Goal: Task Accomplishment & Management: Use online tool/utility

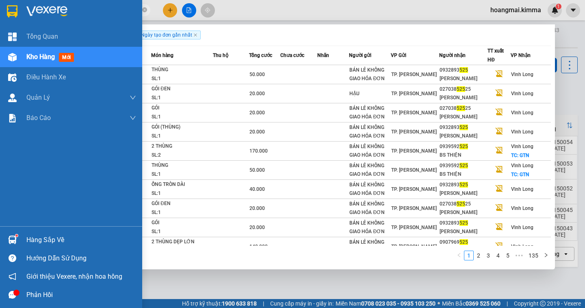
click at [38, 55] on span "Kho hàng" at bounding box center [40, 57] width 28 height 8
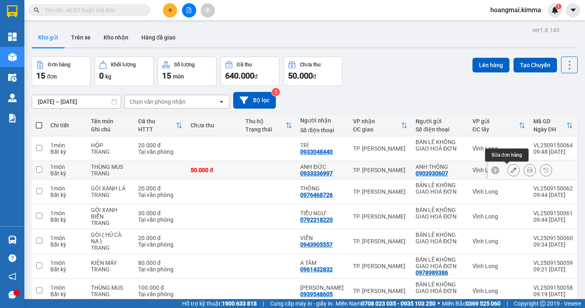
click at [511, 171] on icon at bounding box center [514, 170] width 6 height 6
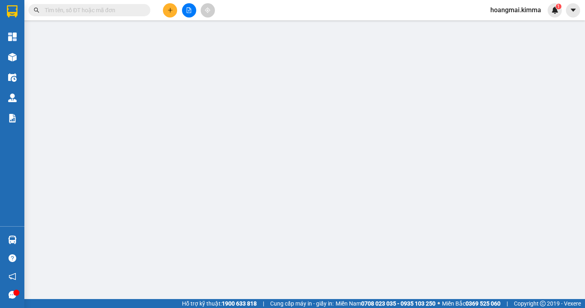
type input "0903930607"
type input "ANH THÔNG"
type input "0933336997"
type input "ANH ĐỨC"
type input "50.000"
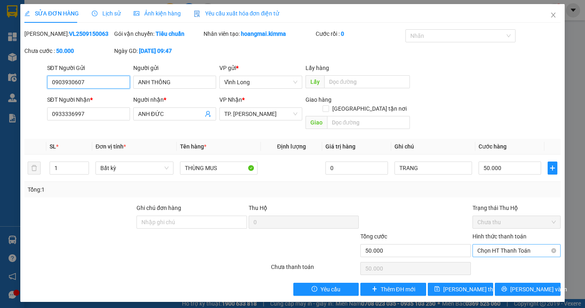
click at [502, 244] on span "Chọn HT Thanh Toán" at bounding box center [516, 250] width 78 height 12
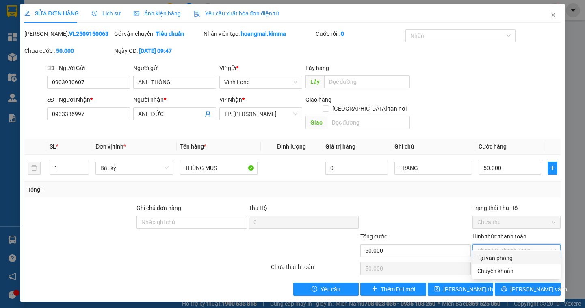
click at [501, 257] on div "Tại văn phòng" at bounding box center [516, 257] width 78 height 9
type input "0"
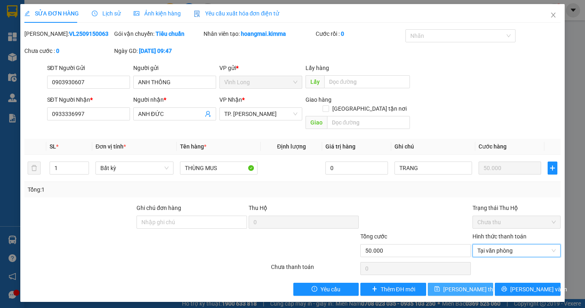
click at [454, 284] on span "[PERSON_NAME] thay đổi" at bounding box center [475, 288] width 65 height 9
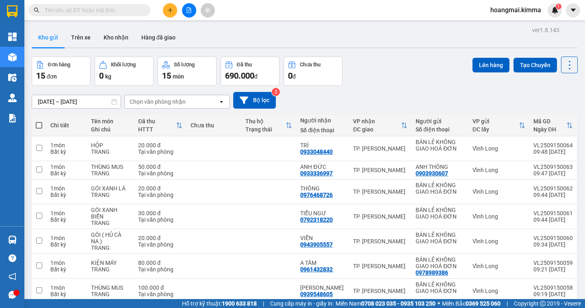
click at [41, 122] on span at bounding box center [39, 125] width 6 height 6
click at [39, 121] on input "checkbox" at bounding box center [39, 121] width 0 height 0
checkbox input "true"
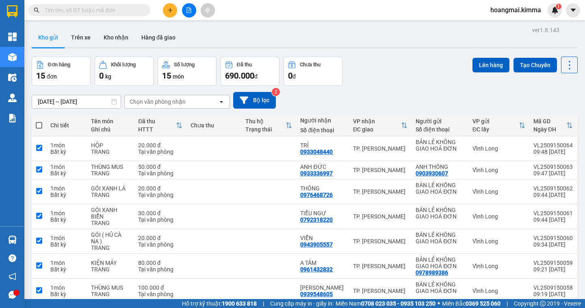
checkbox input "true"
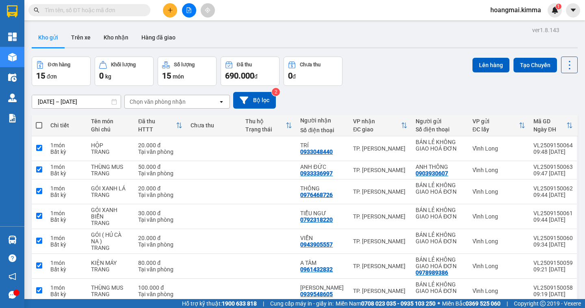
checkbox input "true"
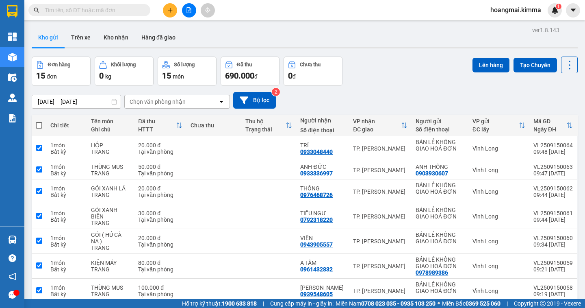
checkbox input "true"
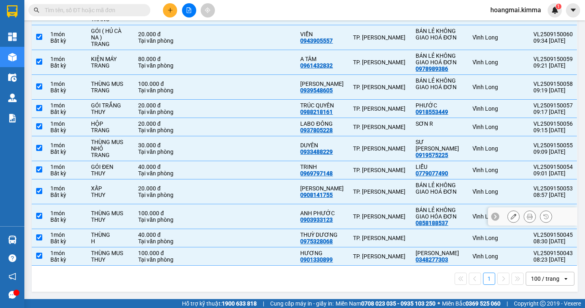
scroll to position [163, 0]
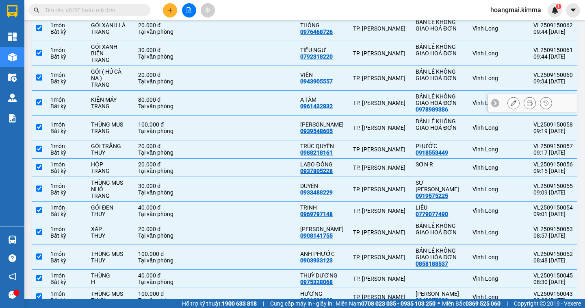
click at [41, 104] on input "checkbox" at bounding box center [39, 102] width 6 height 6
checkbox input "false"
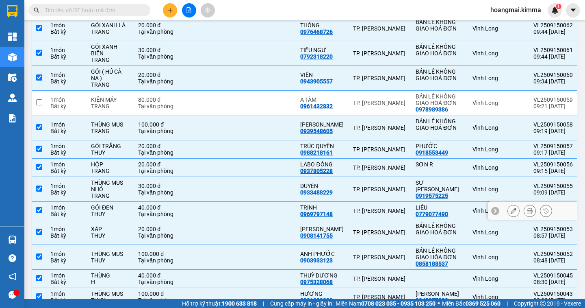
scroll to position [0, 0]
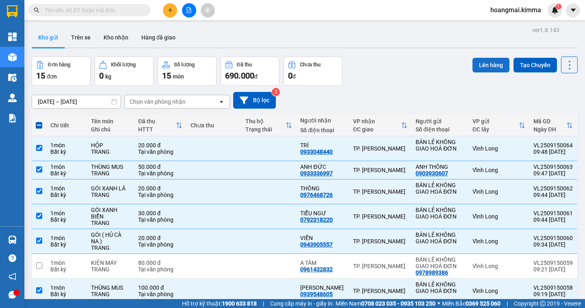
click at [484, 71] on button "Lên hàng" at bounding box center [490, 65] width 37 height 15
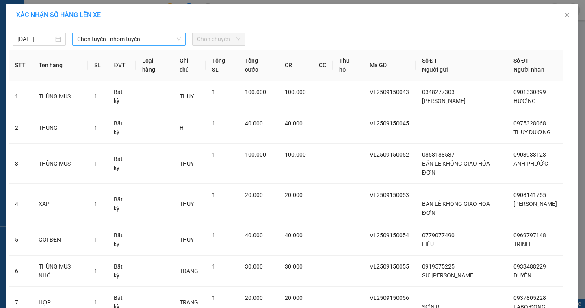
click at [116, 41] on span "Chọn tuyến - nhóm tuyến" at bounding box center [129, 39] width 104 height 12
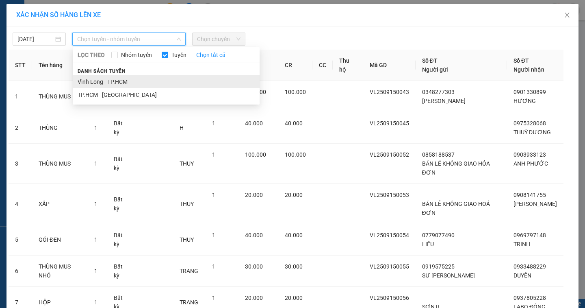
click at [104, 82] on li "Vĩnh Long - TP.HCM" at bounding box center [166, 81] width 187 height 13
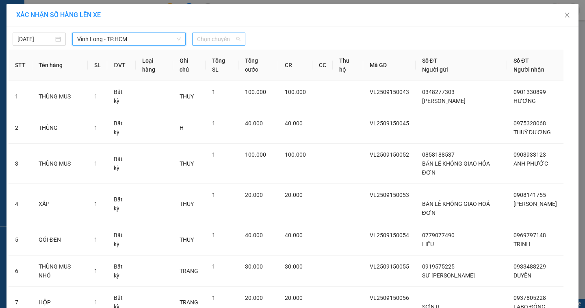
click at [216, 42] on span "Chọn chuyến" at bounding box center [218, 39] width 43 height 12
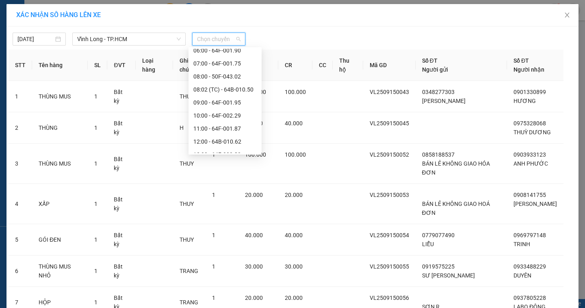
scroll to position [162, 0]
click at [234, 76] on div "10:00 - 64F-002.29" at bounding box center [224, 74] width 63 height 9
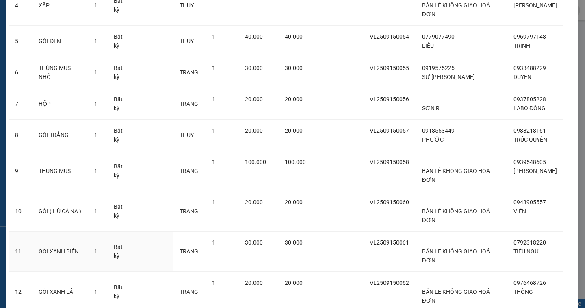
scroll to position [275, 0]
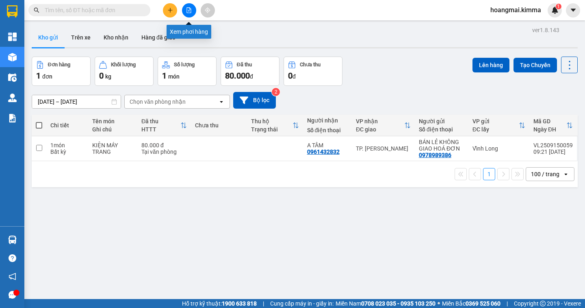
click at [191, 14] on button at bounding box center [189, 10] width 14 height 14
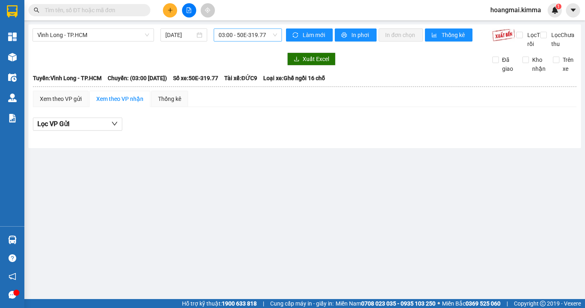
click at [229, 39] on span "03:00 - 50E-319.77" at bounding box center [248, 35] width 58 height 12
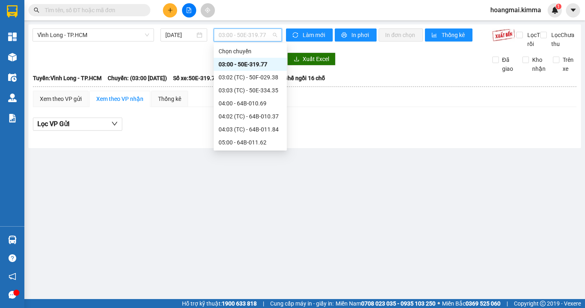
scroll to position [162, 0]
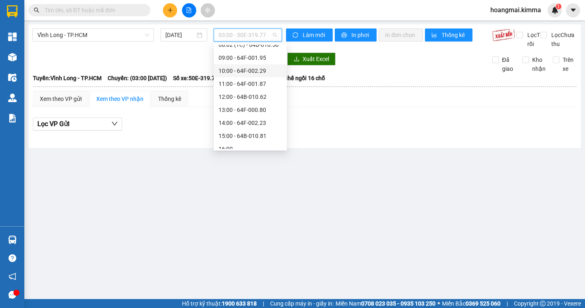
click at [229, 69] on div "10:00 - 64F-002.29" at bounding box center [250, 70] width 63 height 9
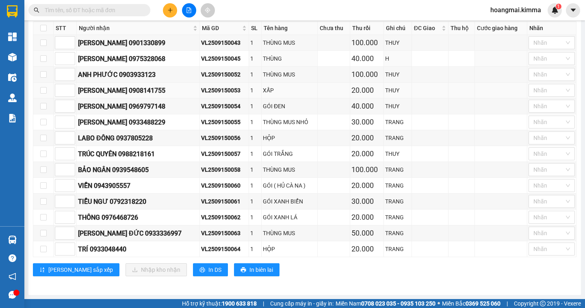
scroll to position [36, 0]
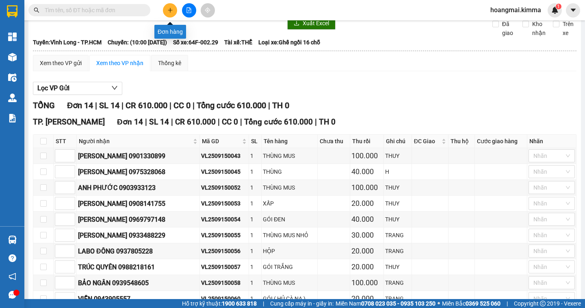
click at [166, 12] on button at bounding box center [170, 10] width 14 height 14
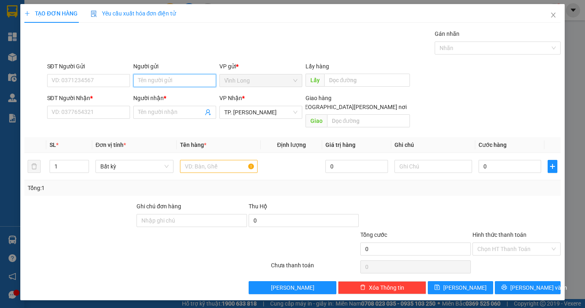
drag, startPoint x: 163, startPoint y: 78, endPoint x: 157, endPoint y: 78, distance: 5.7
click at [161, 78] on input "Người gửi" at bounding box center [174, 80] width 83 height 13
type input "BÁN"
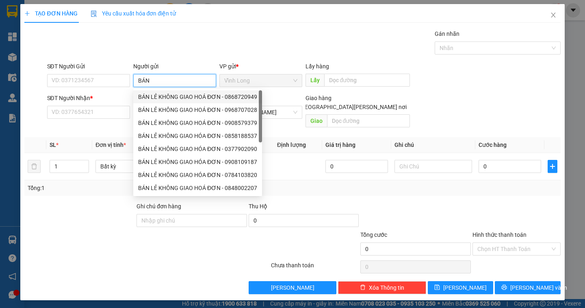
click at [165, 100] on div "BÁN LẺ KHÔNG GIAO HOÁ ĐƠN - 0868720949" at bounding box center [197, 96] width 119 height 9
type input "0868720949"
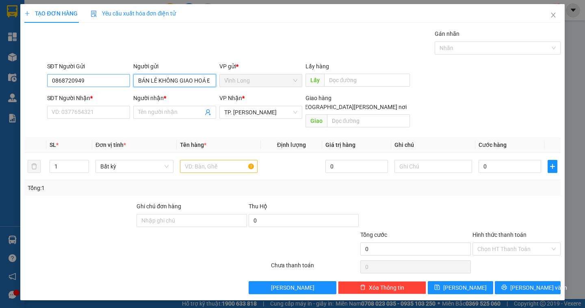
type input "BÁN LẺ KHÔNG GIAO HOÁ ĐƠN"
drag, startPoint x: 94, startPoint y: 82, endPoint x: 18, endPoint y: 86, distance: 76.0
click at [17, 87] on div "TẠO ĐƠN HÀNG Yêu cầu xuất hóa đơn điện tử Transit Pickup Surcharge Ids Transit …" at bounding box center [292, 154] width 585 height 308
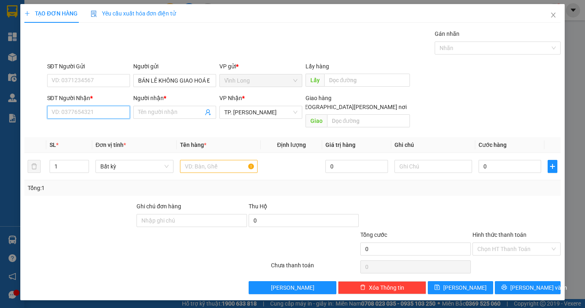
click at [62, 113] on input "SĐT Người Nhận *" at bounding box center [88, 112] width 83 height 13
type input "0906835908"
click at [117, 126] on div "0906835908 - LABO LÝ THƯỜNG KIỆT" at bounding box center [100, 128] width 96 height 9
type input "LABO LÝ THƯỜNG KIỆT"
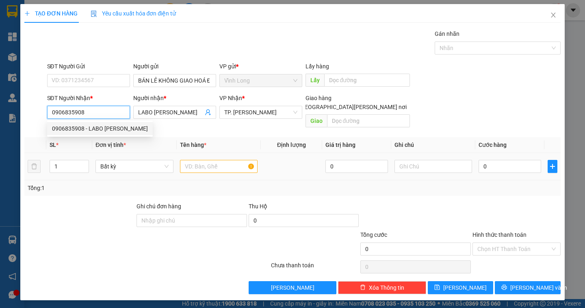
type input "0906835908"
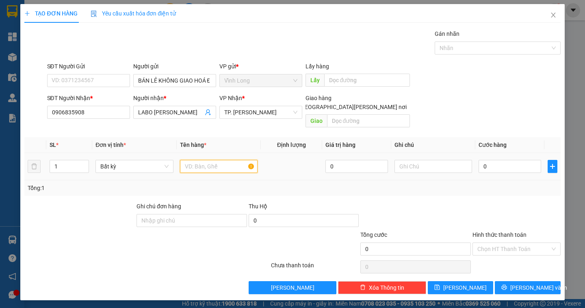
click at [191, 160] on input "text" at bounding box center [219, 166] width 78 height 13
type input "HỘP"
type input "DÂN"
type input "2"
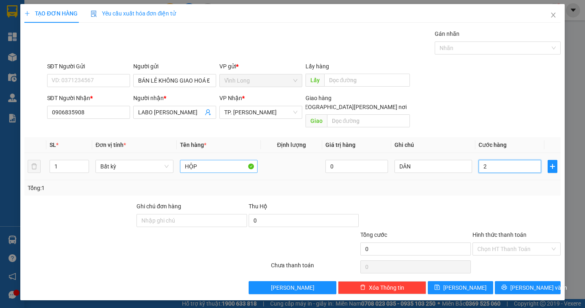
type input "2"
type input "20"
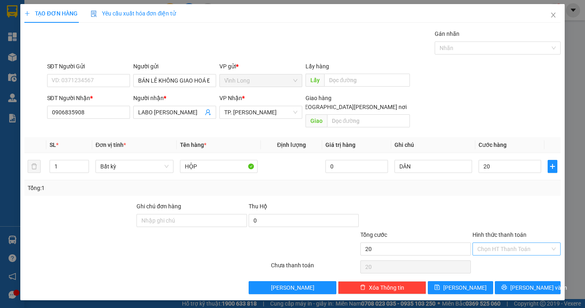
click at [509, 243] on input "Hình thức thanh toán" at bounding box center [513, 249] width 73 height 12
type input "20.000"
click at [507, 253] on div "Tại văn phòng" at bounding box center [516, 255] width 78 height 9
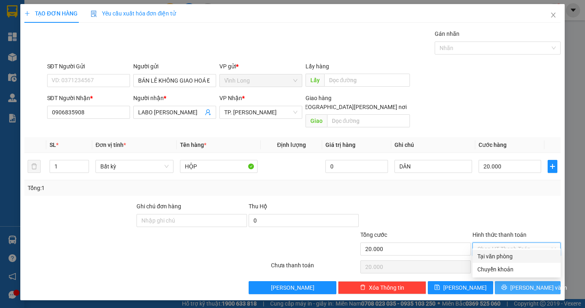
type input "0"
click at [537, 283] on span "[PERSON_NAME] và In" at bounding box center [538, 287] width 57 height 9
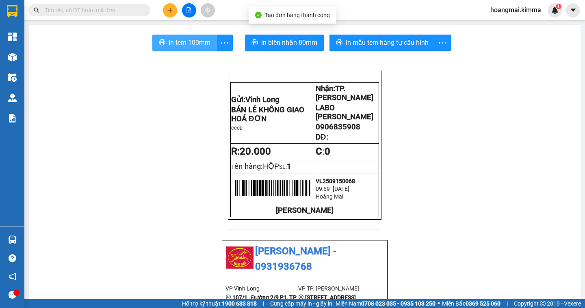
click at [162, 38] on button "In tem 100mm" at bounding box center [184, 43] width 65 height 16
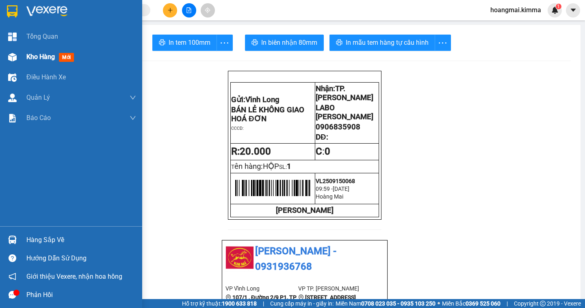
click at [35, 59] on span "Kho hàng" at bounding box center [40, 57] width 28 height 8
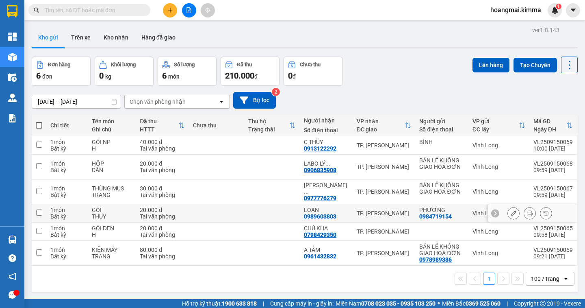
click at [38, 211] on input "checkbox" at bounding box center [39, 212] width 6 height 6
checkbox input "true"
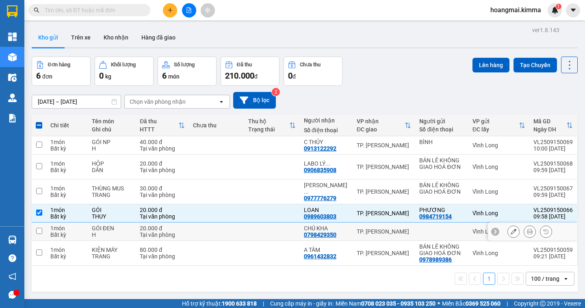
click at [40, 231] on input "checkbox" at bounding box center [39, 230] width 6 height 6
checkbox input "true"
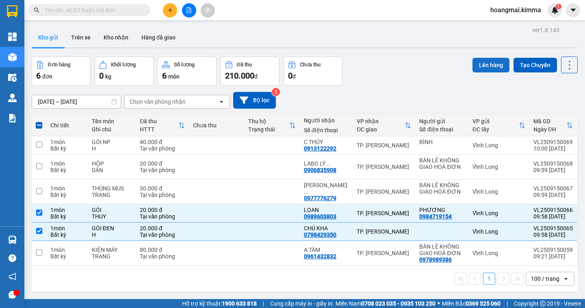
click at [492, 67] on button "Lên hàng" at bounding box center [490, 65] width 37 height 15
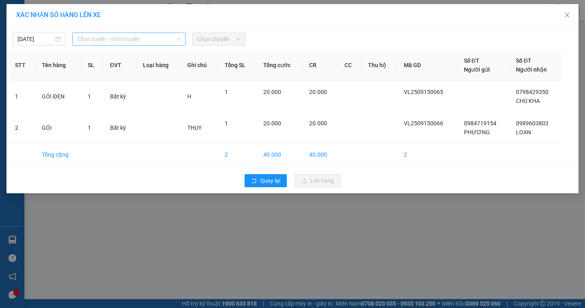
click at [109, 37] on span "Chọn tuyến - nhóm tuyến" at bounding box center [129, 39] width 104 height 12
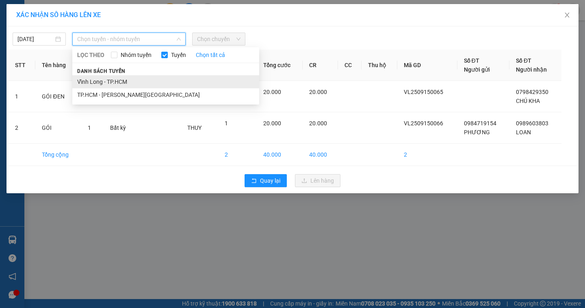
click at [105, 80] on li "Vĩnh Long - TP.HCM" at bounding box center [165, 81] width 187 height 13
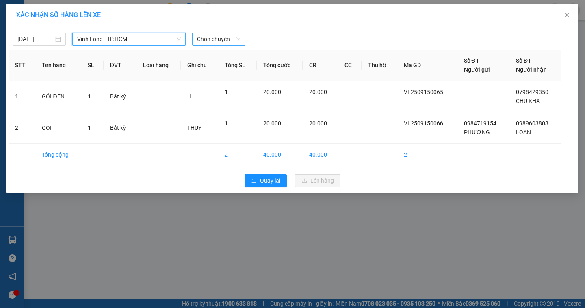
click at [221, 41] on span "Chọn chuyến" at bounding box center [218, 39] width 43 height 12
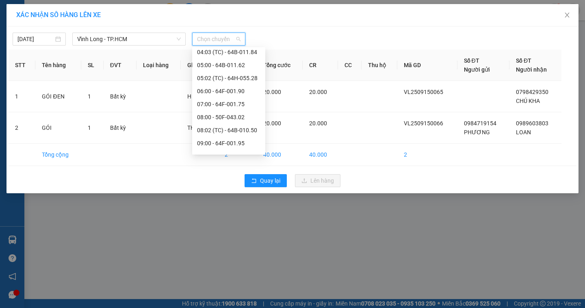
scroll to position [122, 0]
click at [230, 118] on div "10:00 - 64F-002.29" at bounding box center [228, 115] width 63 height 9
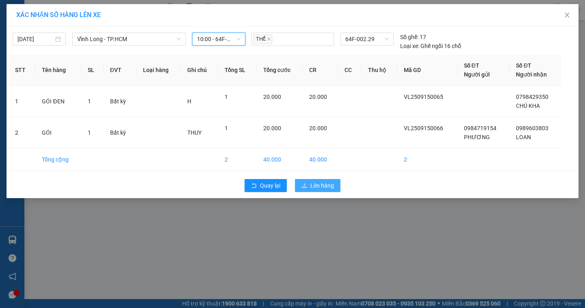
click at [328, 187] on span "Lên hàng" at bounding box center [322, 185] width 24 height 9
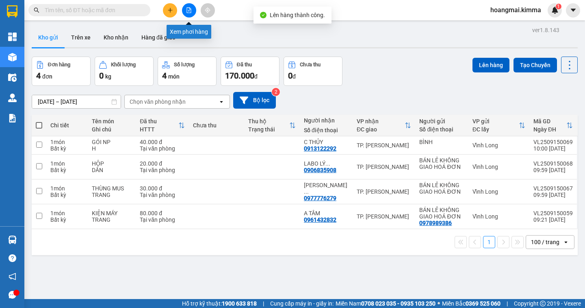
click at [186, 8] on icon "file-add" at bounding box center [189, 10] width 6 height 6
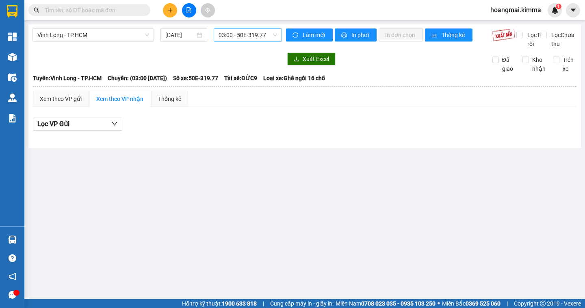
click at [238, 37] on span "03:00 - 50E-319.77" at bounding box center [248, 35] width 58 height 12
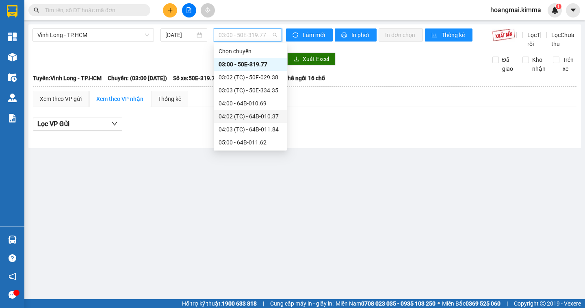
scroll to position [122, 0]
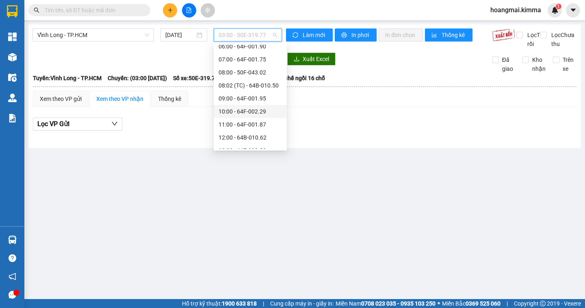
click at [248, 108] on div "10:00 - 64F-002.29" at bounding box center [250, 111] width 63 height 9
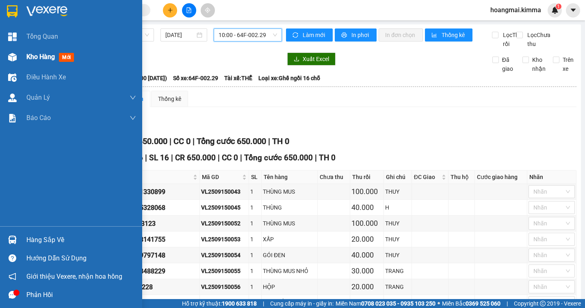
click at [32, 56] on span "Kho hàng" at bounding box center [40, 57] width 28 height 8
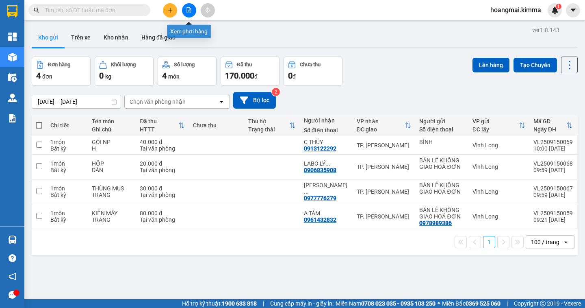
click at [185, 10] on button at bounding box center [189, 10] width 14 height 14
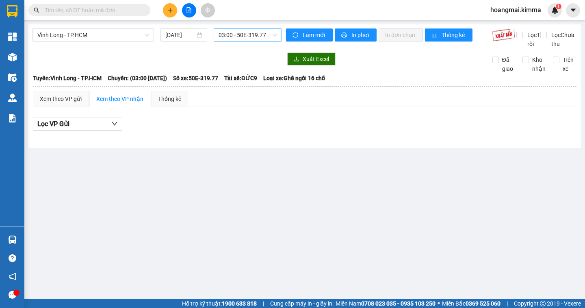
click at [234, 37] on span "03:00 - 50E-319.77" at bounding box center [248, 35] width 58 height 12
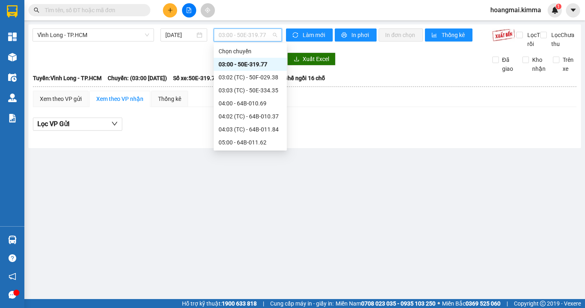
scroll to position [122, 0]
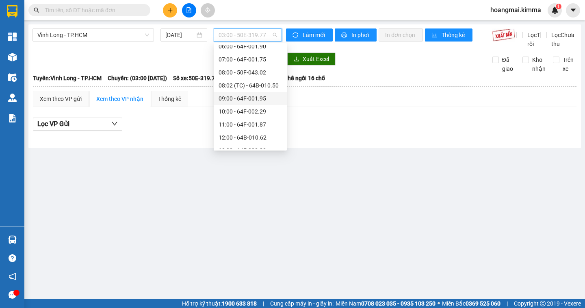
click at [234, 103] on div "09:00 - 64F-001.95" at bounding box center [250, 98] width 73 height 13
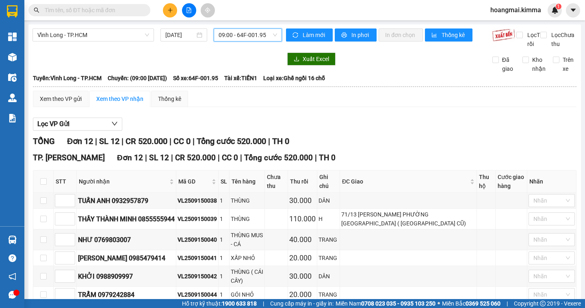
click at [245, 35] on span "09:00 - 64F-001.95" at bounding box center [248, 35] width 58 height 12
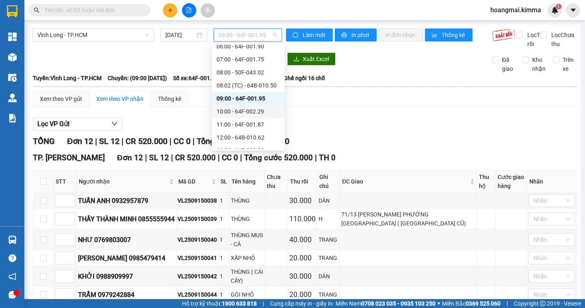
click at [239, 109] on div "10:00 - 64F-002.29" at bounding box center [248, 111] width 63 height 9
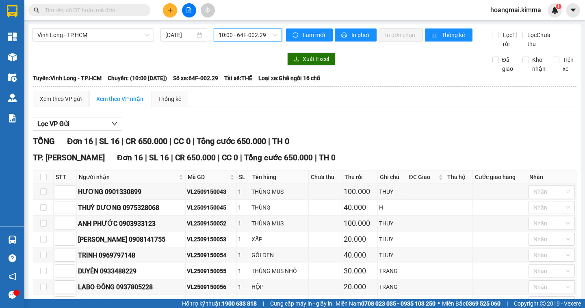
click at [228, 34] on span "10:00 - 64F-002.29" at bounding box center [248, 35] width 58 height 12
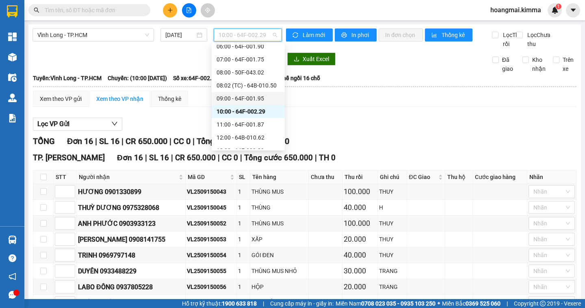
click at [229, 96] on div "09:00 - 64F-001.95" at bounding box center [248, 98] width 63 height 9
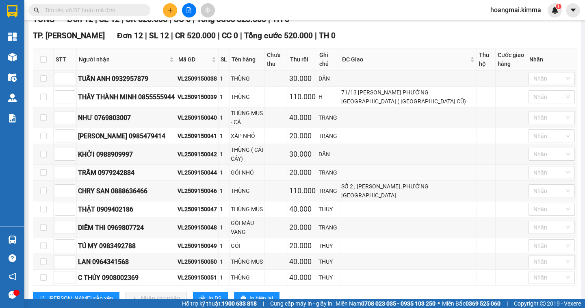
scroll to position [159, 0]
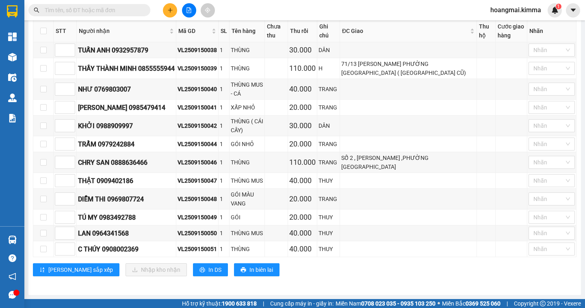
click at [169, 10] on icon "plus" at bounding box center [170, 10] width 6 height 6
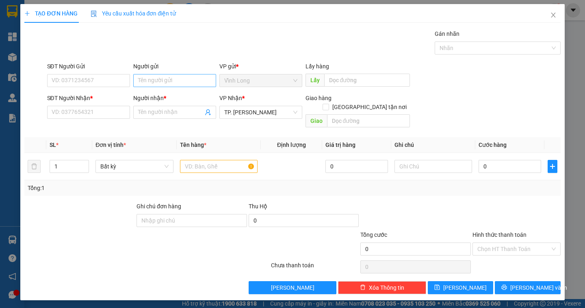
click at [156, 79] on div "Người gửi Tên người gửi" at bounding box center [174, 76] width 83 height 28
click at [155, 83] on input "Người gửi" at bounding box center [174, 80] width 83 height 13
type input "BÁN"
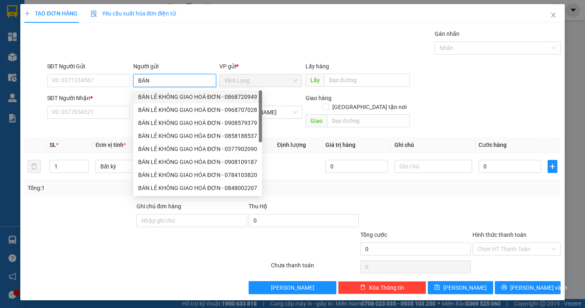
click at [184, 97] on div "BÁN LẺ KHÔNG GIAO HOÁ ĐƠN - 0868720949" at bounding box center [197, 96] width 119 height 9
type input "0868720949"
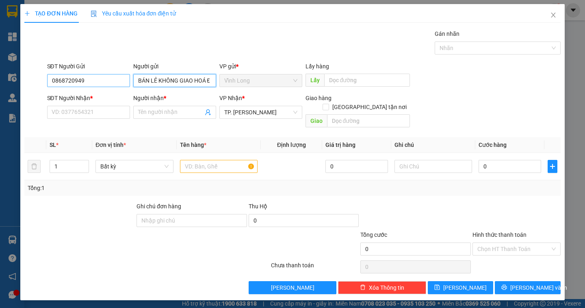
type input "BÁN LẺ KHÔNG GIAO HOÁ ĐƠN"
drag, startPoint x: 105, startPoint y: 83, endPoint x: 13, endPoint y: 73, distance: 92.0
click at [13, 77] on div "TẠO ĐƠN HÀNG Yêu cầu xuất [PERSON_NAME] điện tử Transit Pickup Surcharge Ids Tr…" at bounding box center [292, 154] width 585 height 308
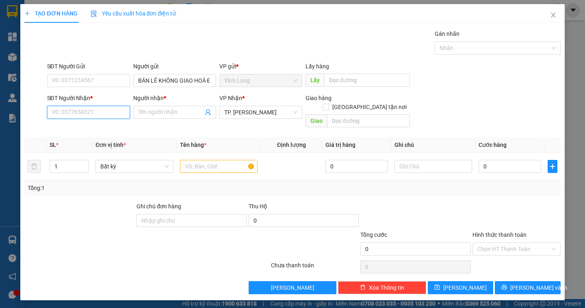
click at [65, 113] on input "SĐT Người Nhận *" at bounding box center [88, 112] width 83 height 13
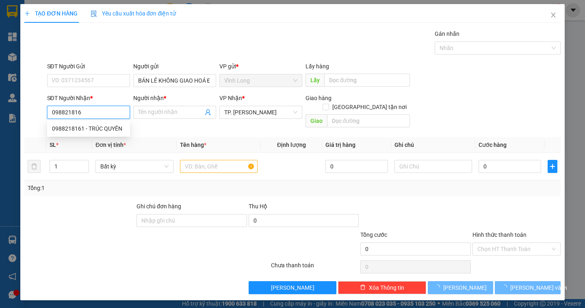
type input "0988218161"
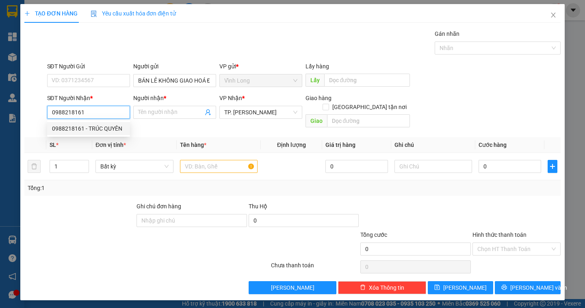
click at [99, 130] on div "0988218161 - TRÚC QUYÊN" at bounding box center [88, 128] width 73 height 9
type input "TRÚC QUYÊN"
type input "0988218161"
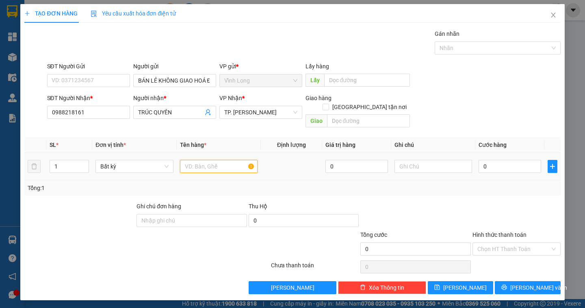
click at [183, 160] on input "text" at bounding box center [219, 166] width 78 height 13
type input "HỘP NHỎ XÍU"
click at [417, 160] on input "text" at bounding box center [433, 166] width 78 height 13
type input "DÂN"
type input "2"
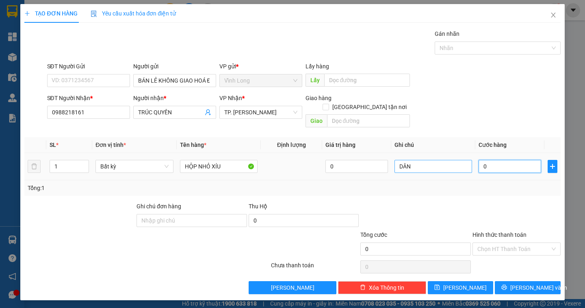
type input "2"
type input "20"
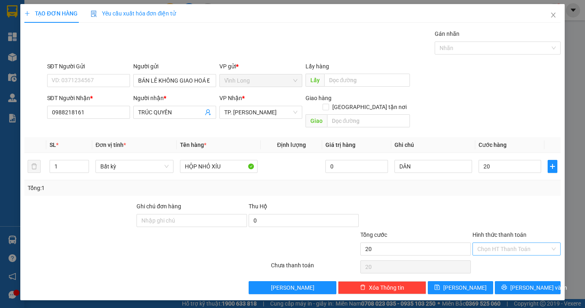
click at [517, 243] on input "Hình thức thanh toán" at bounding box center [513, 249] width 73 height 12
type input "20.000"
click at [508, 257] on div "Tại văn phòng" at bounding box center [516, 255] width 78 height 9
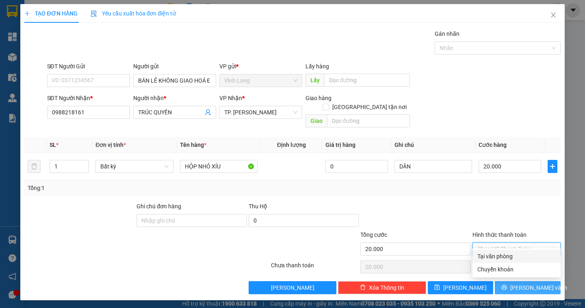
type input "0"
click at [536, 283] on span "Lưu và In" at bounding box center [538, 287] width 57 height 9
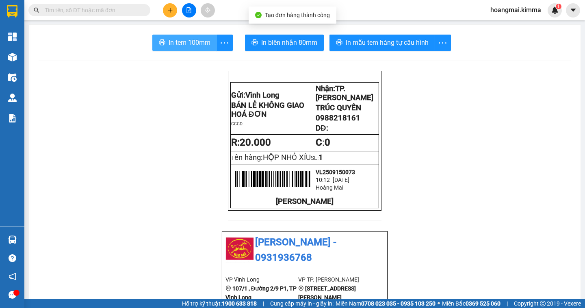
click at [183, 42] on span "In tem 100mm" at bounding box center [190, 42] width 42 height 10
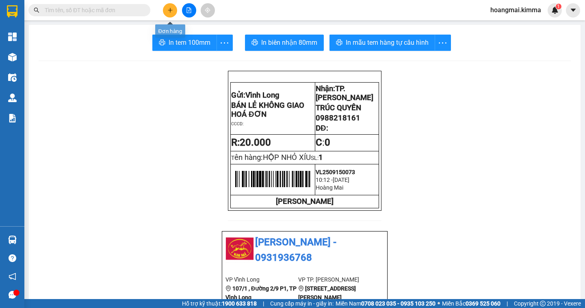
click at [167, 13] on button at bounding box center [170, 10] width 14 height 14
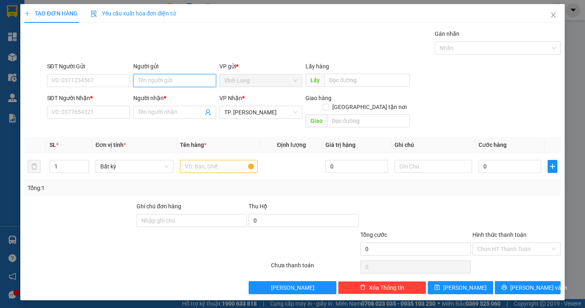
click at [175, 81] on input "Người gửi" at bounding box center [174, 80] width 83 height 13
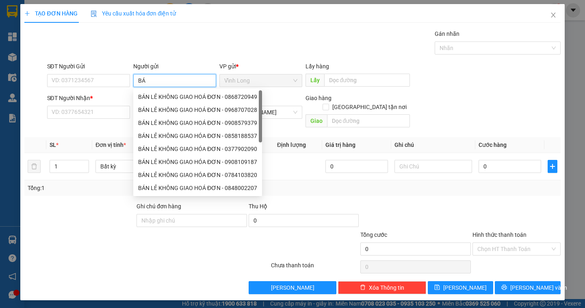
type input "BÁN"
click at [167, 97] on div "BÁN LẺ KHÔNG GIAO HOÁ ĐƠN - 0868720949" at bounding box center [197, 96] width 119 height 9
type input "0868720949"
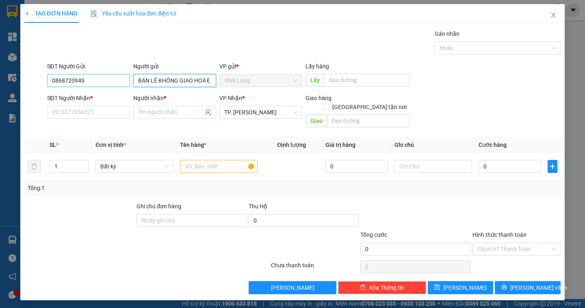
type input "BÁN LẺ KHÔNG GIAO HOÁ ĐƠN"
drag, startPoint x: 91, startPoint y: 81, endPoint x: 35, endPoint y: 83, distance: 56.9
click at [35, 83] on div "SĐT Người Gửi 0868720949 0868720949 Người gửi BÁN LẺ KHÔNG GIAO HOÁ ĐƠN VP gửi …" at bounding box center [292, 76] width 537 height 28
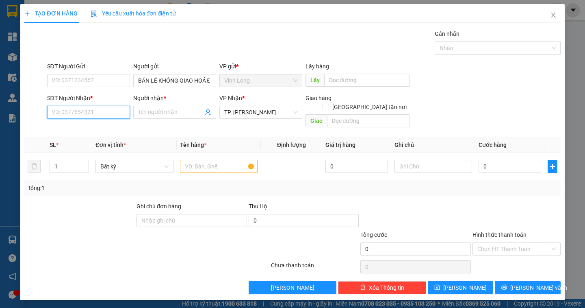
click at [56, 115] on input "SĐT Người Nhận *" at bounding box center [88, 112] width 83 height 13
type input "0989702719"
click at [154, 113] on input "Người nhận *" at bounding box center [170, 112] width 65 height 9
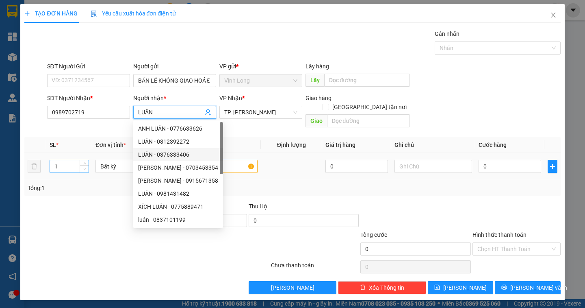
click at [84, 167] on span "down" at bounding box center [84, 169] width 5 height 5
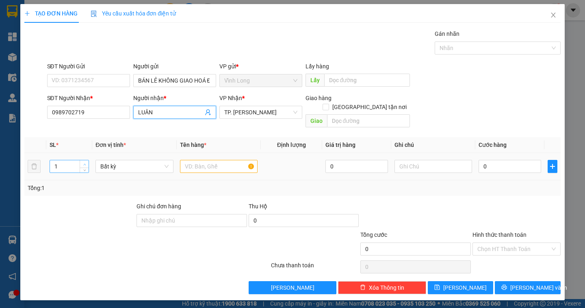
type input "LUÂN"
type input "2"
click at [82, 162] on span "up" at bounding box center [84, 164] width 5 height 5
click at [203, 160] on input "text" at bounding box center [219, 166] width 78 height 13
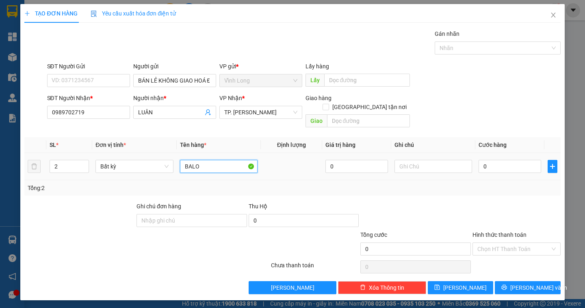
type input "BALO"
type input "DÂN"
type input "5"
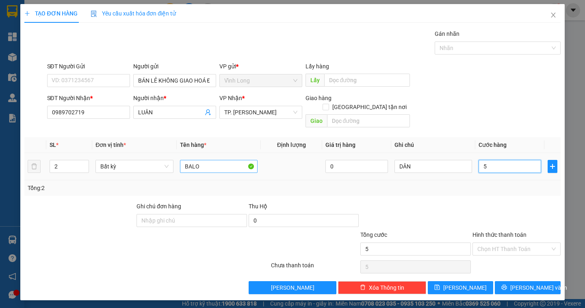
type input "50"
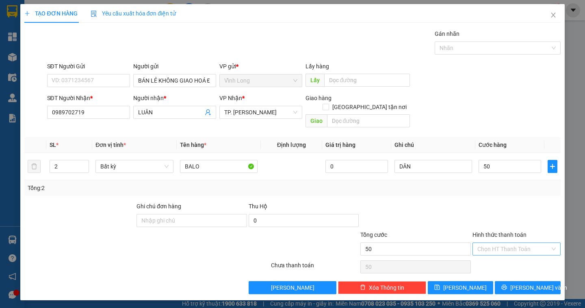
type input "50.000"
click at [520, 245] on input "Hình thức thanh toán" at bounding box center [513, 249] width 73 height 12
click at [526, 261] on div "Tại văn phòng" at bounding box center [516, 255] width 88 height 13
type input "0"
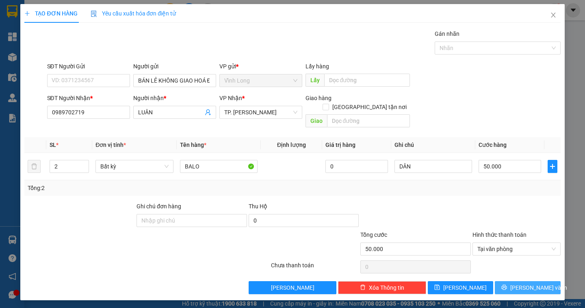
click at [546, 281] on button "Lưu và In" at bounding box center [527, 287] width 65 height 13
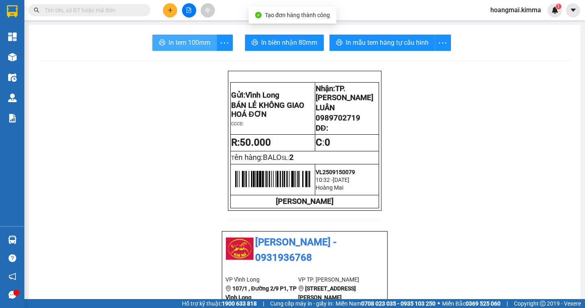
click at [194, 44] on span "In tem 100mm" at bounding box center [190, 42] width 42 height 10
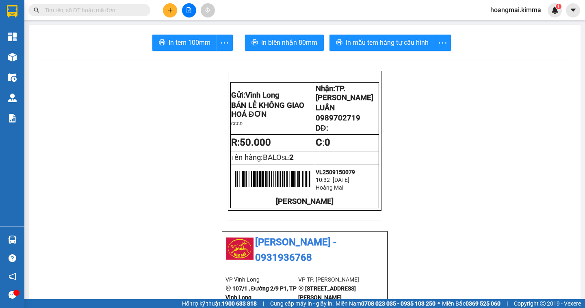
scroll to position [94, 0]
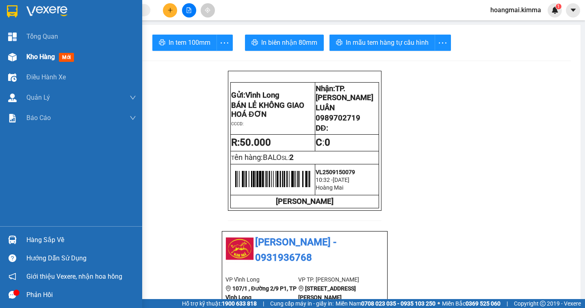
click at [46, 60] on span "Kho hàng" at bounding box center [40, 57] width 28 height 8
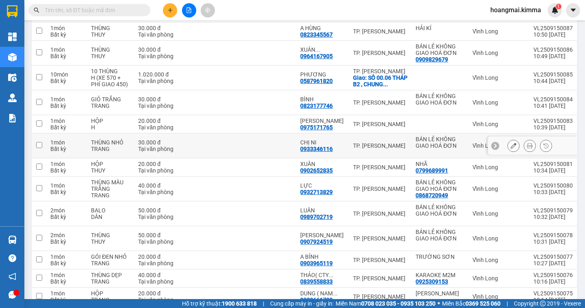
scroll to position [51, 0]
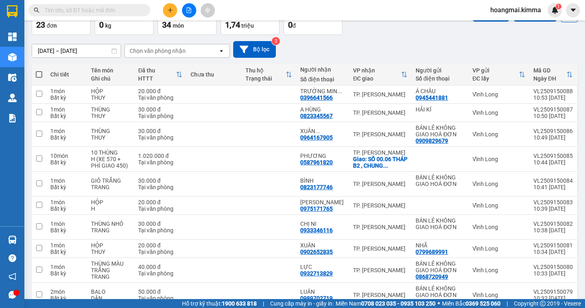
click at [37, 72] on span at bounding box center [39, 74] width 6 height 6
click at [39, 70] on input "checkbox" at bounding box center [39, 70] width 0 height 0
checkbox input "true"
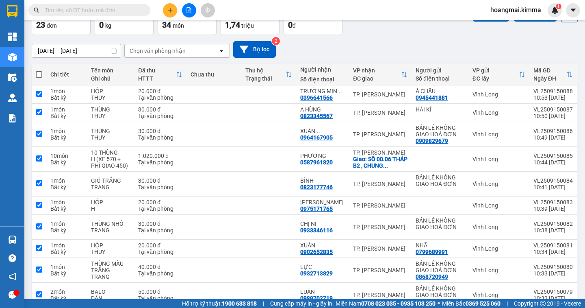
checkbox input "true"
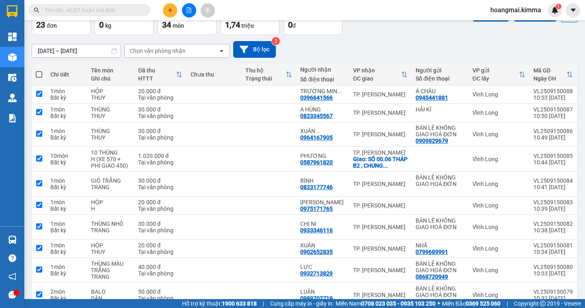
checkbox input "true"
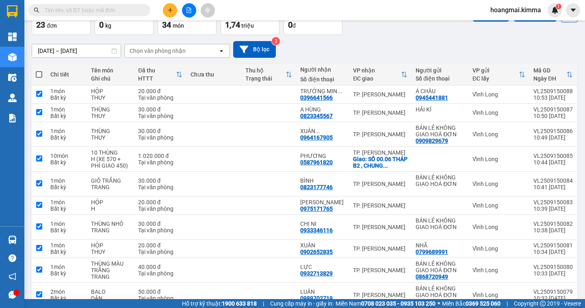
checkbox input "true"
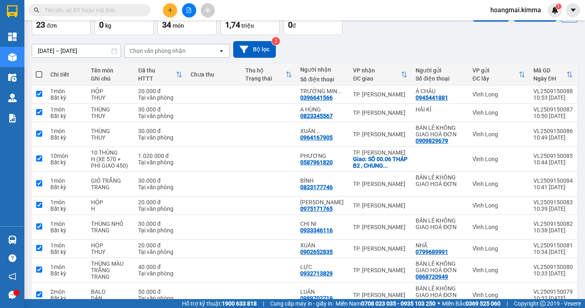
checkbox input "true"
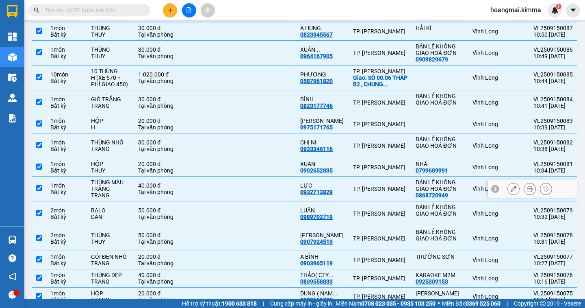
scroll to position [0, 0]
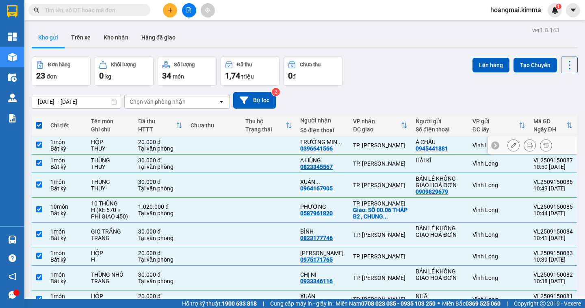
click at [39, 142] on input "checkbox" at bounding box center [39, 144] width 6 height 6
checkbox input "false"
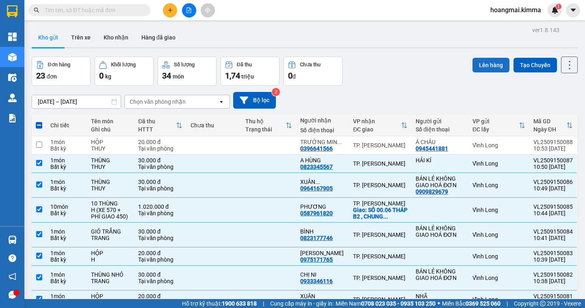
click at [481, 69] on button "Lên hàng" at bounding box center [490, 65] width 37 height 15
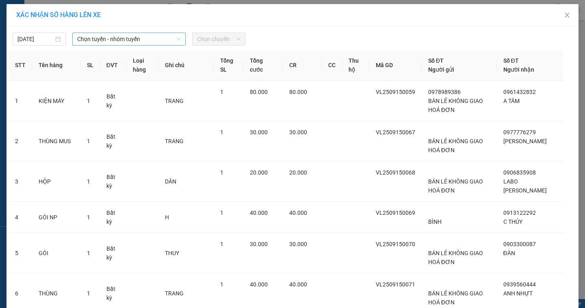
click at [118, 39] on span "Chọn tuyến - nhóm tuyến" at bounding box center [129, 39] width 104 height 12
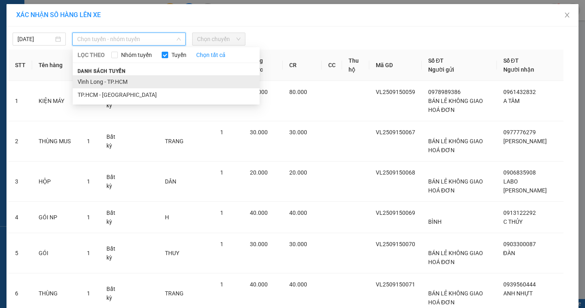
click at [109, 82] on li "Vĩnh Long - TP.HCM" at bounding box center [166, 81] width 187 height 13
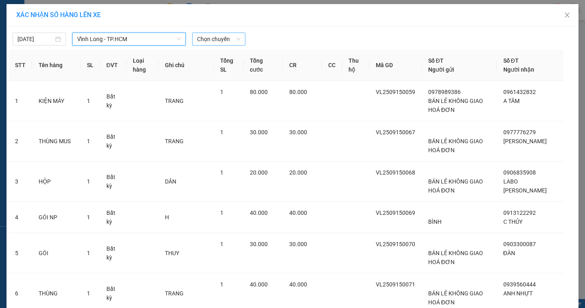
click at [204, 41] on span "Chọn chuyến" at bounding box center [218, 39] width 43 height 12
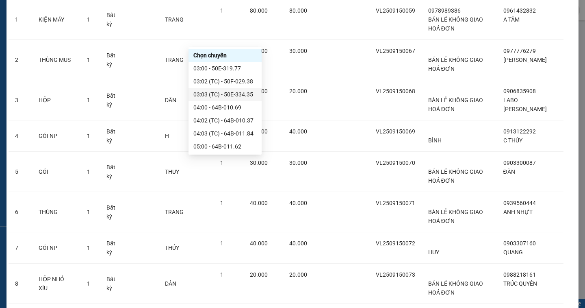
scroll to position [162, 0]
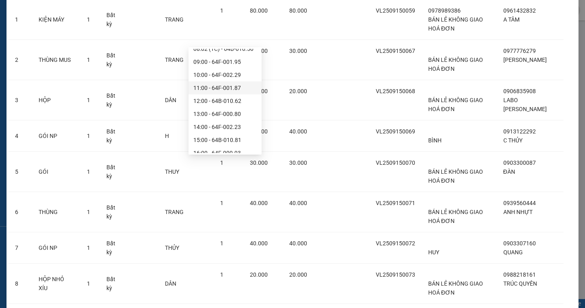
click at [208, 89] on div "11:00 - 64F-001.87" at bounding box center [224, 87] width 63 height 9
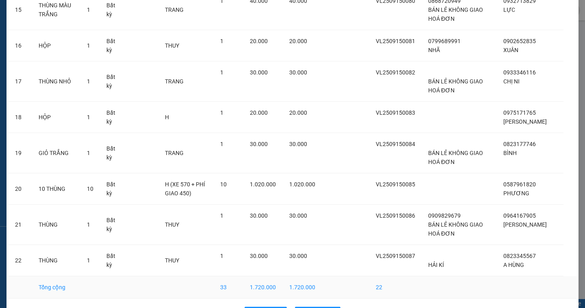
scroll to position [651, 0]
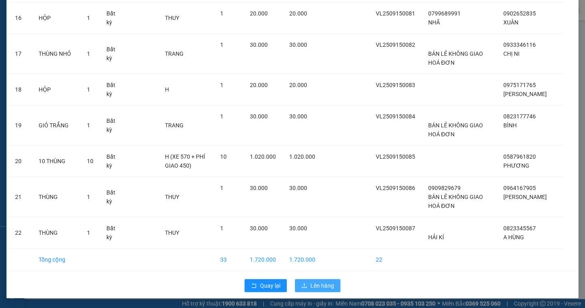
click at [325, 284] on span "Lên hàng" at bounding box center [322, 285] width 24 height 9
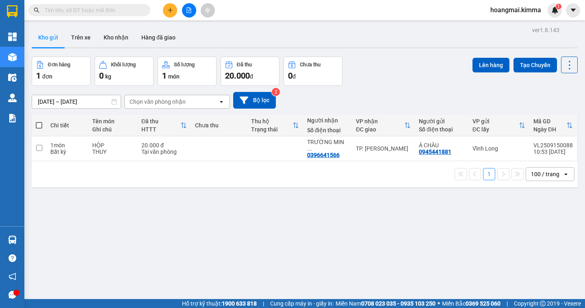
click at [119, 11] on input "text" at bounding box center [93, 10] width 96 height 9
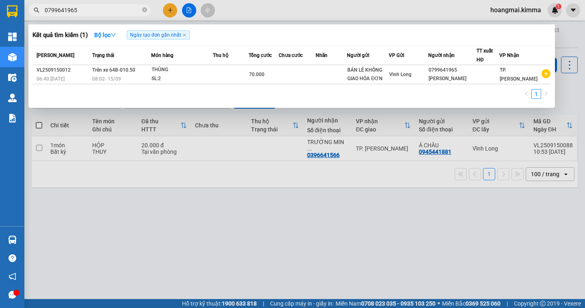
type input "0799641965"
click at [188, 11] on div at bounding box center [292, 154] width 585 height 308
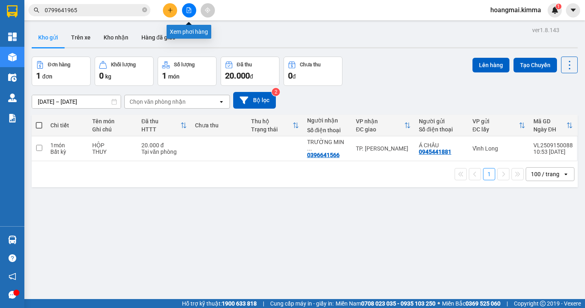
click at [191, 12] on icon "file-add" at bounding box center [189, 10] width 4 height 6
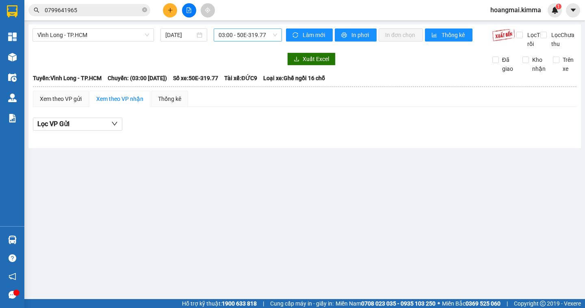
click at [234, 36] on span "03:00 - 50E-319.77" at bounding box center [248, 35] width 58 height 12
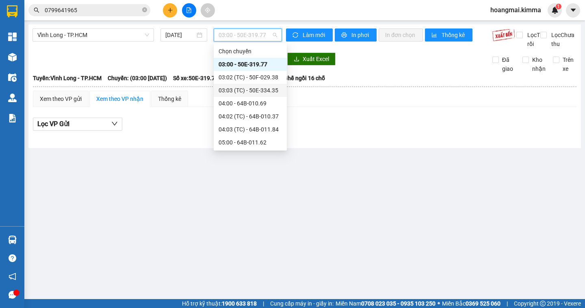
scroll to position [122, 0]
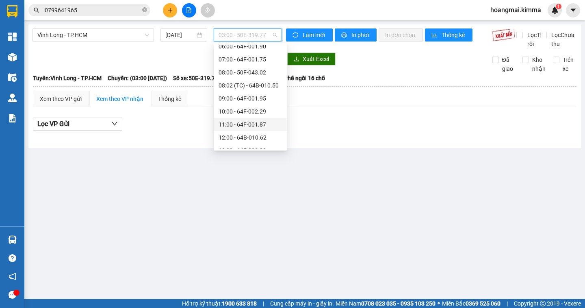
click at [238, 120] on div "11:00 - 64F-001.87" at bounding box center [250, 124] width 63 height 9
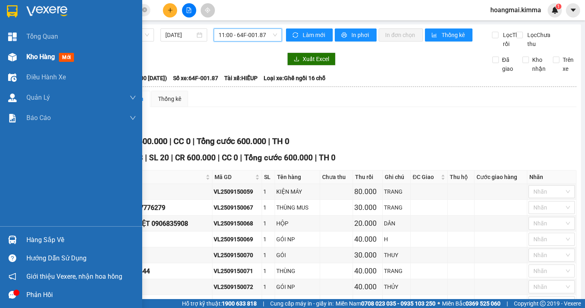
click at [50, 56] on span "Kho hàng" at bounding box center [40, 57] width 28 height 8
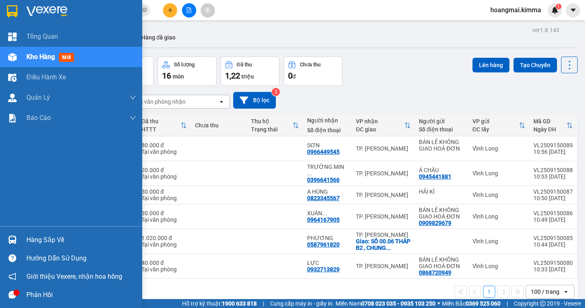
click at [49, 57] on span "Kho hàng" at bounding box center [40, 57] width 28 height 8
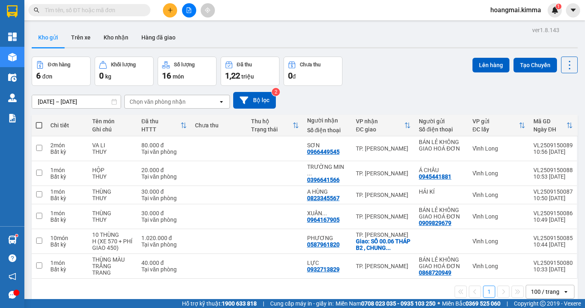
click at [171, 12] on icon "plus" at bounding box center [170, 10] width 6 height 6
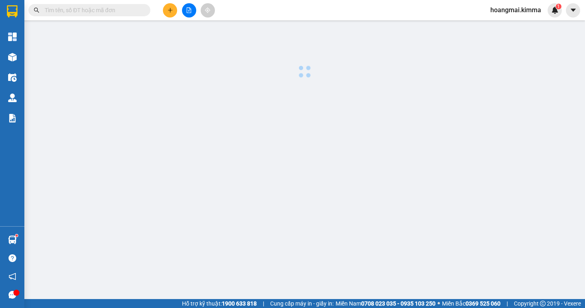
click at [171, 12] on body "Kết quả tìm kiếm ( 0 ) Bộ lọc Ngày tạo đơn gần nhất No Data hoangmai.kimma 1 Tổ…" at bounding box center [292, 154] width 585 height 308
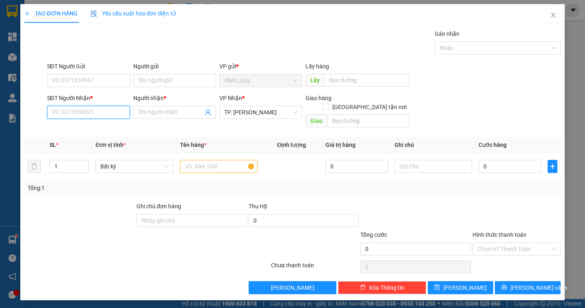
click at [97, 113] on input "SĐT Người Nhận *" at bounding box center [88, 112] width 83 height 13
drag, startPoint x: 97, startPoint y: 113, endPoint x: 0, endPoint y: 13, distance: 139.0
click at [73, 104] on div "SĐT Người Nhận * VD: 0377654321" at bounding box center [88, 107] width 83 height 28
type input "0364277325"
click at [95, 128] on div "0364277325 - NGỌC LY" at bounding box center [92, 128] width 80 height 9
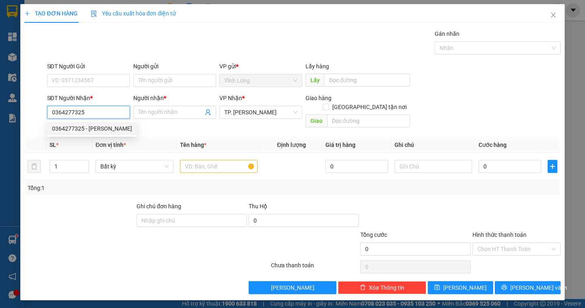
type input "NGỌC LY"
type input "TXG: CC AN GIA - NG VĂN LINH"
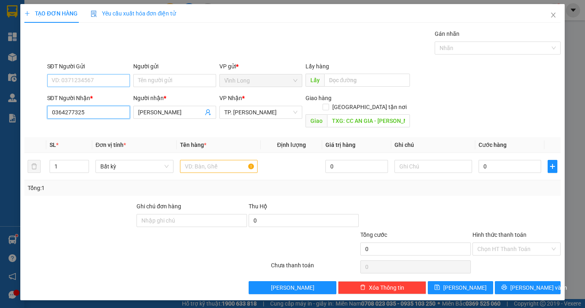
type input "0364277325"
click at [98, 80] on input "SĐT Người Gửi" at bounding box center [88, 80] width 83 height 13
type input "0939521524"
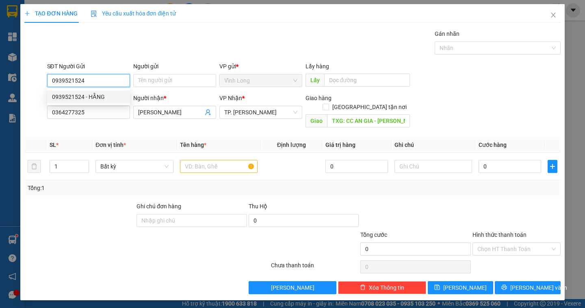
click at [97, 95] on div "0939521524 - HẰNG" at bounding box center [88, 96] width 73 height 9
type input "HẰNG"
type input "0939521524"
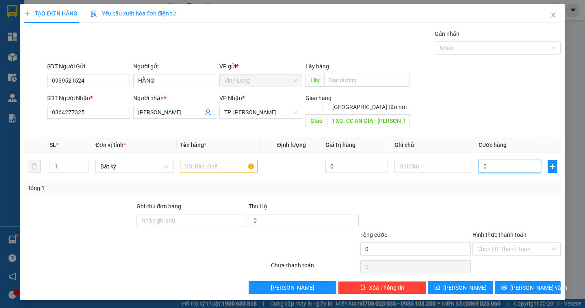
type input "1"
type input "13"
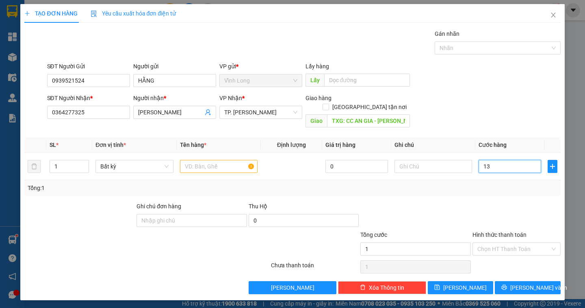
type input "13"
type input "130"
type input "130.000"
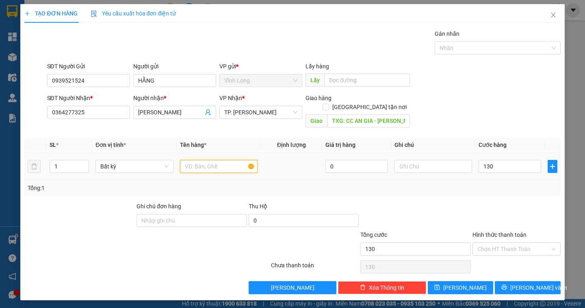
type input "130.000"
click at [227, 161] on input "text" at bounding box center [219, 166] width 78 height 13
type input "BAO"
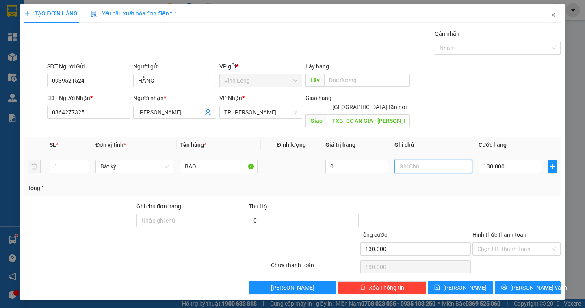
click at [422, 160] on input "text" at bounding box center [433, 166] width 78 height 13
type input "NGÂN"
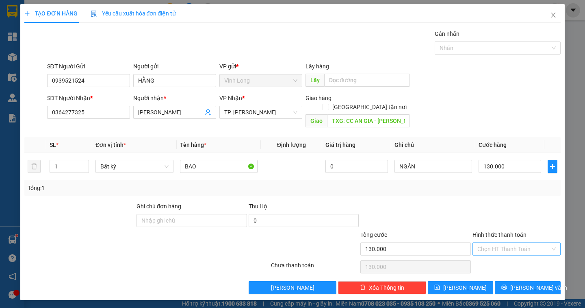
click at [507, 243] on input "Hình thức thanh toán" at bounding box center [513, 249] width 73 height 12
click at [500, 254] on div "Tại văn phòng" at bounding box center [516, 255] width 78 height 9
type input "0"
click at [526, 283] on span "[PERSON_NAME] và In" at bounding box center [538, 287] width 57 height 9
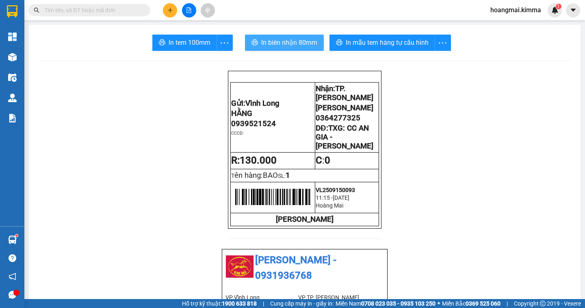
click at [271, 46] on span "In biên nhận 80mm" at bounding box center [289, 42] width 56 height 10
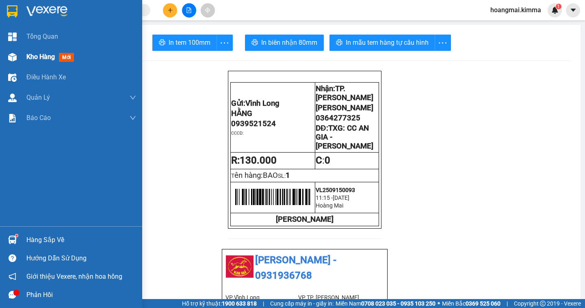
click at [41, 62] on div "Kho hàng mới" at bounding box center [81, 57] width 110 height 20
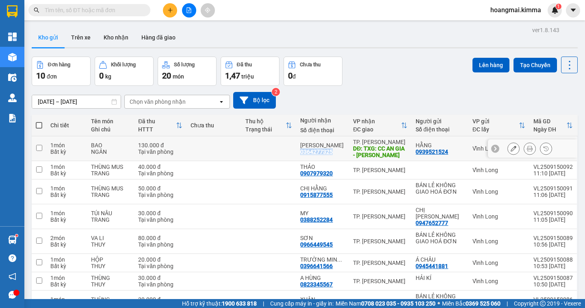
drag, startPoint x: 335, startPoint y: 152, endPoint x: 300, endPoint y: 153, distance: 34.9
click at [300, 153] on td "NGỌC LY 0364277325" at bounding box center [322, 148] width 53 height 25
checkbox input "true"
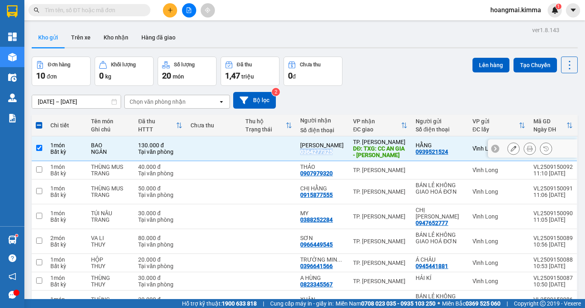
copy div "0364277325"
drag, startPoint x: 93, startPoint y: 14, endPoint x: 167, endPoint y: 12, distance: 74.4
click at [167, 12] on icon "plus" at bounding box center [170, 10] width 6 height 6
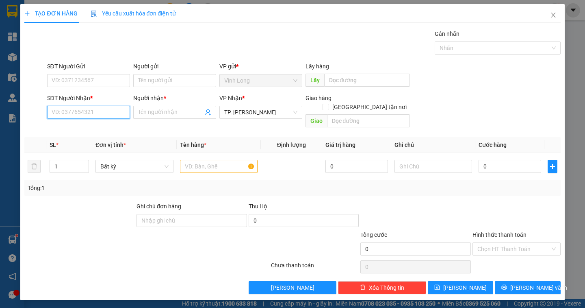
paste input "0364277325"
type input "0364277325"
click at [108, 126] on div "0364277325 - NGỌC LY" at bounding box center [92, 128] width 80 height 9
type input "[PERSON_NAME]"
type input "TXG: CC AN GIA - NG VĂN LINH"
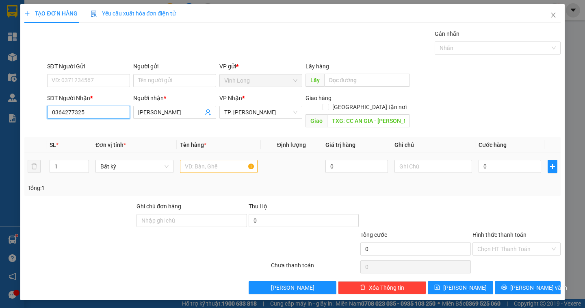
type input "0364277325"
click at [214, 160] on input "text" at bounding box center [219, 166] width 78 height 13
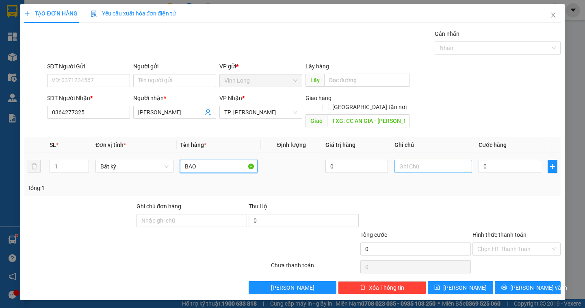
type input "BAO"
click at [420, 160] on input "text" at bounding box center [433, 166] width 78 height 13
type input "NGÂN"
click at [494, 160] on input "0" at bounding box center [510, 166] width 63 height 13
type input "8"
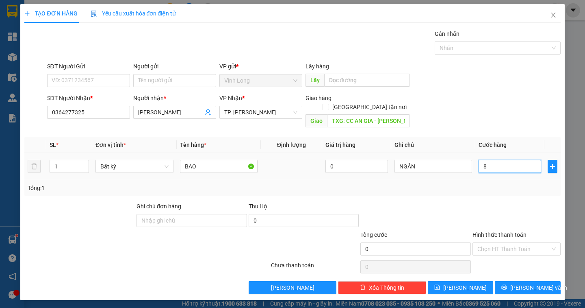
type input "8"
type input "80"
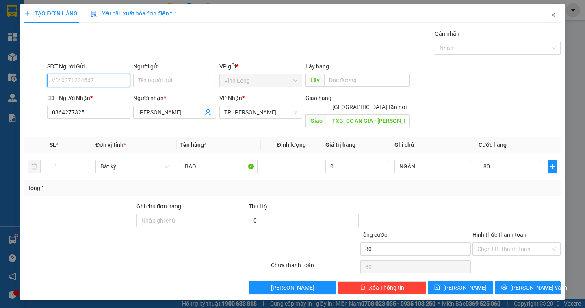
type input "80.000"
click at [102, 83] on input "SĐT Người Gửi" at bounding box center [88, 80] width 83 height 13
type input "0939521524"
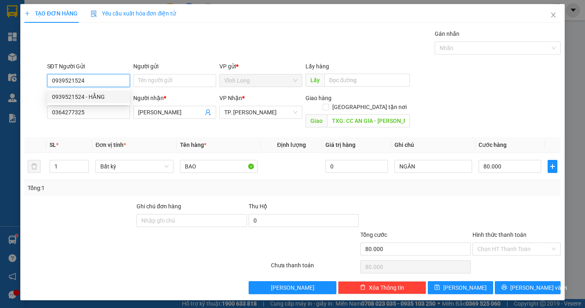
click at [95, 96] on div "0939521524 - HẰNG" at bounding box center [88, 96] width 73 height 9
type input "HẰNG"
type input "0939521524"
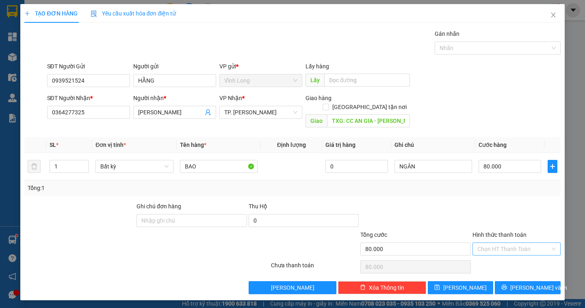
click at [504, 244] on input "Hình thức thanh toán" at bounding box center [513, 249] width 73 height 12
click at [502, 256] on div "Tại văn phòng" at bounding box center [516, 255] width 78 height 9
type input "0"
click at [507, 284] on icon "printer" at bounding box center [504, 287] width 6 height 6
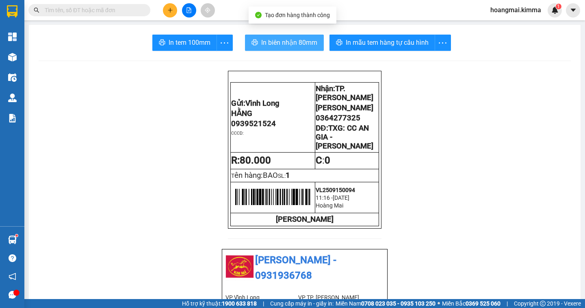
click at [271, 44] on span "In biên nhận 80mm" at bounding box center [289, 42] width 56 height 10
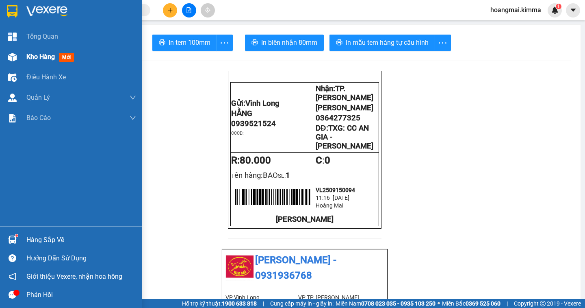
click at [34, 55] on span "Kho hàng" at bounding box center [40, 57] width 28 height 8
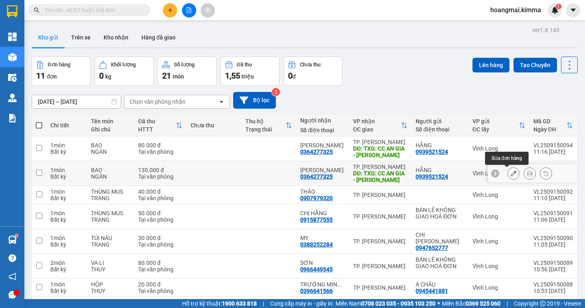
click at [511, 174] on icon at bounding box center [514, 173] width 6 height 6
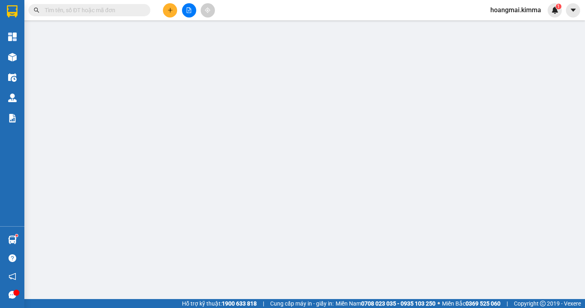
type input "0939521524"
type input "HẰNG"
type input "0364277325"
type input "[PERSON_NAME]"
type input "TXG: CC AN GIA - NG VĂN LINH"
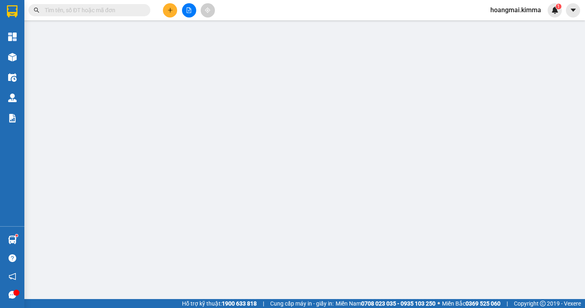
type input "130.000"
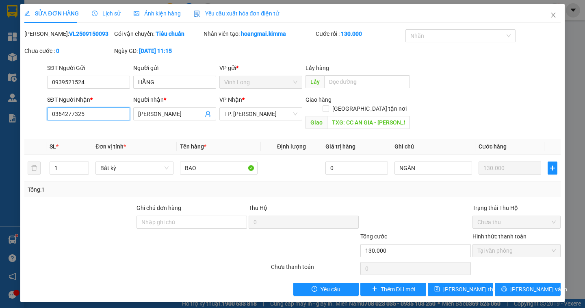
drag, startPoint x: 86, startPoint y: 117, endPoint x: 0, endPoint y: 109, distance: 86.1
click at [0, 109] on div "SỬA ĐƠN HÀNG Lịch sử Ảnh kiện hàng Yêu cầu xuất hóa đơn điện tử Total Paid Fee …" at bounding box center [292, 154] width 585 height 308
type input "00000000000"
click at [464, 284] on span "Lưu thay đổi" at bounding box center [475, 288] width 65 height 9
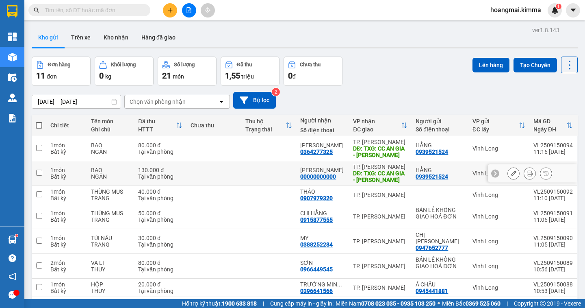
click at [511, 174] on icon at bounding box center [514, 173] width 6 height 6
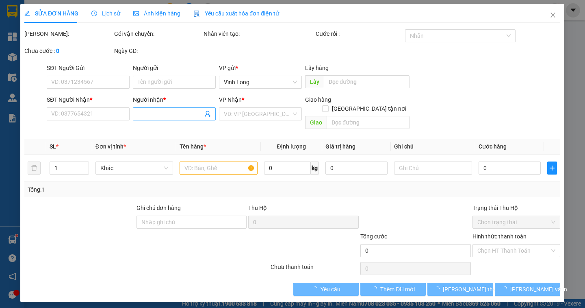
type input "0939521524"
type input "HẰNG"
type input "00000000000"
type input "[PERSON_NAME]"
type input "TXG: CC AN GIA - NG VĂN LINH"
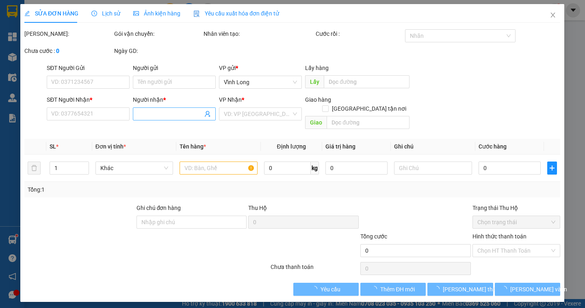
type input "130.000"
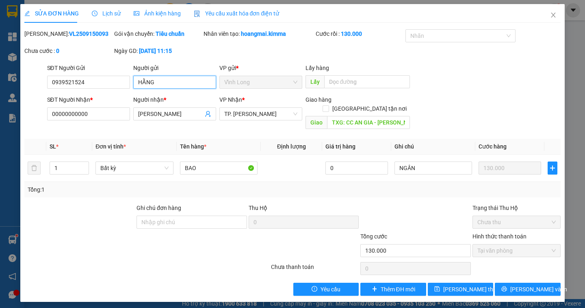
drag, startPoint x: 162, startPoint y: 84, endPoint x: 103, endPoint y: 89, distance: 59.1
click at [103, 89] on div "SĐT Người Gửi 0939521524 Người gửi HẰNG HẰNG VP gửi * Vĩnh Long Lấy hàng Lấy" at bounding box center [303, 77] width 517 height 28
drag, startPoint x: 91, startPoint y: 85, endPoint x: 0, endPoint y: 87, distance: 90.6
click at [0, 87] on div "SỬA ĐƠN HÀNG Lịch sử Ảnh kiện hàng Yêu cầu xuất hóa đơn điện tử Total Paid Fee …" at bounding box center [292, 154] width 585 height 308
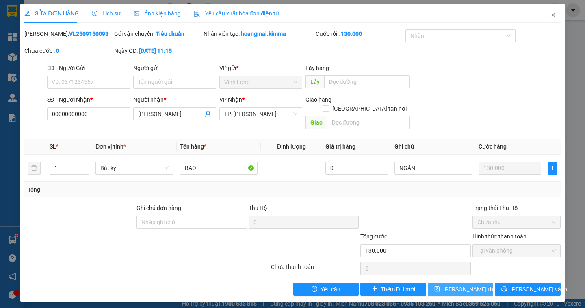
click at [466, 284] on span "Lưu thay đổi" at bounding box center [475, 288] width 65 height 9
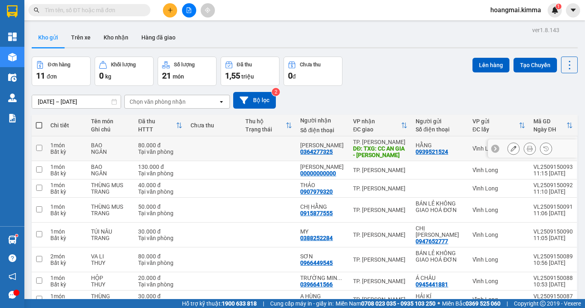
click at [527, 149] on icon at bounding box center [530, 148] width 6 height 6
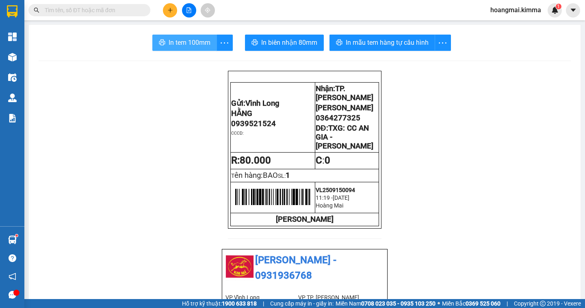
click at [169, 41] on span "In tem 100mm" at bounding box center [190, 42] width 42 height 10
click at [116, 12] on input "text" at bounding box center [93, 10] width 96 height 9
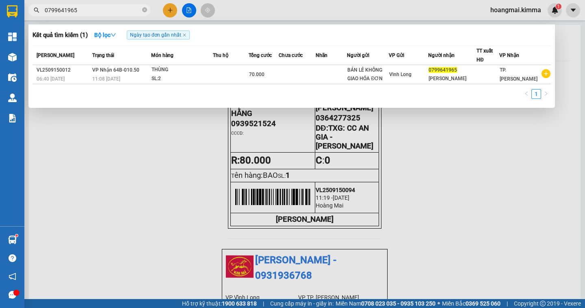
type input "0799641965"
click at [171, 13] on div at bounding box center [292, 154] width 585 height 308
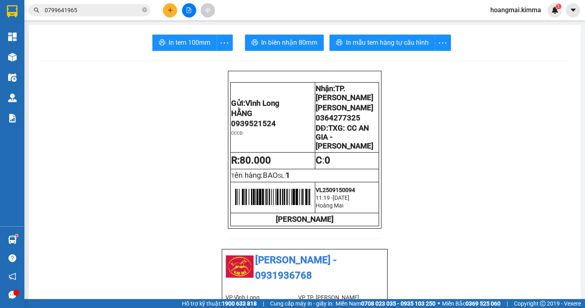
click at [172, 14] on button at bounding box center [170, 10] width 14 height 14
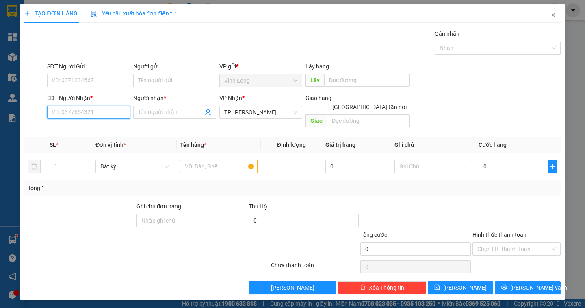
click at [92, 114] on input "SĐT Người Nhận *" at bounding box center [88, 112] width 83 height 13
click at [121, 128] on div "0773578885 - NGUYỄN TẤN ĐẠT" at bounding box center [92, 128] width 80 height 9
type input "0773578885"
type input "NGUYỄN TẤN ĐẠT"
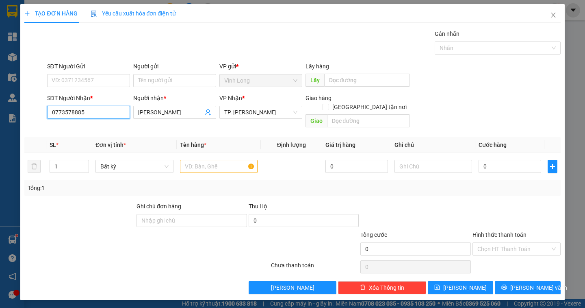
type input "0773578885"
click at [203, 160] on input "text" at bounding box center [219, 166] width 78 height 13
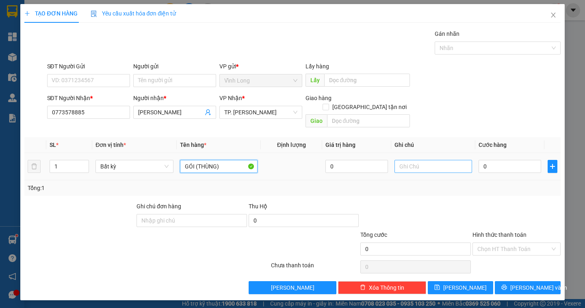
type input "GÓI (THÙNG)"
click at [403, 160] on input "text" at bounding box center [433, 166] width 78 height 13
type input "NGÂN"
click at [488, 160] on input "0" at bounding box center [510, 166] width 63 height 13
type input "3"
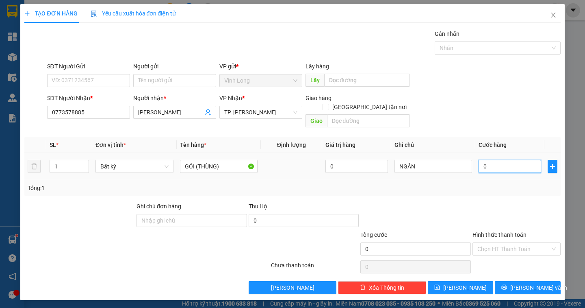
type input "3"
type input "30"
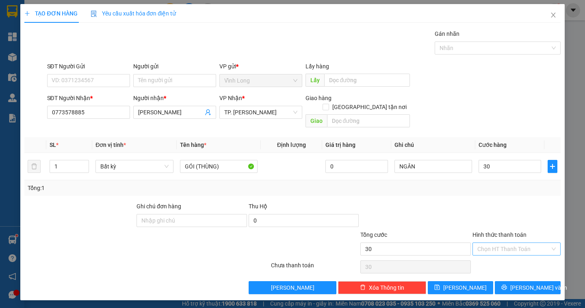
type input "30.000"
click at [526, 244] on input "Hình thức thanh toán" at bounding box center [513, 249] width 73 height 12
click at [523, 256] on div "Tại văn phòng" at bounding box center [516, 255] width 78 height 9
type input "0"
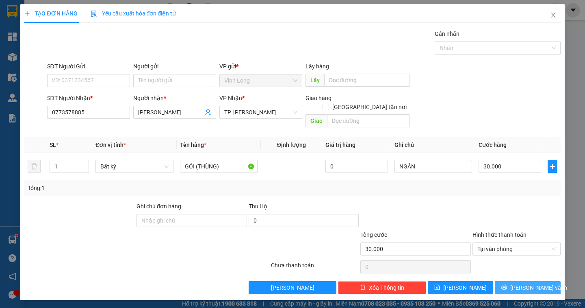
click at [540, 283] on span "Lưu và In" at bounding box center [538, 287] width 57 height 9
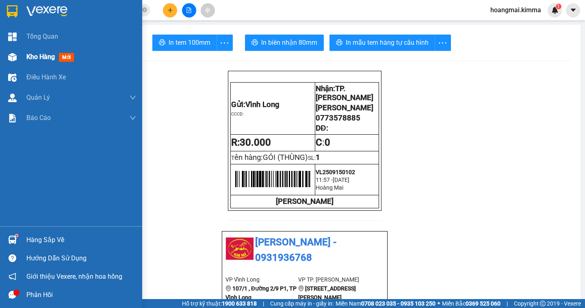
click at [32, 56] on span "Kho hàng" at bounding box center [40, 57] width 28 height 8
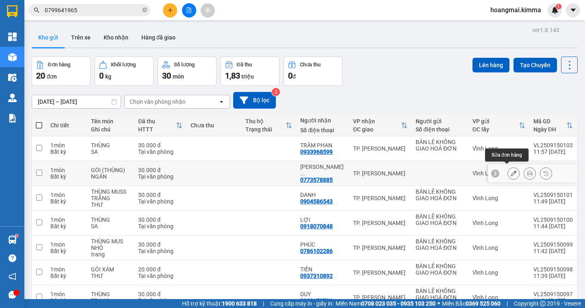
click at [511, 170] on icon at bounding box center [514, 173] width 6 height 6
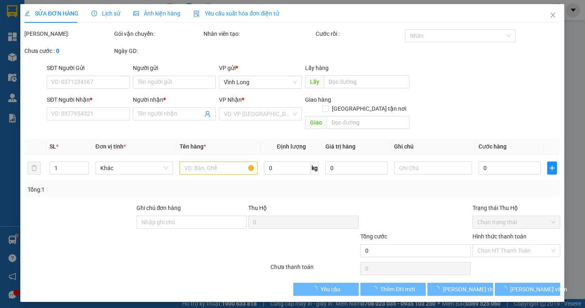
type input "0773578885"
type input "NGUYỄN TẤN ĐẠT"
type input "30.000"
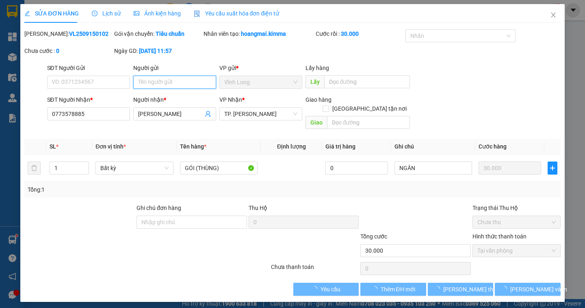
click at [138, 80] on input "Người gửi" at bounding box center [174, 82] width 83 height 13
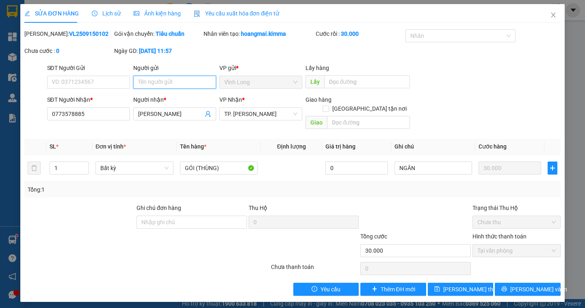
click at [138, 80] on input "Người gửi" at bounding box center [174, 82] width 83 height 13
type input "B"
type input "N"
type input "BÁN"
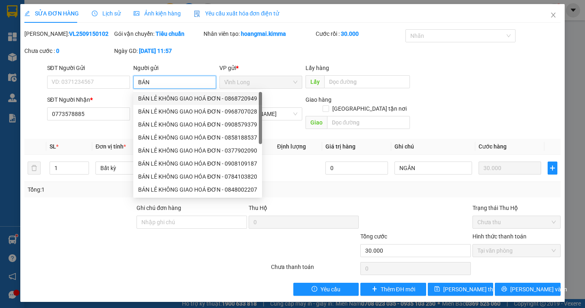
click at [184, 98] on div "BÁN LẺ KHÔNG GIAO HOÁ ĐƠN - 0868720949" at bounding box center [197, 98] width 119 height 9
type input "0868720949"
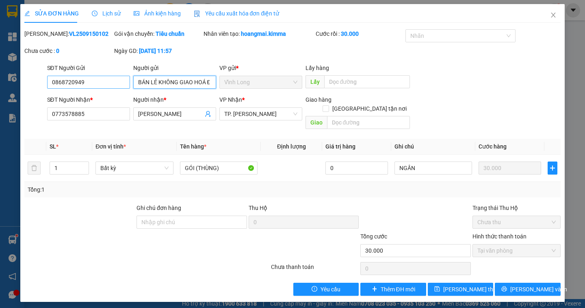
type input "BÁN LẺ KHÔNG GIAO HOÁ ĐƠN"
drag, startPoint x: 99, startPoint y: 83, endPoint x: 15, endPoint y: 84, distance: 83.3
click at [15, 84] on div "SỬA ĐƠN HÀNG Lịch sử Ảnh kiện hàng Yêu cầu xuất hóa đơn điện tử Total Paid Fee …" at bounding box center [292, 154] width 585 height 308
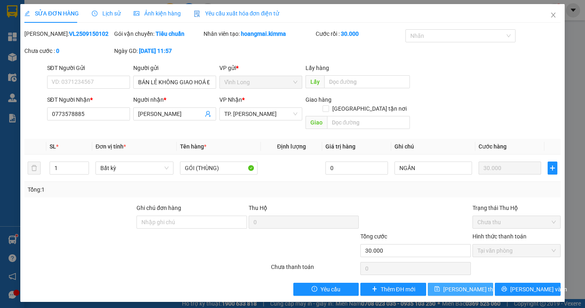
click at [454, 284] on span "Lưu thay đổi" at bounding box center [475, 288] width 65 height 9
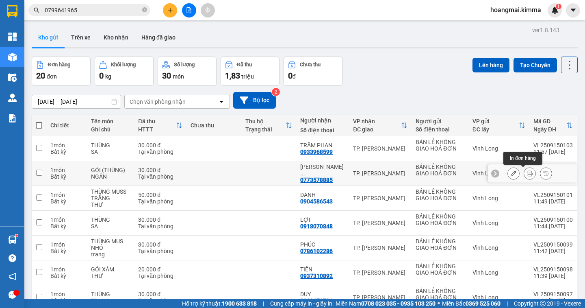
click at [527, 175] on icon at bounding box center [530, 173] width 6 height 6
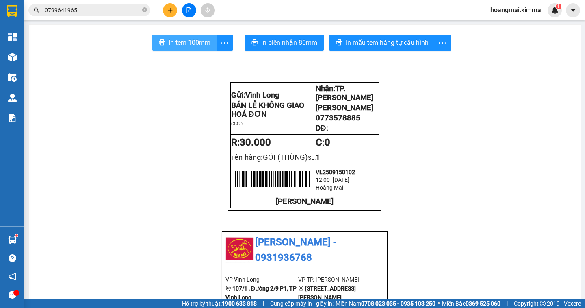
click at [199, 44] on span "In tem 100mm" at bounding box center [190, 42] width 42 height 10
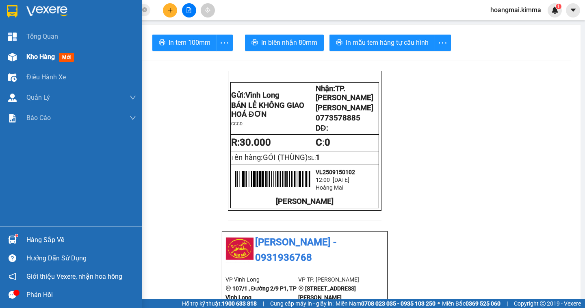
click at [48, 58] on span "Kho hàng" at bounding box center [40, 57] width 28 height 8
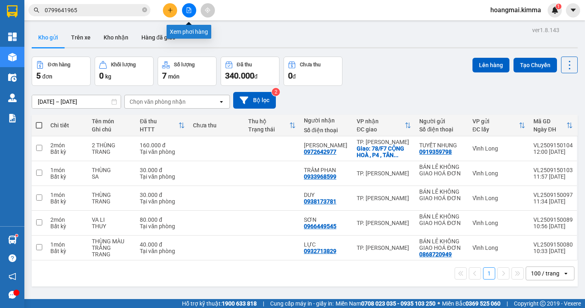
click at [187, 8] on icon "file-add" at bounding box center [189, 10] width 4 height 6
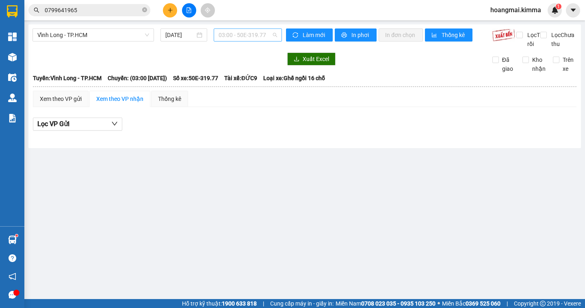
click at [268, 37] on span "03:00 - 50E-319.77" at bounding box center [248, 35] width 58 height 12
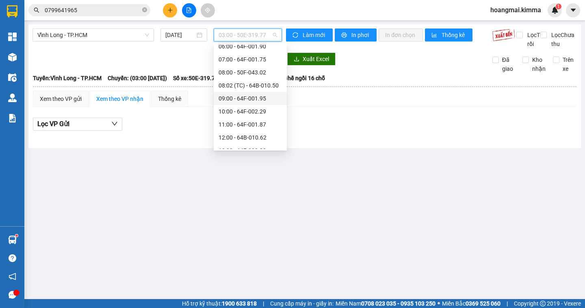
scroll to position [195, 0]
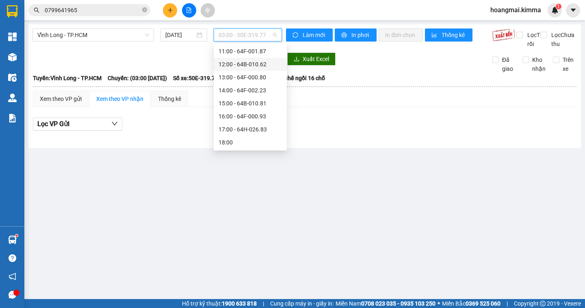
click at [261, 65] on div "12:00 - 64B-010.62" at bounding box center [250, 64] width 63 height 9
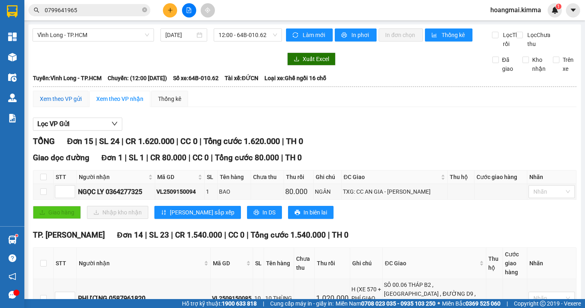
click at [58, 103] on div "Xem theo VP gửi" at bounding box center [61, 98] width 42 height 9
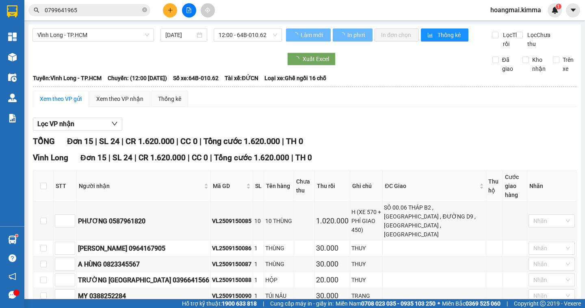
scroll to position [208, 0]
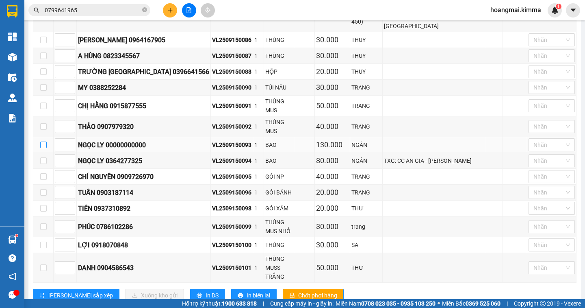
click at [41, 141] on input "checkbox" at bounding box center [43, 144] width 6 height 6
checkbox input "true"
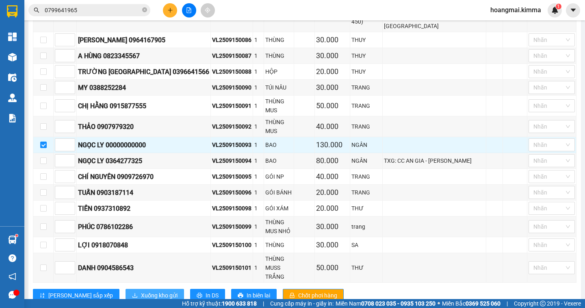
click at [141, 290] on span "Xuống kho gửi" at bounding box center [159, 294] width 37 height 9
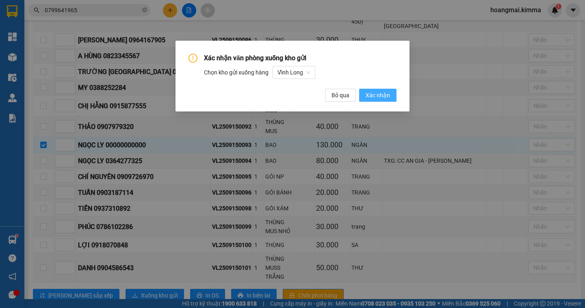
click at [380, 93] on span "Xác nhận" at bounding box center [378, 95] width 24 height 9
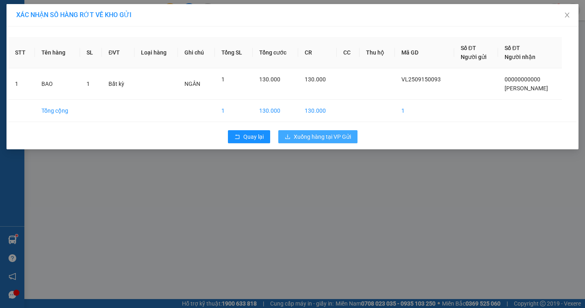
click at [336, 140] on span "Xuống hàng tại VP Gửi" at bounding box center [322, 136] width 57 height 9
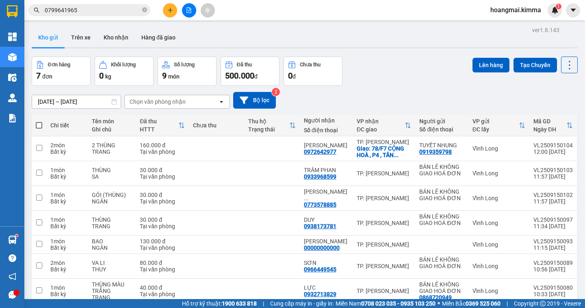
click at [168, 12] on icon "plus" at bounding box center [170, 10] width 6 height 6
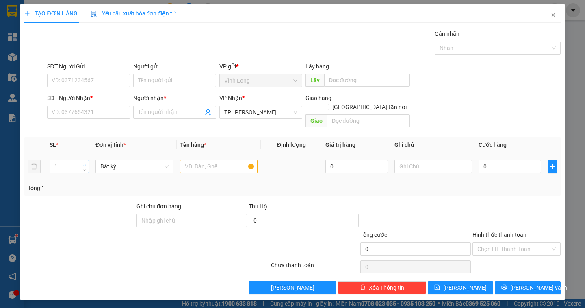
type input "2"
click at [85, 163] on icon "up" at bounding box center [84, 164] width 3 height 3
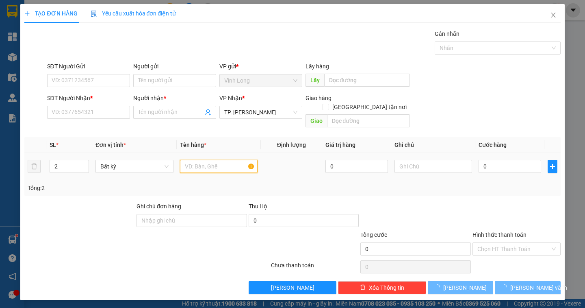
click at [198, 160] on input "text" at bounding box center [219, 166] width 78 height 13
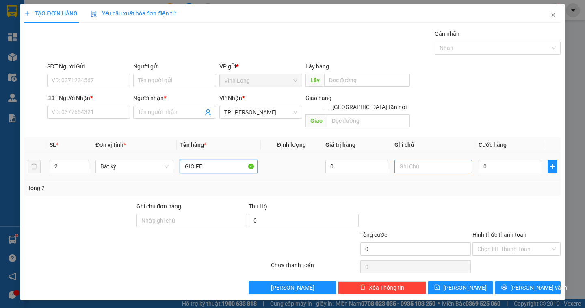
type input "GIỎ FE"
click at [416, 160] on input "text" at bounding box center [433, 166] width 78 height 13
type input "NGÂN"
click at [498, 161] on input "0" at bounding box center [510, 166] width 63 height 13
type input "2"
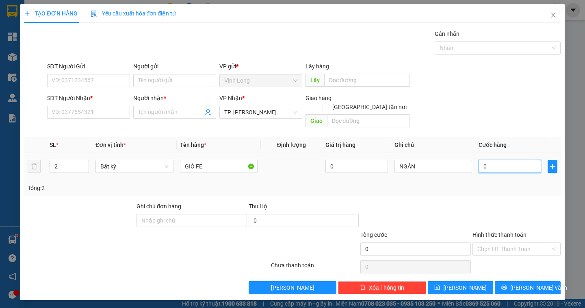
type input "2"
type input "20"
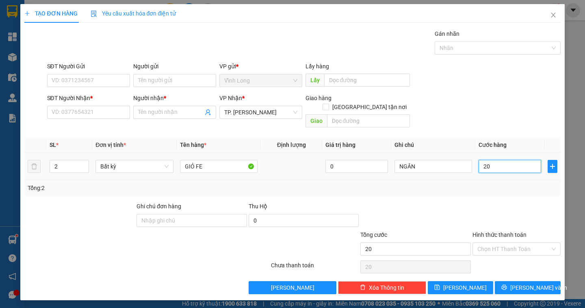
type input "200"
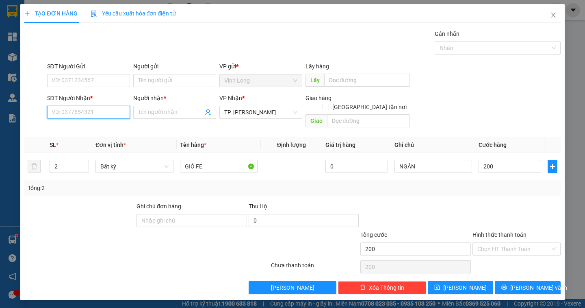
type input "200.000"
click at [101, 113] on input "SĐT Người Nhận *" at bounding box center [88, 112] width 83 height 13
click at [140, 81] on input "Người gửi" at bounding box center [174, 80] width 83 height 13
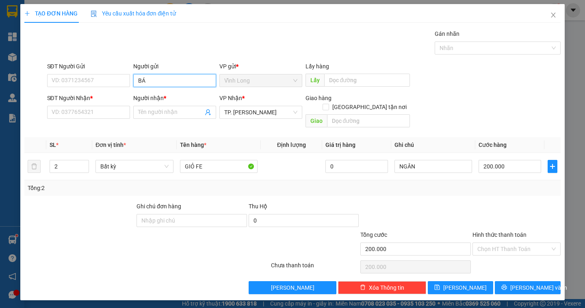
type input "BÁN"
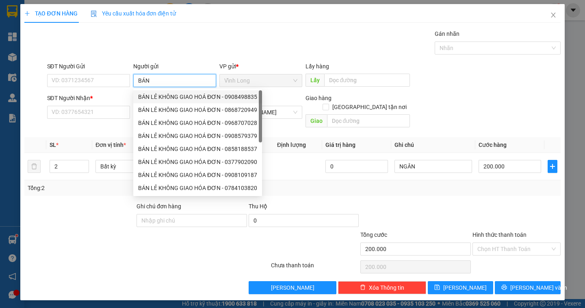
click at [174, 95] on div "BÁN LẺ KHÔNG GIAO HOÁ ĐƠN - 0908498835" at bounding box center [197, 96] width 119 height 9
type input "0908498835"
type input "BÁN LẺ KHÔNG GIAO HOÁ ĐƠN"
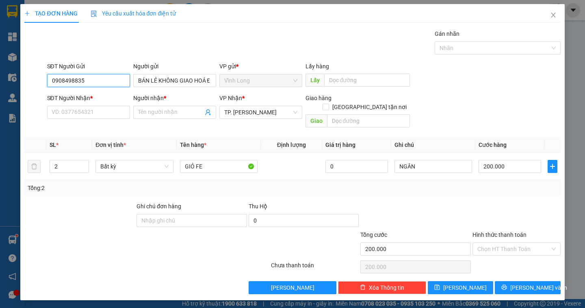
drag, startPoint x: 100, startPoint y: 82, endPoint x: 0, endPoint y: 84, distance: 100.4
click at [0, 84] on div "TẠO ĐƠN HÀNG Yêu cầu xuất hóa đơn điện tử Transit Pickup Surcharge Ids Transit …" at bounding box center [292, 154] width 585 height 308
click at [529, 283] on span "Lưu và In" at bounding box center [538, 287] width 57 height 9
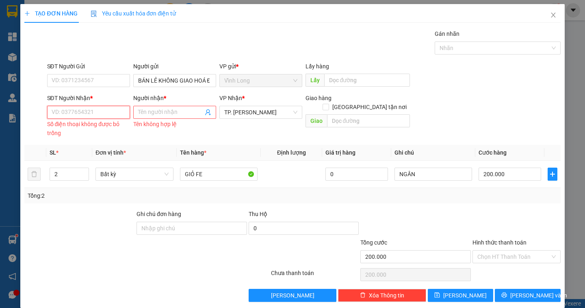
click at [95, 113] on input "SĐT Người Nhận *" at bounding box center [88, 112] width 83 height 13
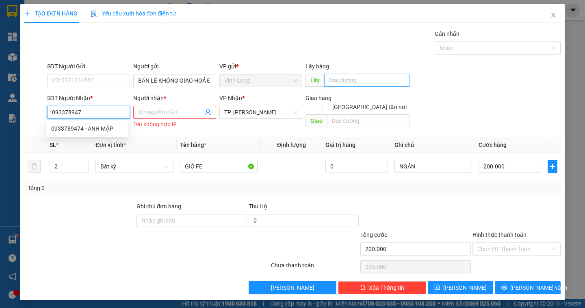
type input "0933789474"
click at [111, 126] on div "0933789474 - ANH MẬP" at bounding box center [87, 128] width 72 height 9
type input "ANH MẬP"
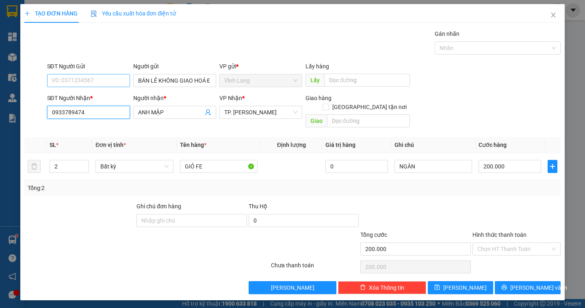
type input "0933789474"
click at [98, 80] on input "SĐT Người Gửi" at bounding box center [88, 80] width 83 height 13
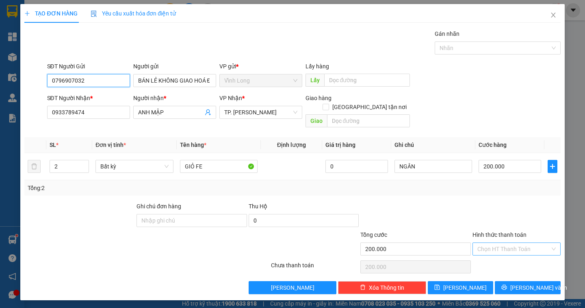
type input "0796907032"
click at [505, 243] on input "Hình thức thanh toán" at bounding box center [513, 249] width 73 height 12
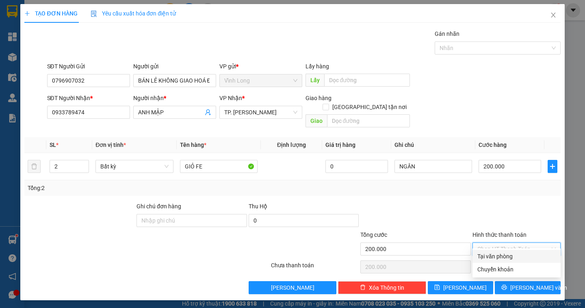
click at [506, 253] on div "Tại văn phòng" at bounding box center [516, 255] width 78 height 9
type input "0"
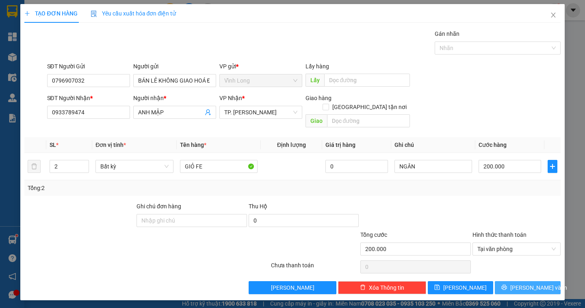
click at [525, 283] on span "[PERSON_NAME] và In" at bounding box center [538, 287] width 57 height 9
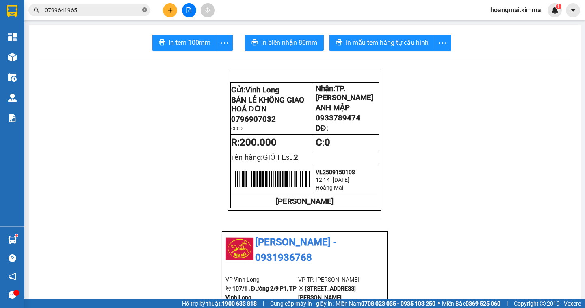
click at [144, 9] on icon "close-circle" at bounding box center [144, 9] width 5 height 5
click at [125, 9] on input "text" at bounding box center [93, 10] width 96 height 9
click at [286, 44] on span "In biên nhận 80mm" at bounding box center [289, 42] width 56 height 10
click at [186, 38] on span "In tem 100mm" at bounding box center [190, 42] width 42 height 10
click at [169, 10] on icon "plus" at bounding box center [170, 10] width 6 height 6
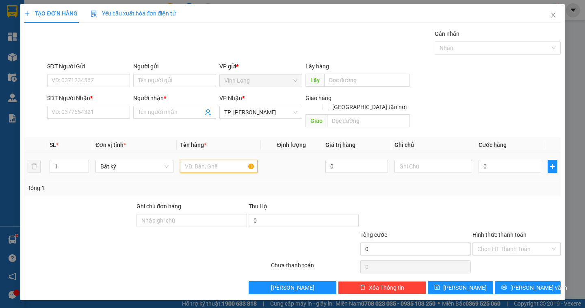
click at [208, 160] on input "text" at bounding box center [219, 166] width 78 height 13
type input "2"
click at [85, 163] on icon "up" at bounding box center [84, 164] width 3 height 3
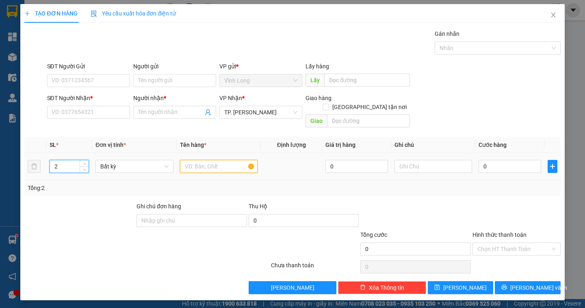
click at [212, 160] on input "text" at bounding box center [219, 166] width 78 height 13
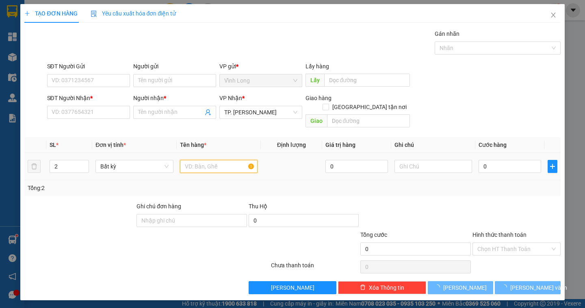
drag, startPoint x: 212, startPoint y: 158, endPoint x: 235, endPoint y: 130, distance: 36.4
click at [212, 160] on input "text" at bounding box center [219, 166] width 78 height 13
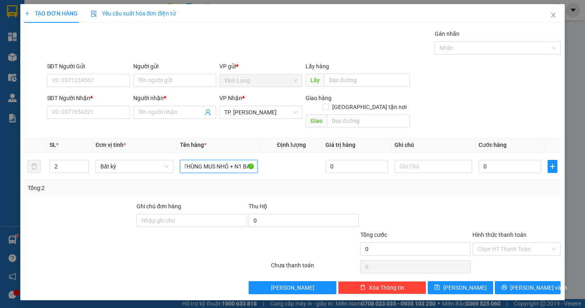
scroll to position [0, 11]
click at [242, 160] on input "1 THÙNG MUS NHỎ + N1 BAO" at bounding box center [219, 166] width 78 height 13
type input "1 THÙNG MUS NHỎ +1 BAO"
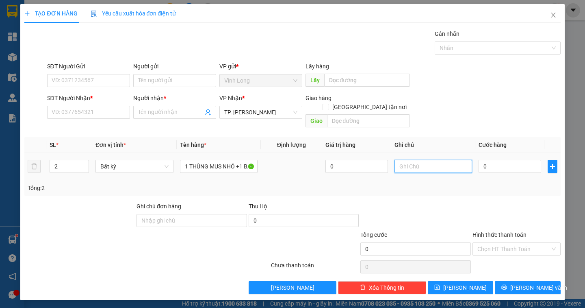
click at [414, 160] on input "text" at bounding box center [433, 166] width 78 height 13
type input "NGÂN"
click at [506, 160] on input "0" at bounding box center [510, 166] width 63 height 13
type input "6"
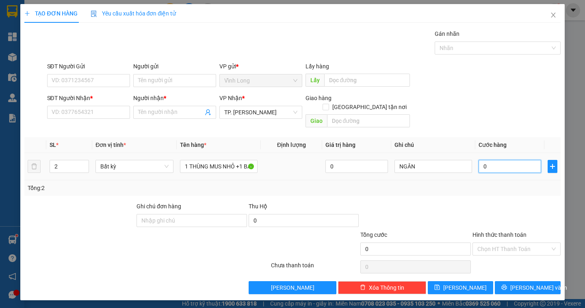
type input "6"
type input "60"
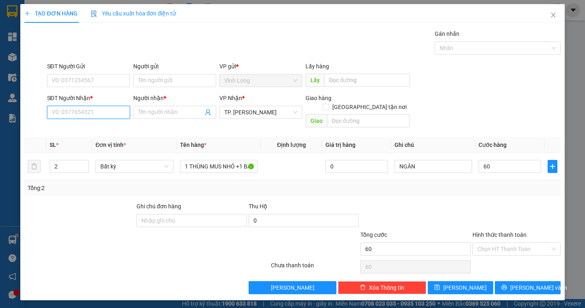
type input "60.000"
click at [95, 113] on input "SĐT Người Nhận *" at bounding box center [88, 112] width 83 height 13
type input "0908377565"
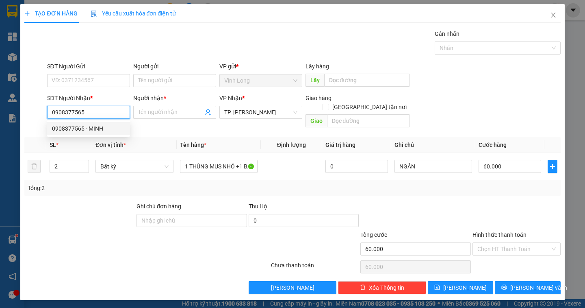
click at [94, 126] on div "0908377565 - MINH" at bounding box center [88, 128] width 73 height 9
type input "MINH"
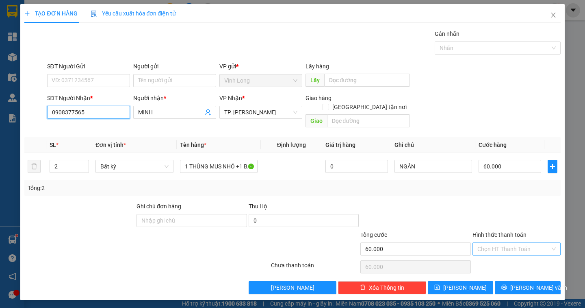
type input "0908377565"
click at [523, 243] on input "Hình thức thanh toán" at bounding box center [513, 249] width 73 height 12
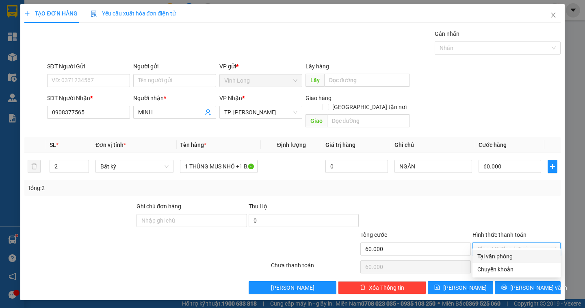
click at [511, 256] on div "Tại văn phòng" at bounding box center [516, 255] width 78 height 9
type input "0"
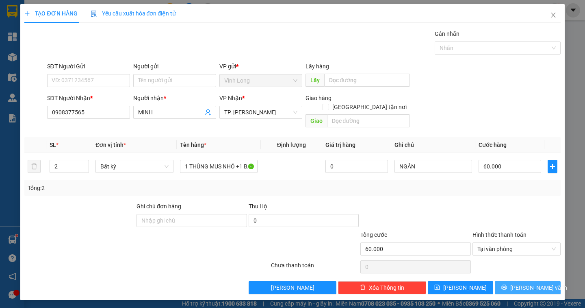
click at [507, 284] on icon "printer" at bounding box center [504, 286] width 5 height 5
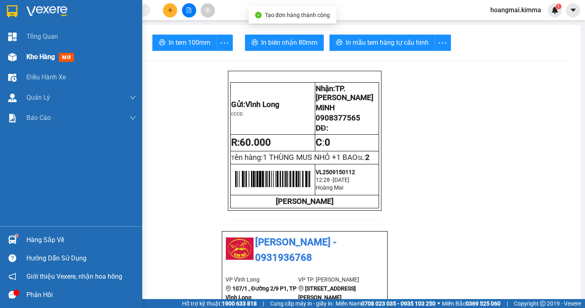
click at [39, 57] on span "Kho hàng" at bounding box center [40, 57] width 28 height 8
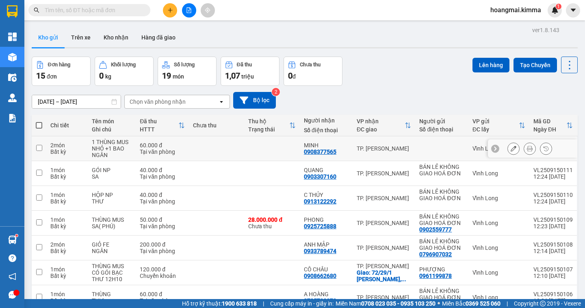
click at [511, 149] on icon at bounding box center [514, 148] width 6 height 6
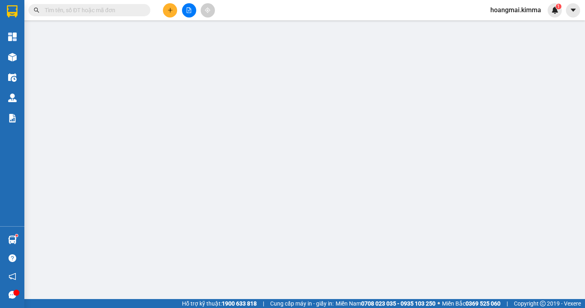
type input "0908377565"
type input "MINH"
type input "60.000"
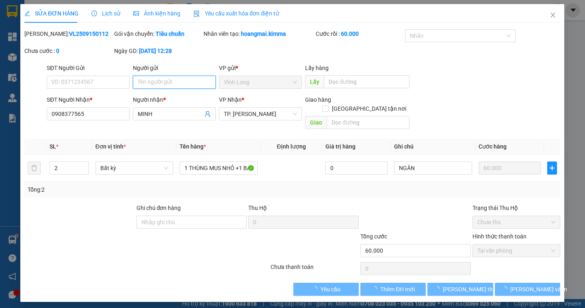
click at [141, 80] on input "Người gửi" at bounding box center [174, 82] width 83 height 13
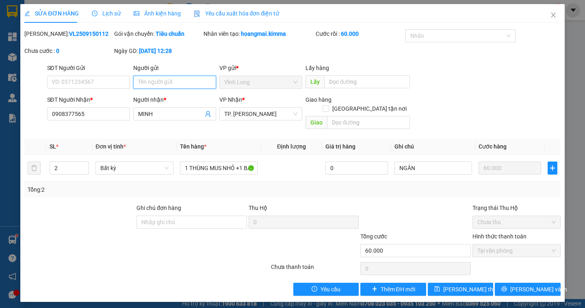
click at [141, 80] on input "Người gửi" at bounding box center [174, 82] width 83 height 13
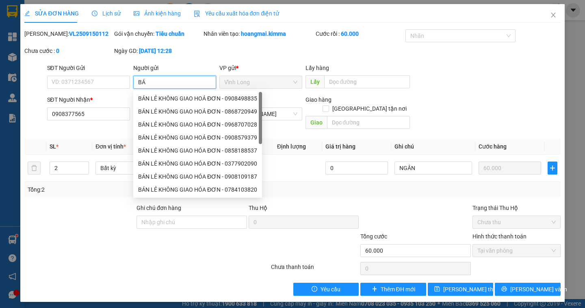
type input "BÁN"
click at [178, 96] on div "BÁN LẺ KHÔNG GIAO HOÁ ĐƠN - 0908498835" at bounding box center [197, 98] width 119 height 9
type input "0908498835"
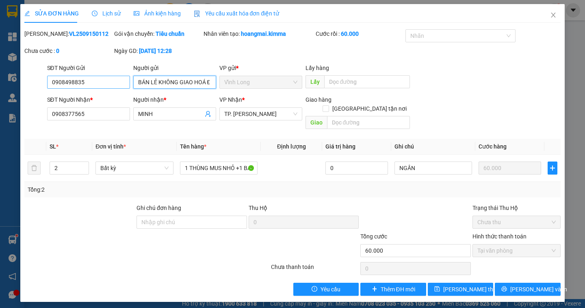
type input "BÁN LẺ KHÔNG GIAO HOÁ ĐƠN"
drag, startPoint x: 89, startPoint y: 81, endPoint x: 28, endPoint y: 81, distance: 60.9
click at [28, 81] on div "SĐT Người Gửi 0908498835 0908498835 Người gửi BÁN LẺ KHÔNG GIAO HOÁ ĐƠN VP gửi …" at bounding box center [292, 77] width 537 height 28
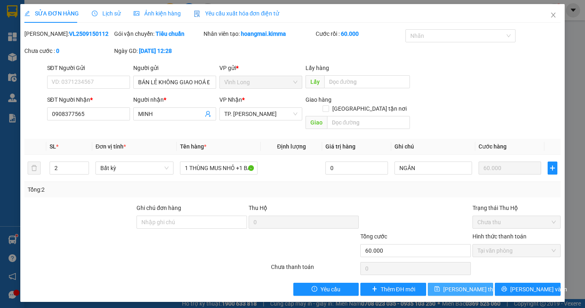
click at [470, 284] on span "[PERSON_NAME] đổi" at bounding box center [475, 288] width 65 height 9
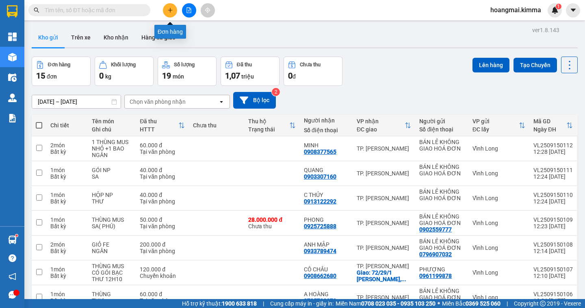
click at [167, 9] on icon "plus" at bounding box center [170, 10] width 6 height 6
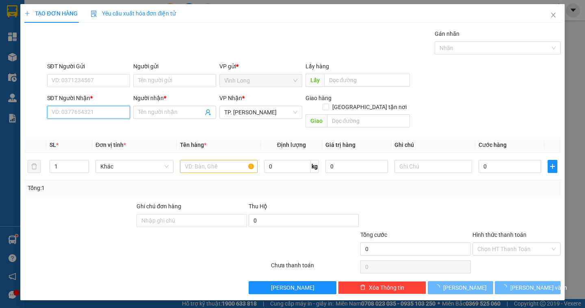
click at [95, 112] on input "SĐT Người Nhận *" at bounding box center [88, 112] width 83 height 13
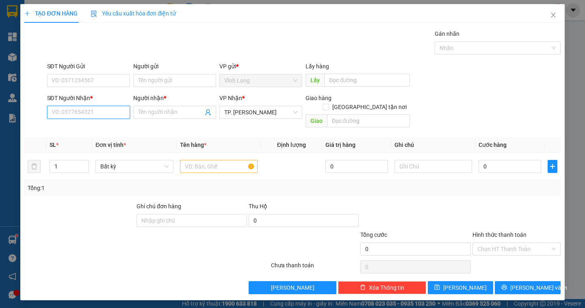
drag, startPoint x: 95, startPoint y: 112, endPoint x: 0, endPoint y: 4, distance: 143.9
click at [81, 105] on div "SĐT Người Nhận * VD: 0377654321" at bounding box center [88, 107] width 83 height 28
type input "0939498898"
drag, startPoint x: 89, startPoint y: 110, endPoint x: 44, endPoint y: 111, distance: 45.5
click at [38, 109] on div "SĐT Người Nhận * 0939498898 0939498898 Người nhận * Tên người nhận VP Nhận * TP…" at bounding box center [292, 111] width 537 height 37
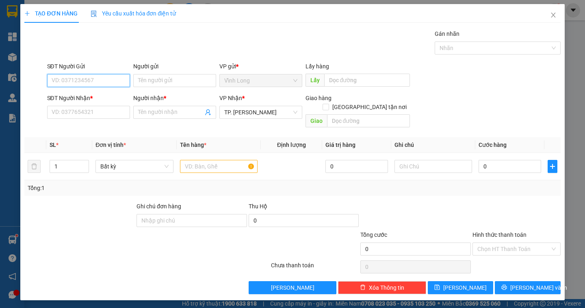
paste input "0939498898"
type input "0939498898"
click at [95, 96] on div "0939498898 - TÂM" at bounding box center [88, 96] width 73 height 9
type input "TÂM"
type input "0939498898"
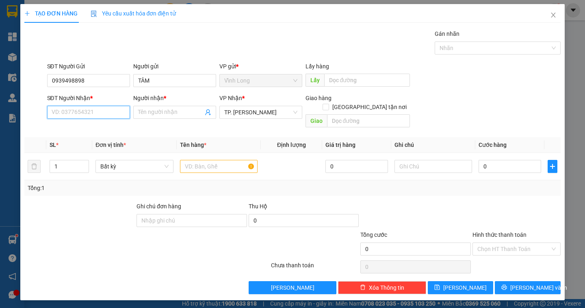
click at [71, 113] on input "SĐT Người Nhận *" at bounding box center [88, 112] width 83 height 13
drag, startPoint x: 71, startPoint y: 113, endPoint x: 0, endPoint y: 4, distance: 130.0
click at [66, 111] on input "SĐT Người Nhận *" at bounding box center [88, 112] width 83 height 13
type input "0967404522"
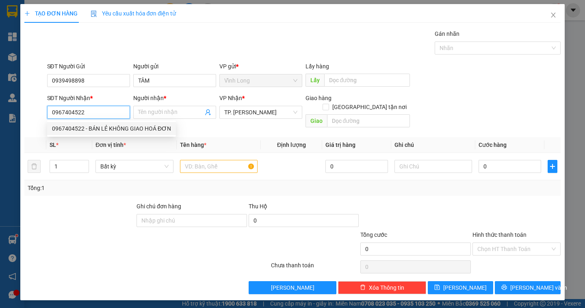
click at [127, 132] on div "0967404522 - BÁN LẺ KHÔNG GIAO HOÁ ĐƠN" at bounding box center [111, 128] width 119 height 9
type input "BÁN LẺ KHÔNG GIAO HOÁ ĐƠN"
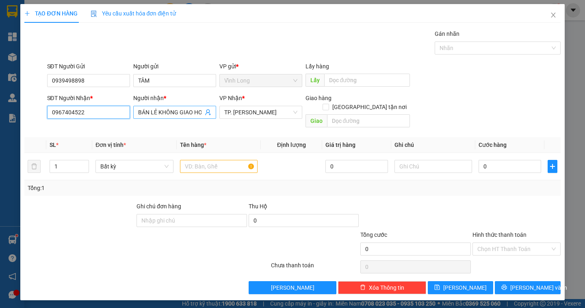
type input "0967404522"
drag, startPoint x: 138, startPoint y: 111, endPoint x: 203, endPoint y: 113, distance: 65.0
click at [203, 113] on span "BÁN LẺ KHÔNG GIAO HOÁ ĐƠN" at bounding box center [174, 112] width 83 height 13
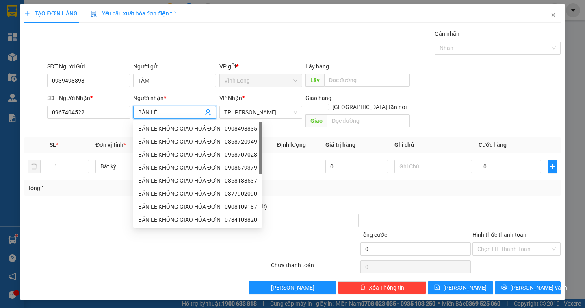
scroll to position [0, 0]
type input "B"
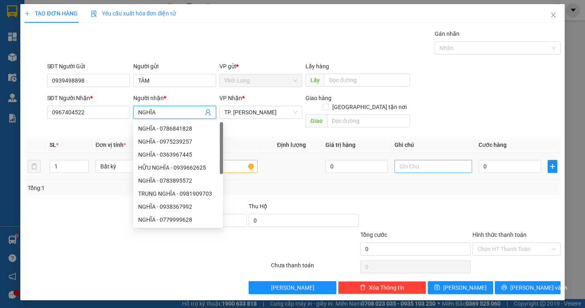
type input "NGHĨA"
click at [421, 160] on input "text" at bounding box center [433, 166] width 78 height 13
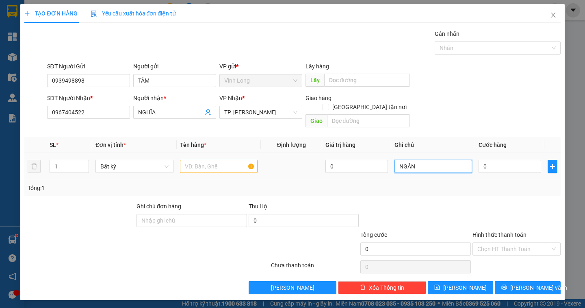
type input "NGÂN"
click at [215, 160] on input "text" at bounding box center [219, 166] width 78 height 13
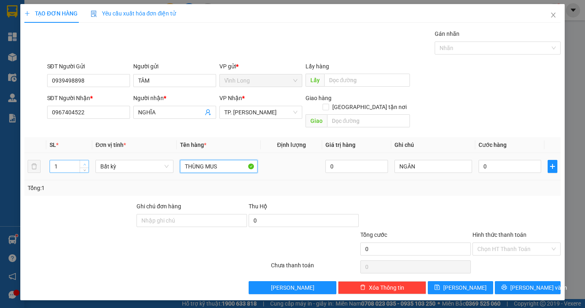
type input "THÙNG MUS"
type input "2"
click at [84, 163] on icon "up" at bounding box center [84, 164] width 3 height 3
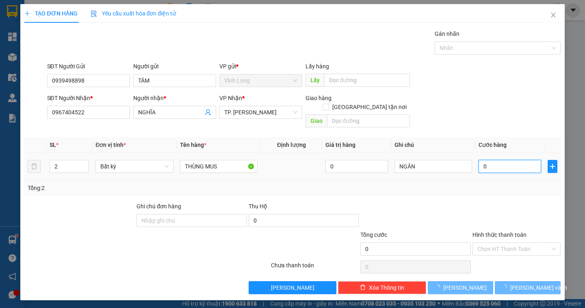
click at [492, 162] on input "0" at bounding box center [510, 166] width 63 height 13
type input "1"
type input "10"
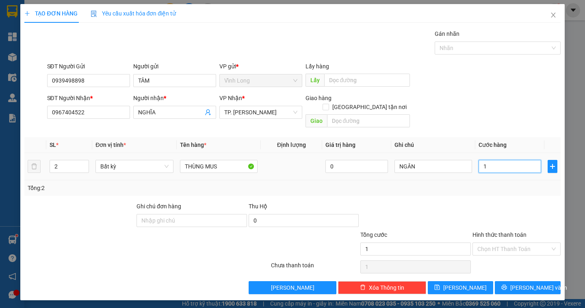
type input "10"
type input "100"
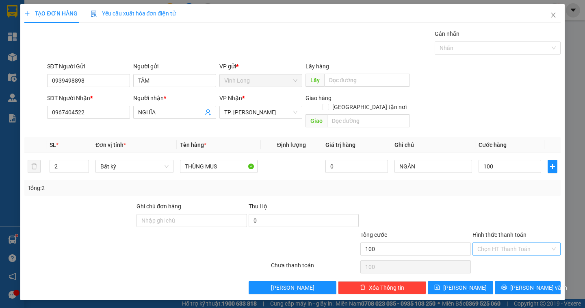
type input "100.000"
click at [537, 243] on input "Hình thức thanh toán" at bounding box center [513, 249] width 73 height 12
click at [525, 258] on div "Tại văn phòng" at bounding box center [516, 255] width 78 height 9
type input "0"
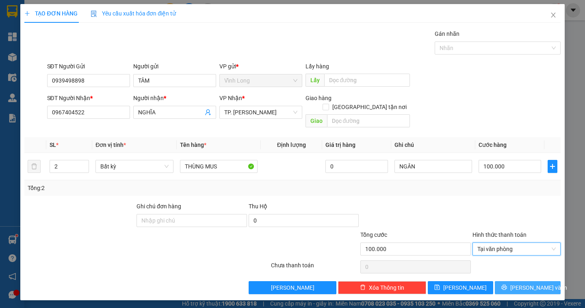
click at [530, 283] on span "[PERSON_NAME] và In" at bounding box center [538, 287] width 57 height 9
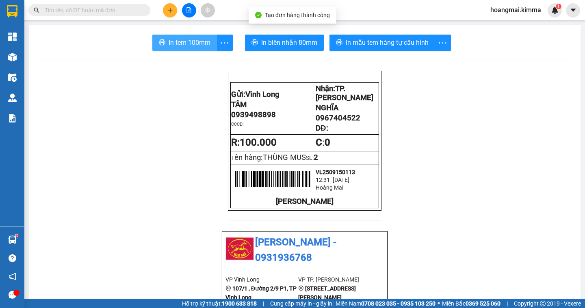
click at [195, 44] on span "In tem 100mm" at bounding box center [190, 42] width 42 height 10
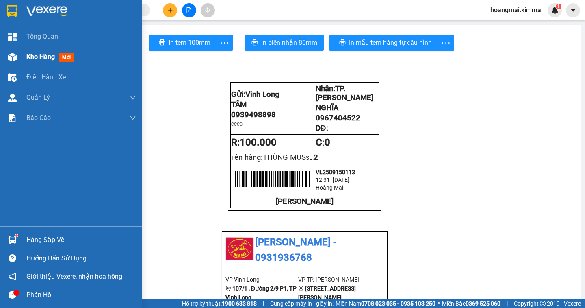
click at [42, 58] on span "Kho hàng" at bounding box center [40, 57] width 28 height 8
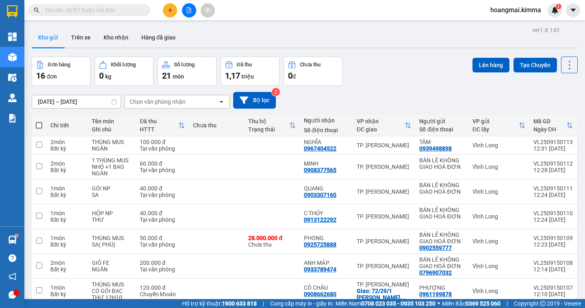
click at [109, 10] on input "text" at bounding box center [93, 10] width 96 height 9
click at [116, 13] on input "text" at bounding box center [93, 10] width 96 height 9
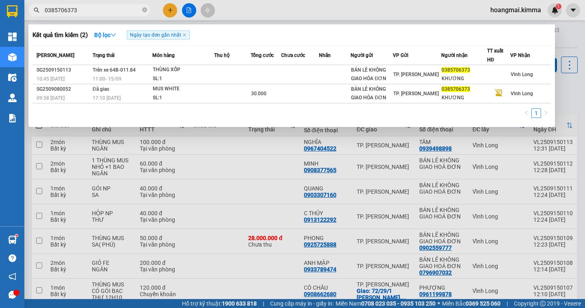
type input "0385706373"
click at [563, 110] on div at bounding box center [292, 154] width 585 height 308
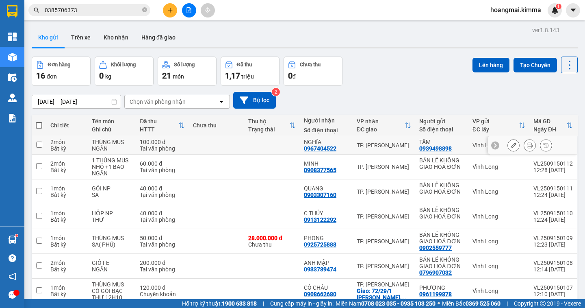
click at [527, 146] on icon at bounding box center [530, 145] width 6 height 6
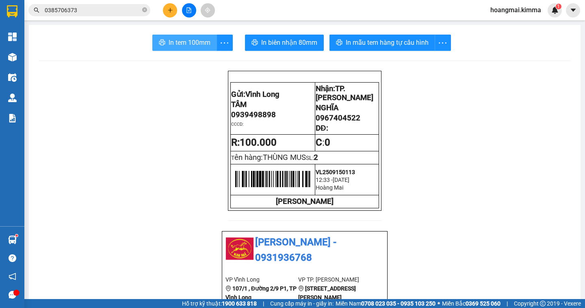
click at [191, 45] on span "In tem 100mm" at bounding box center [190, 42] width 42 height 10
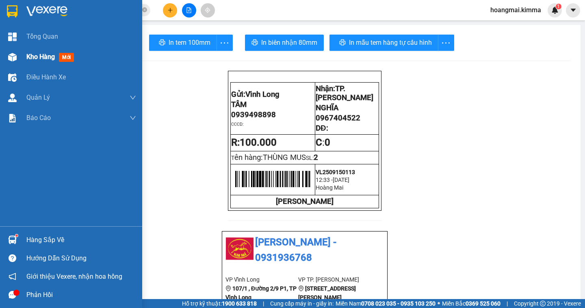
click at [40, 61] on span "Kho hàng" at bounding box center [40, 57] width 28 height 8
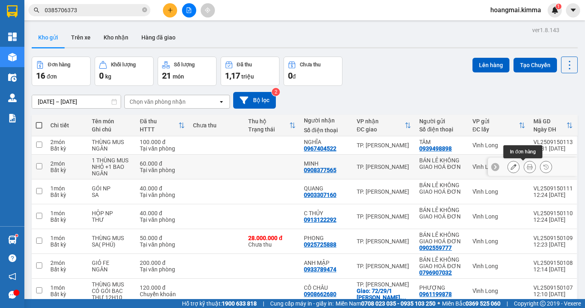
click at [527, 165] on icon at bounding box center [530, 167] width 6 height 6
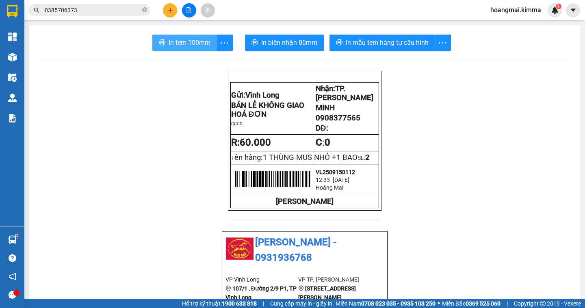
click at [179, 43] on span "In tem 100mm" at bounding box center [190, 42] width 42 height 10
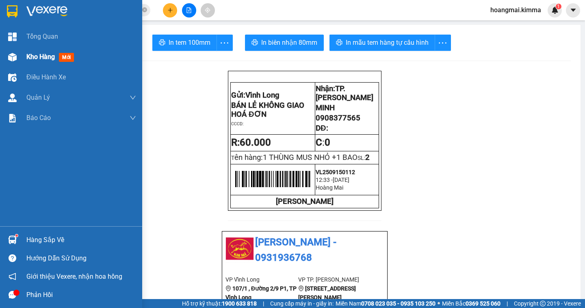
click at [51, 58] on span "Kho hàng" at bounding box center [40, 57] width 28 height 8
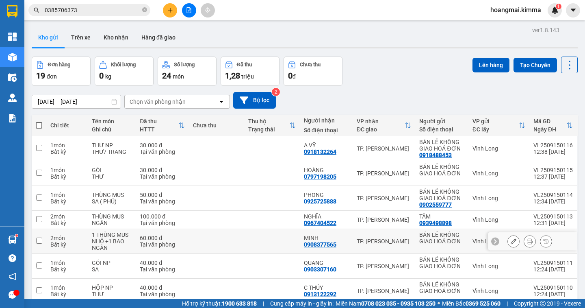
click at [511, 242] on icon at bounding box center [514, 241] width 6 height 6
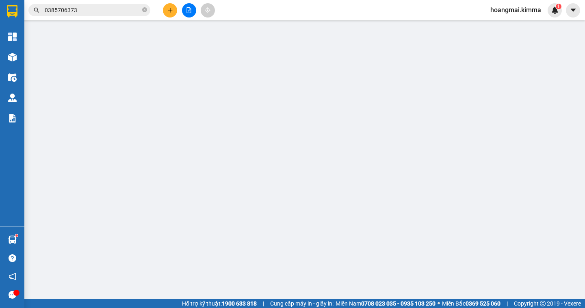
type input "BÁN LẺ KHÔNG GIAO HOÁ ĐƠN"
type input "0908377565"
type input "MINH"
type input "60.000"
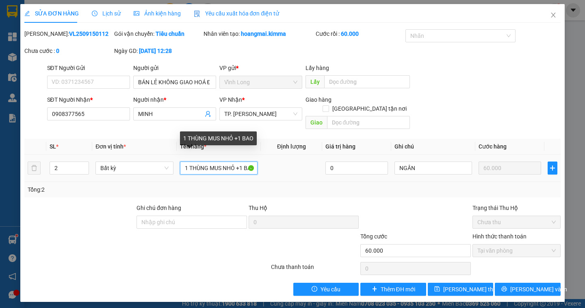
click at [241, 161] on input "1 THÙNG MUS NHỎ +1 BAO" at bounding box center [219, 167] width 78 height 13
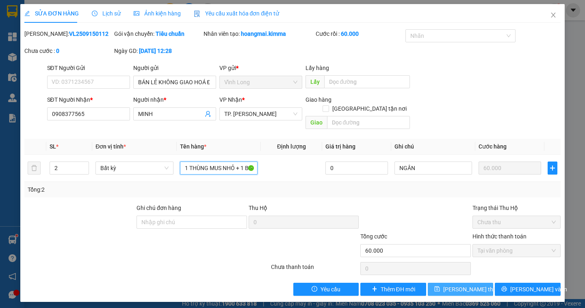
type input "1 THÙNG MUS NHỎ + 1 BAO"
click at [468, 284] on span "[PERSON_NAME] đổi" at bounding box center [475, 288] width 65 height 9
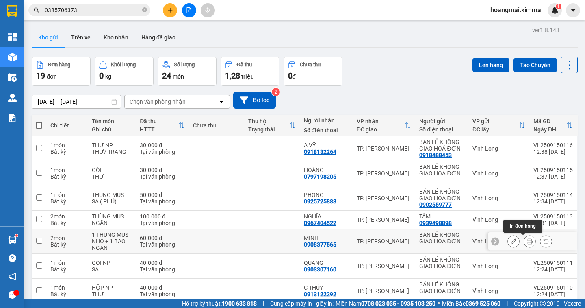
click at [524, 242] on button at bounding box center [529, 241] width 11 height 14
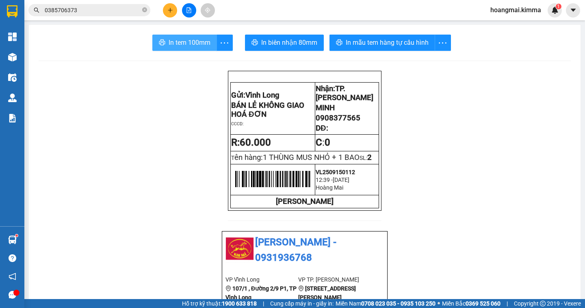
click at [184, 44] on span "In tem 100mm" at bounding box center [190, 42] width 42 height 10
drag, startPoint x: 357, startPoint y: 125, endPoint x: 314, endPoint y: 126, distance: 43.9
click at [316, 122] on p "0908377565" at bounding box center [347, 117] width 63 height 9
copy span "0908377565"
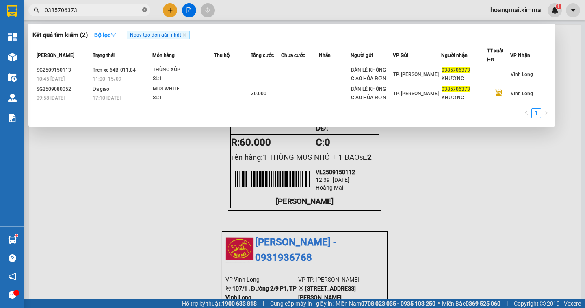
click at [144, 9] on icon "close-circle" at bounding box center [144, 9] width 5 height 5
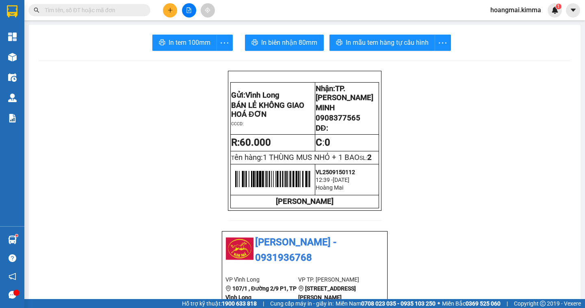
paste input "0908377565"
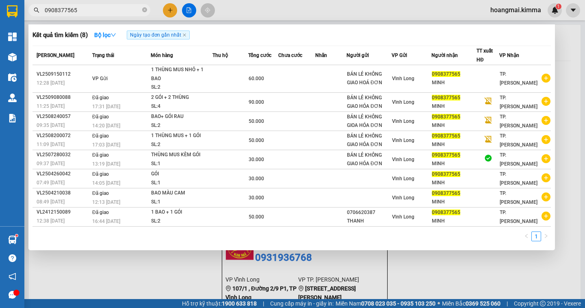
type input "0908377565"
click at [498, 281] on div at bounding box center [292, 154] width 585 height 308
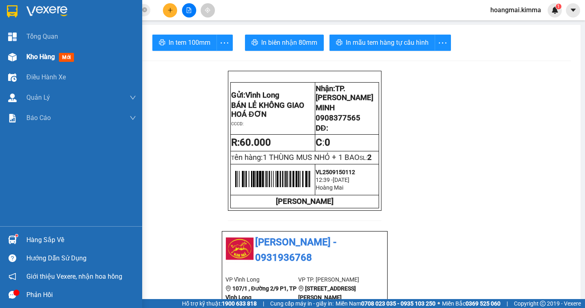
click at [38, 52] on div "Kho hàng mới" at bounding box center [51, 57] width 51 height 10
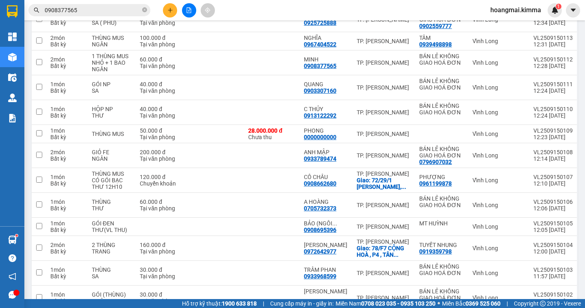
scroll to position [81, 0]
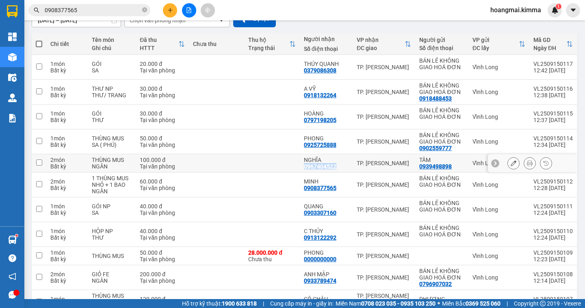
drag, startPoint x: 336, startPoint y: 167, endPoint x: 303, endPoint y: 165, distance: 33.4
click at [303, 165] on td "NGHĨA 0967404522" at bounding box center [326, 163] width 53 height 18
checkbox input "true"
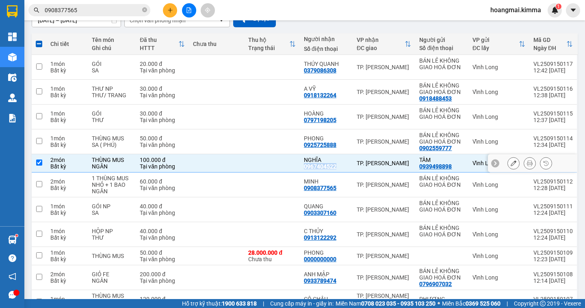
copy div "0967404522"
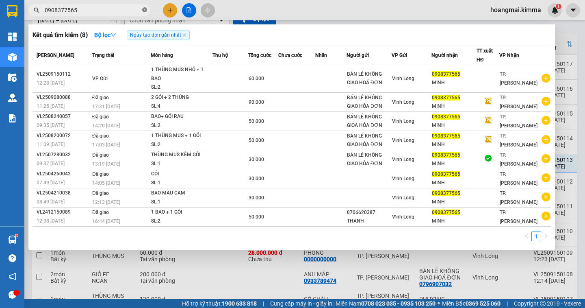
click at [145, 9] on icon "close-circle" at bounding box center [144, 9] width 5 height 5
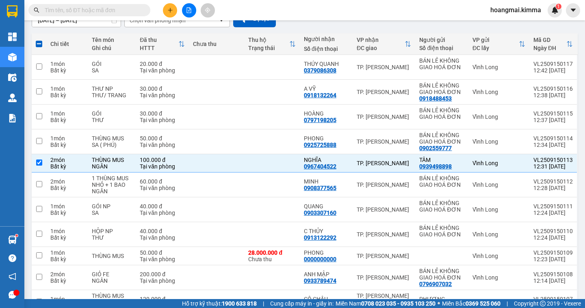
paste input "0967404522"
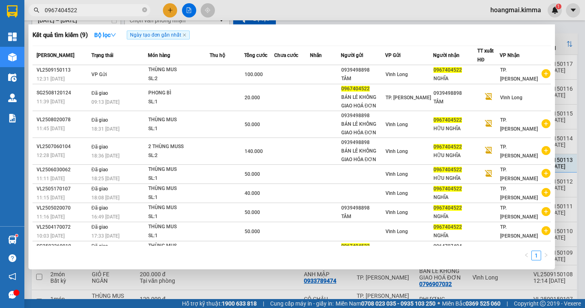
type input "0967404522"
click at [580, 103] on div at bounding box center [292, 154] width 585 height 308
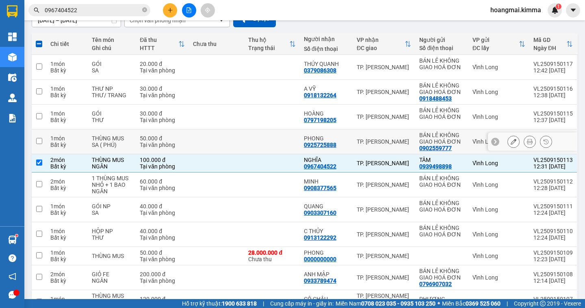
scroll to position [0, 0]
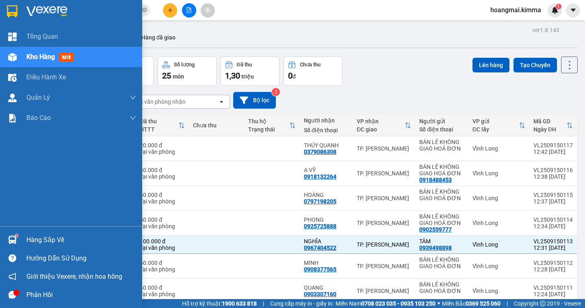
click at [52, 57] on span "Kho hàng" at bounding box center [40, 57] width 28 height 8
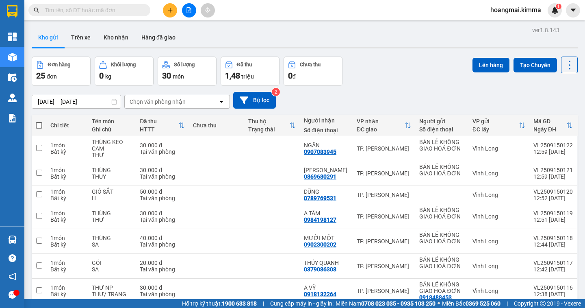
click at [38, 124] on span at bounding box center [39, 125] width 6 height 6
click at [39, 121] on input "checkbox" at bounding box center [39, 121] width 0 height 0
checkbox input "true"
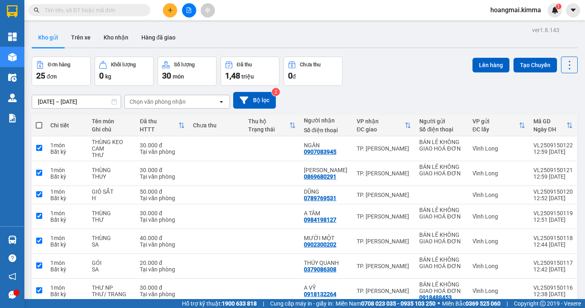
checkbox input "true"
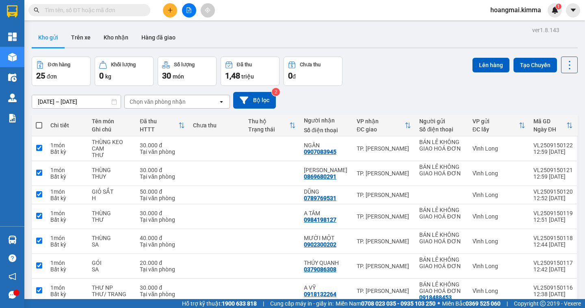
checkbox input "true"
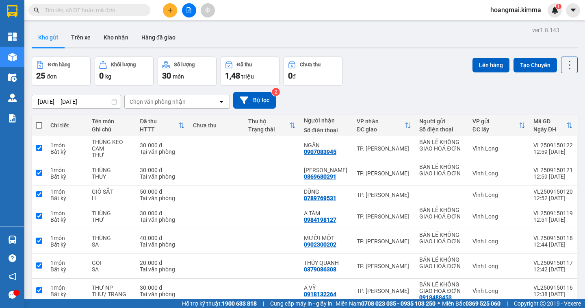
checkbox input "true"
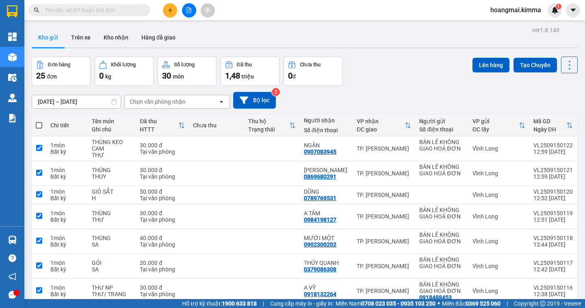
checkbox input "true"
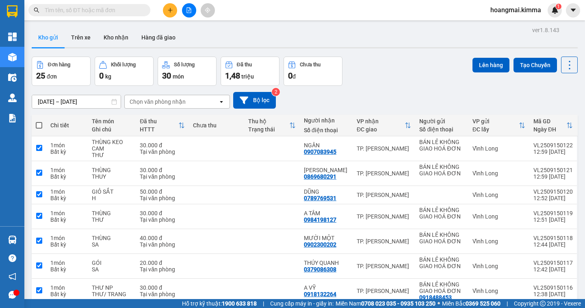
checkbox input "true"
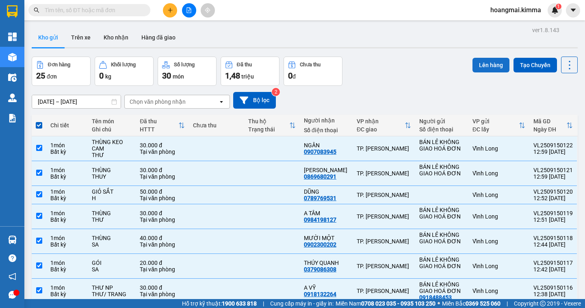
click at [482, 65] on button "Lên hàng" at bounding box center [490, 65] width 37 height 15
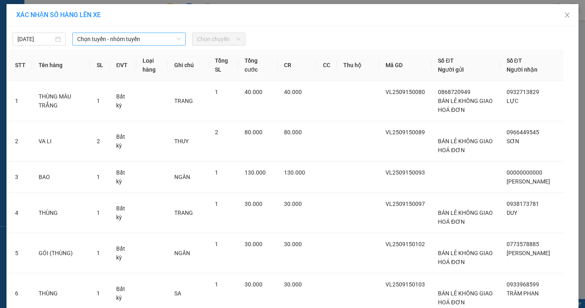
click at [120, 41] on span "Chọn tuyến - nhóm tuyến" at bounding box center [129, 39] width 104 height 12
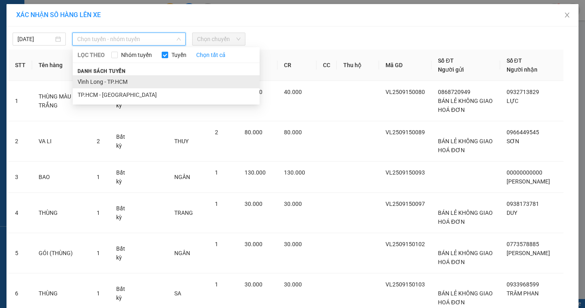
click at [123, 83] on li "Vĩnh Long - TP.HCM" at bounding box center [166, 81] width 187 height 13
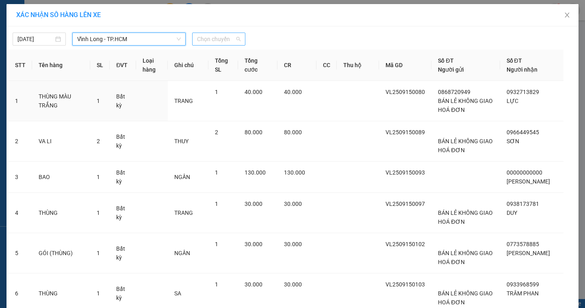
click at [230, 39] on span "Chọn chuyến" at bounding box center [218, 39] width 43 height 12
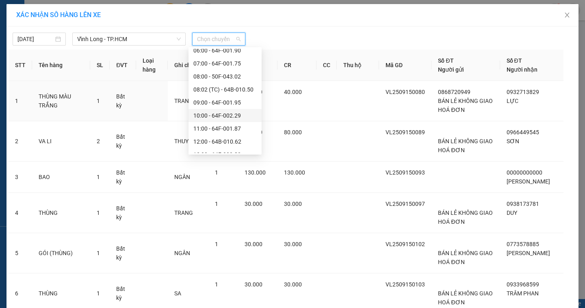
scroll to position [208, 0]
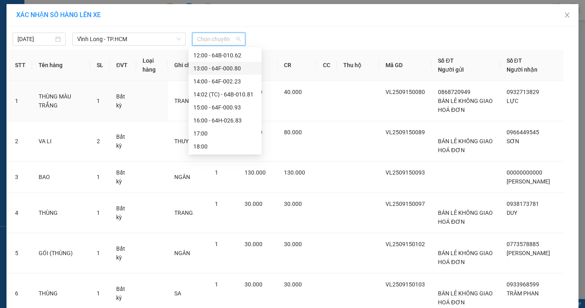
click at [243, 71] on div "13:00 - 64F-000.80" at bounding box center [224, 68] width 63 height 9
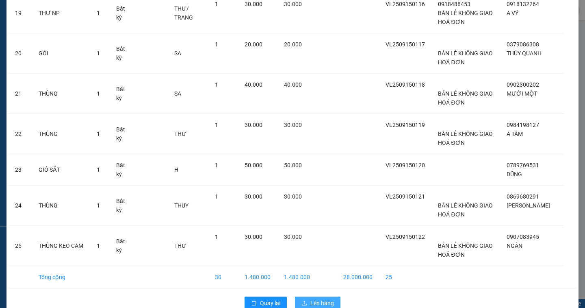
scroll to position [789, 0]
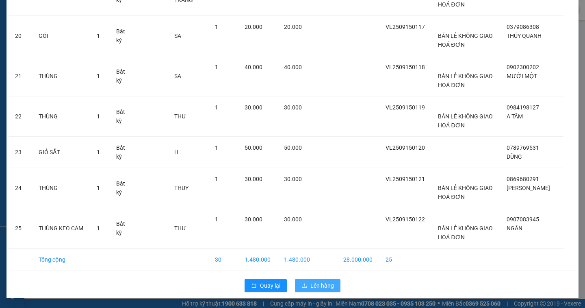
click at [321, 282] on span "Lên hàng" at bounding box center [322, 285] width 24 height 9
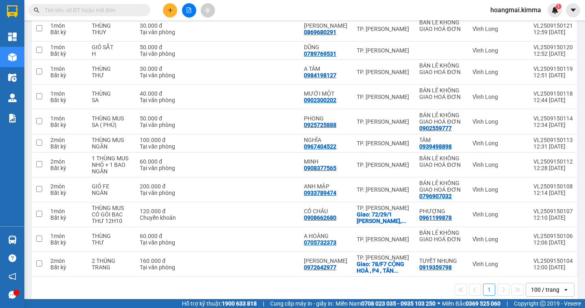
scroll to position [173, 0]
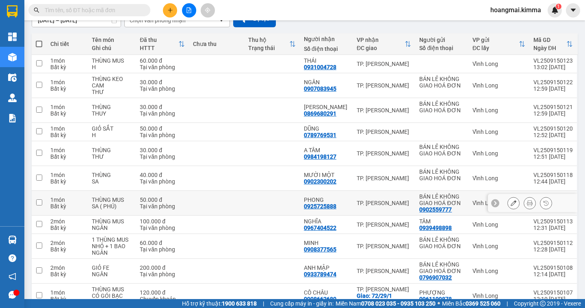
scroll to position [162, 0]
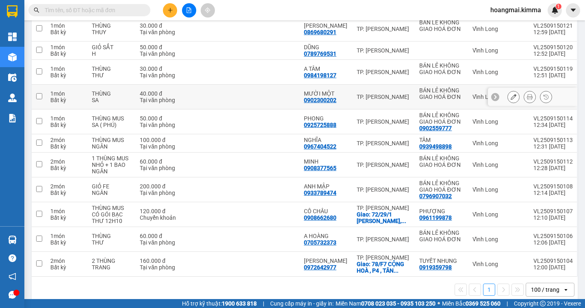
scroll to position [41, 0]
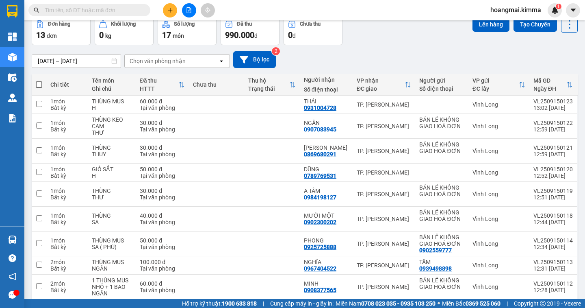
click at [39, 83] on span at bounding box center [39, 84] width 6 height 6
click at [39, 80] on input "checkbox" at bounding box center [39, 80] width 0 height 0
checkbox input "true"
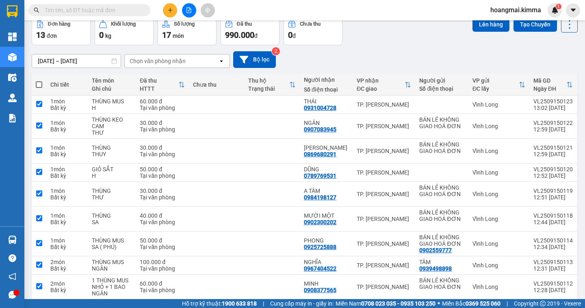
checkbox input "true"
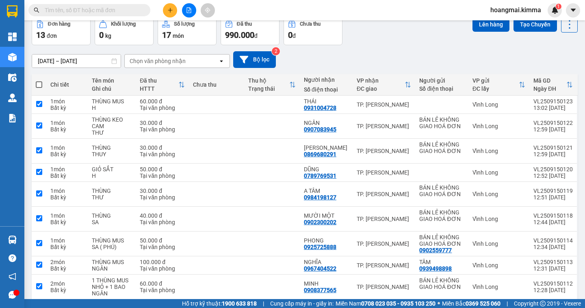
checkbox input "true"
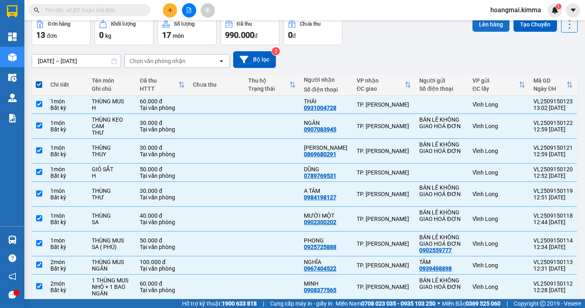
click at [488, 29] on button "Lên hàng" at bounding box center [490, 24] width 37 height 15
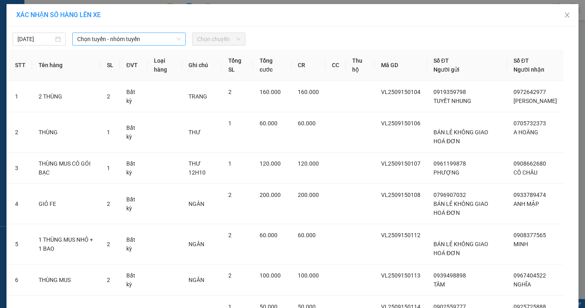
click at [108, 39] on span "Chọn tuyến - nhóm tuyến" at bounding box center [129, 39] width 104 height 12
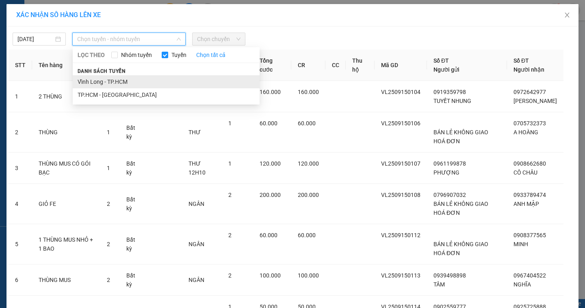
click at [110, 80] on li "Vĩnh Long - TP.HCM" at bounding box center [166, 81] width 187 height 13
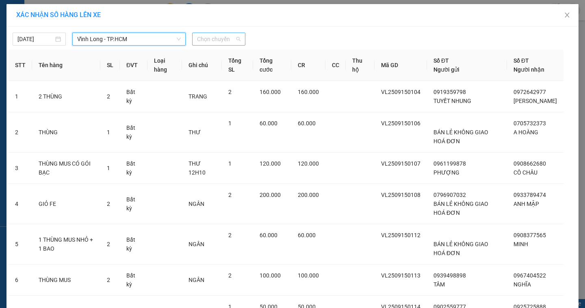
click at [202, 41] on span "Chọn chuyến" at bounding box center [218, 39] width 43 height 12
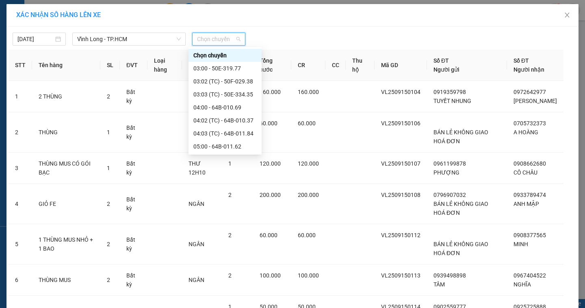
scroll to position [162, 0]
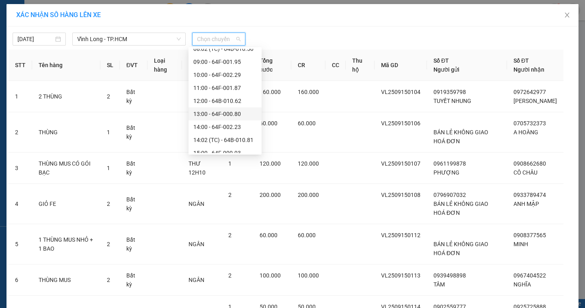
click at [241, 114] on div "13:00 - 64F-000.80" at bounding box center [224, 113] width 63 height 9
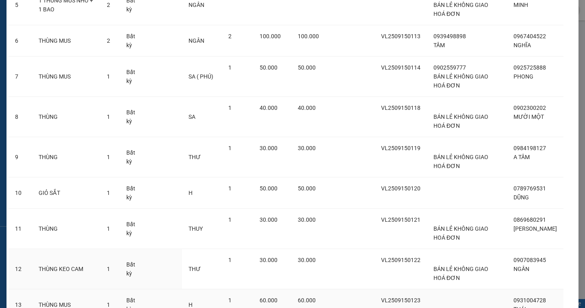
scroll to position [316, 0]
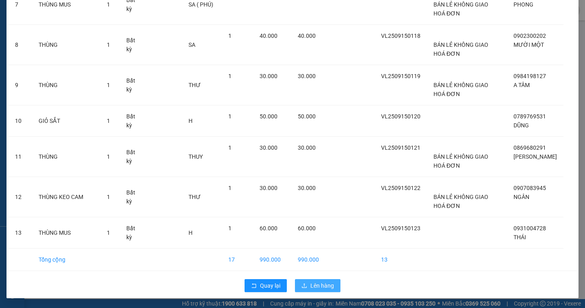
click at [320, 283] on span "Lên hàng" at bounding box center [322, 285] width 24 height 9
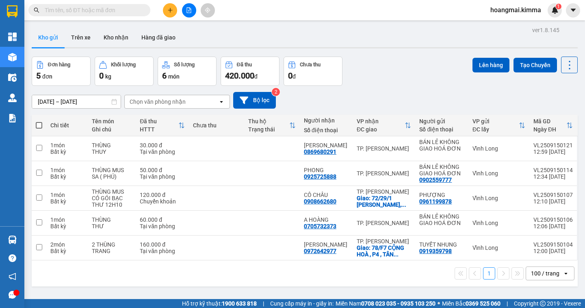
click at [39, 124] on span at bounding box center [39, 125] width 6 height 6
click at [39, 121] on input "checkbox" at bounding box center [39, 121] width 0 height 0
checkbox input "true"
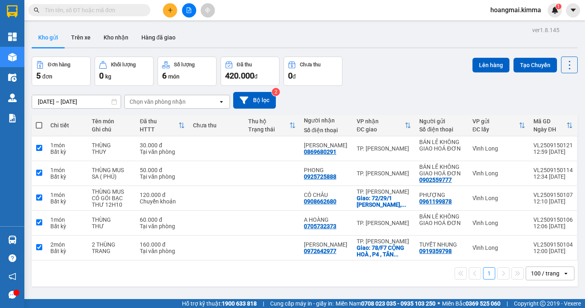
checkbox input "true"
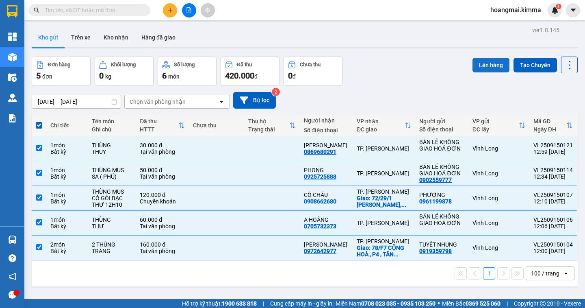
click at [482, 65] on button "Lên hàng" at bounding box center [490, 65] width 37 height 15
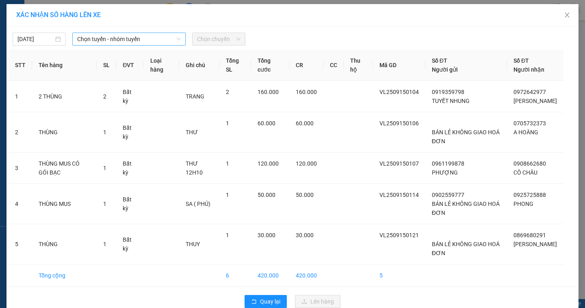
click at [151, 39] on span "Chọn tuyến - nhóm tuyến" at bounding box center [129, 39] width 104 height 12
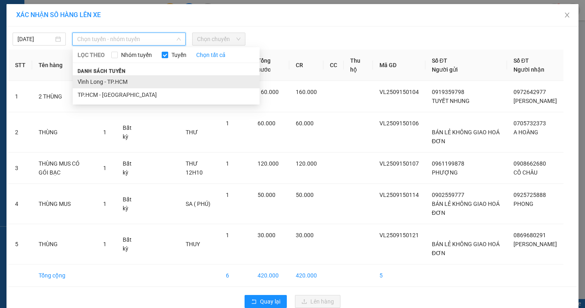
click at [128, 78] on li "Vĩnh Long - TP.HCM" at bounding box center [166, 81] width 187 height 13
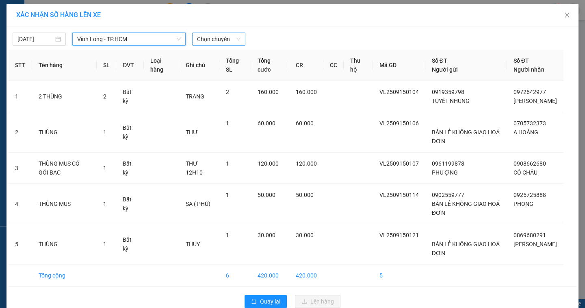
click at [226, 41] on span "Chọn chuyến" at bounding box center [218, 39] width 43 height 12
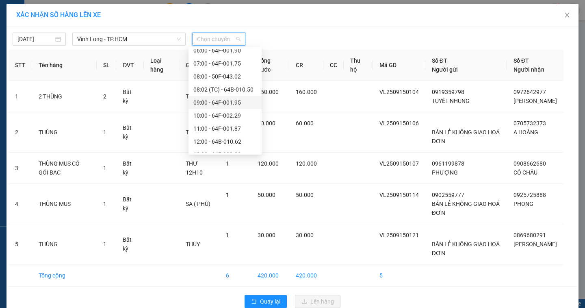
scroll to position [208, 0]
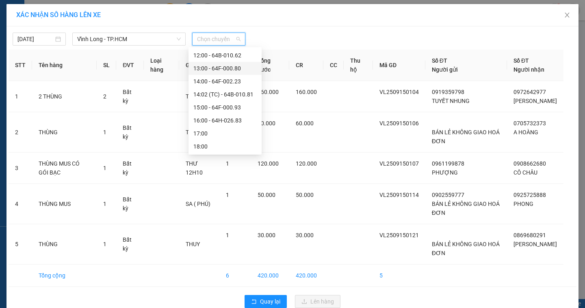
click at [243, 69] on div "13:00 - 64F-000.80" at bounding box center [224, 68] width 63 height 9
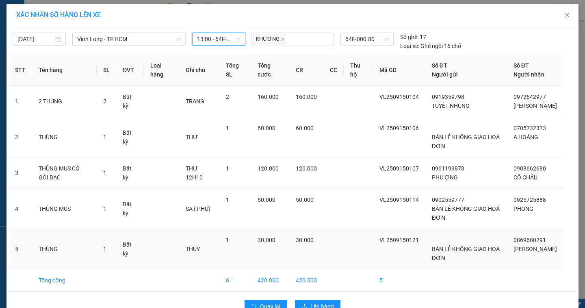
scroll to position [21, 0]
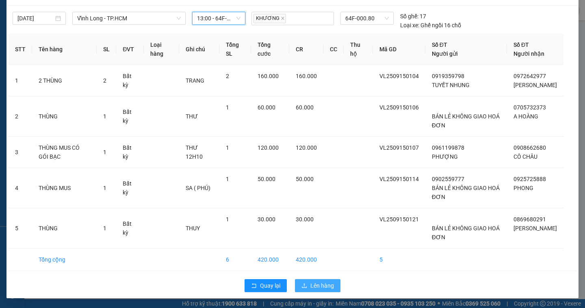
click at [318, 285] on span "Lên hàng" at bounding box center [322, 285] width 24 height 9
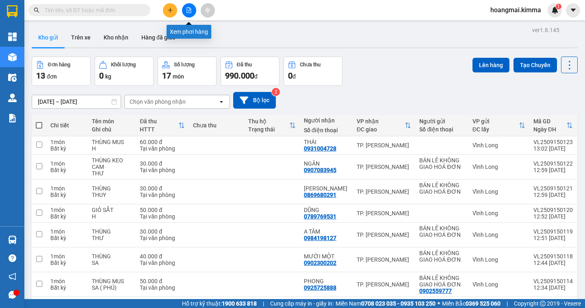
click at [191, 13] on button at bounding box center [189, 10] width 14 height 14
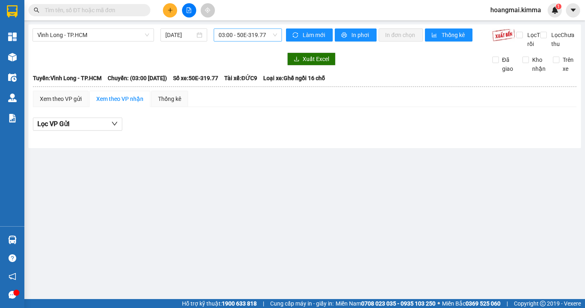
click at [262, 34] on span "03:00 - 50E-319.77" at bounding box center [248, 35] width 58 height 12
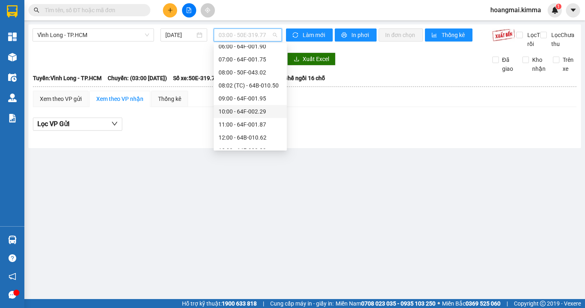
scroll to position [203, 0]
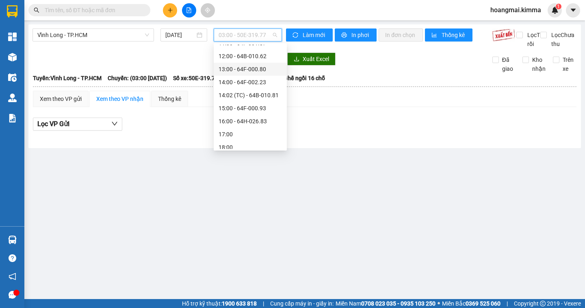
click at [262, 70] on div "13:00 - 64F-000.80" at bounding box center [250, 69] width 63 height 9
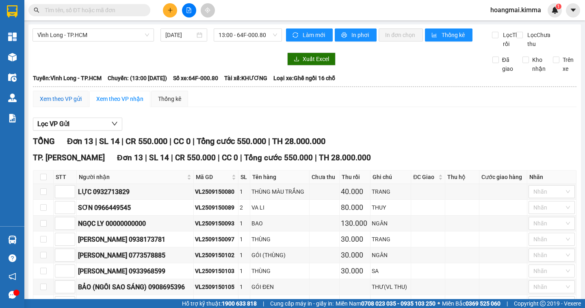
click at [55, 103] on div "Xem theo VP gửi" at bounding box center [61, 98] width 42 height 9
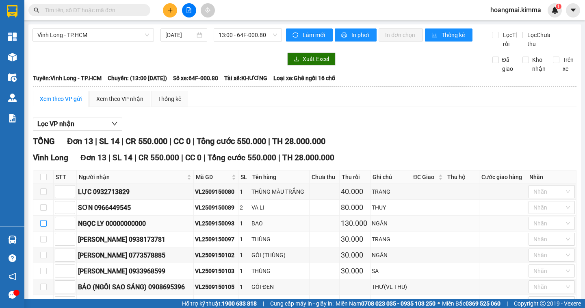
click at [43, 226] on input "checkbox" at bounding box center [43, 223] width 6 height 6
checkbox input "true"
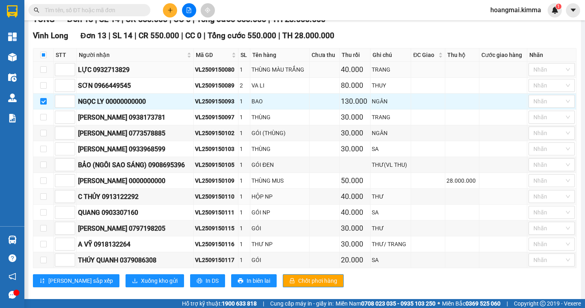
scroll to position [142, 0]
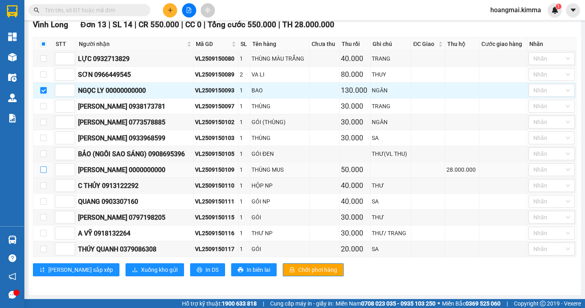
click at [43, 170] on input "checkbox" at bounding box center [43, 169] width 6 height 6
checkbox input "true"
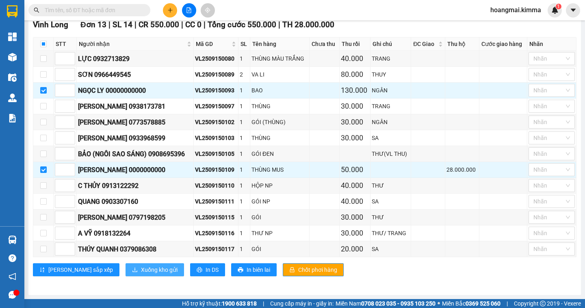
click at [141, 269] on span "Xuống kho gửi" at bounding box center [159, 269] width 37 height 9
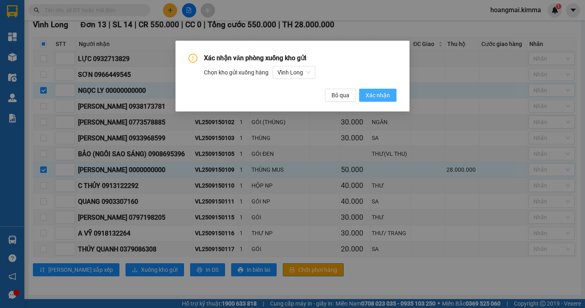
click at [385, 91] on span "Xác nhận" at bounding box center [378, 95] width 24 height 9
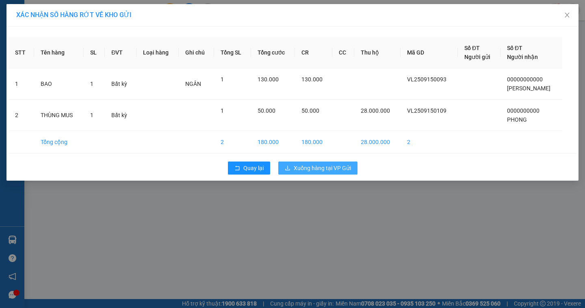
click at [305, 167] on span "Xuống hàng tại VP Gửi" at bounding box center [322, 167] width 57 height 9
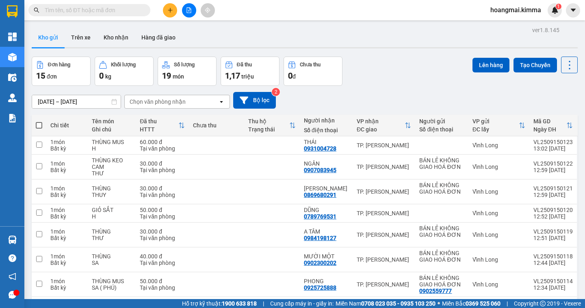
click at [186, 11] on icon "file-add" at bounding box center [189, 10] width 6 height 6
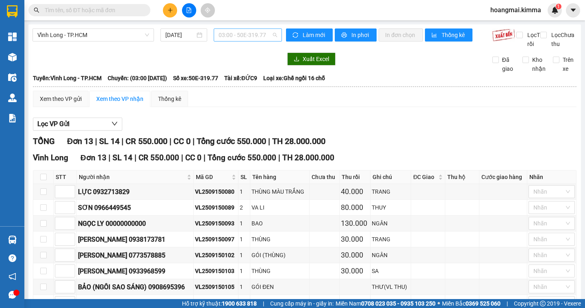
click at [260, 34] on span "03:00 - 50E-319.77" at bounding box center [248, 35] width 58 height 12
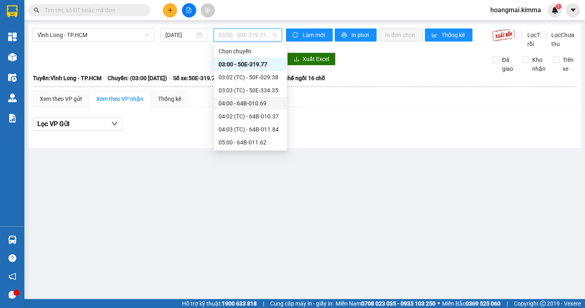
scroll to position [162, 0]
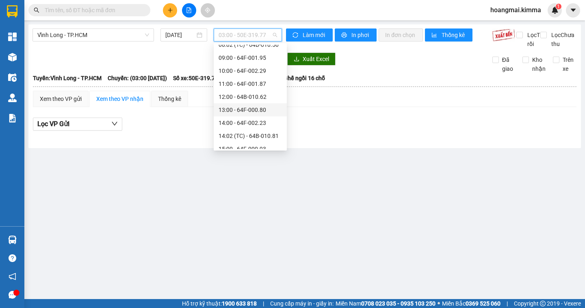
click at [267, 111] on div "13:00 - 64F-000.80" at bounding box center [250, 109] width 63 height 9
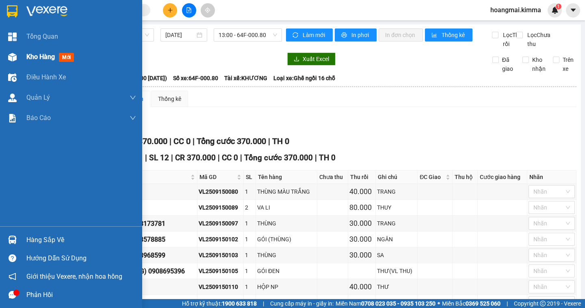
click at [34, 57] on span "Kho hàng" at bounding box center [40, 57] width 28 height 8
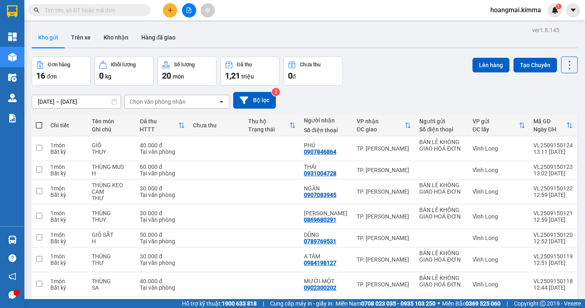
click at [397, 79] on div "Đơn hàng 16 đơn [PERSON_NAME] 0 kg Số [PERSON_NAME] 20 món Đã thu 1,21 [PERSON_…" at bounding box center [305, 70] width 546 height 29
click at [238, 74] on span "1,21" at bounding box center [232, 76] width 15 height 10
click at [240, 78] on span "1,21" at bounding box center [232, 76] width 15 height 10
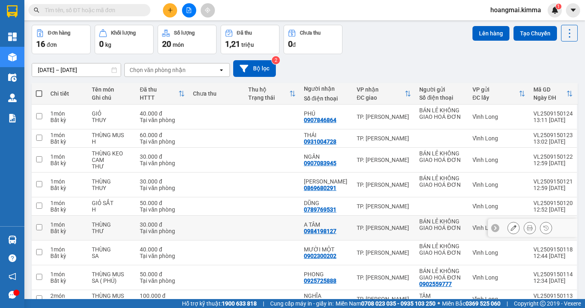
scroll to position [235, 0]
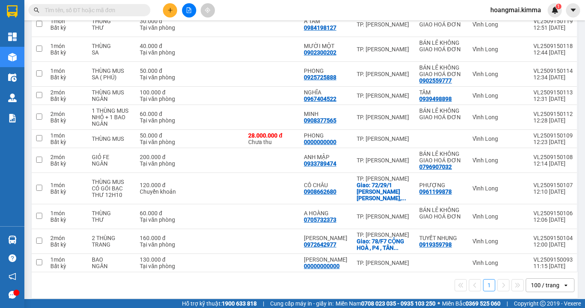
click at [552, 281] on div "100 / trang" at bounding box center [545, 285] width 28 height 8
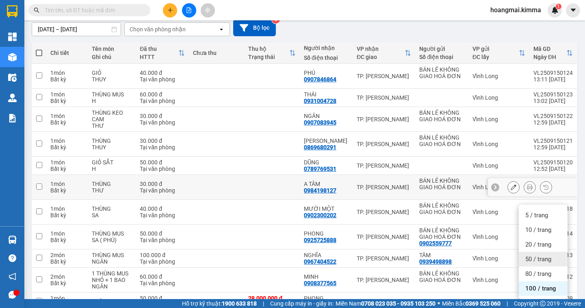
scroll to position [0, 0]
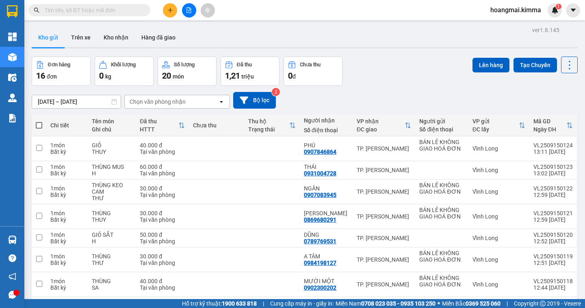
click at [234, 76] on span "1,21" at bounding box center [232, 76] width 15 height 10
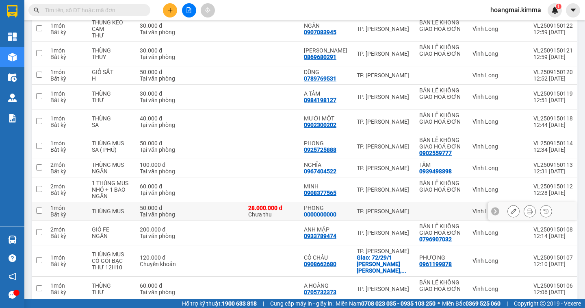
scroll to position [235, 0]
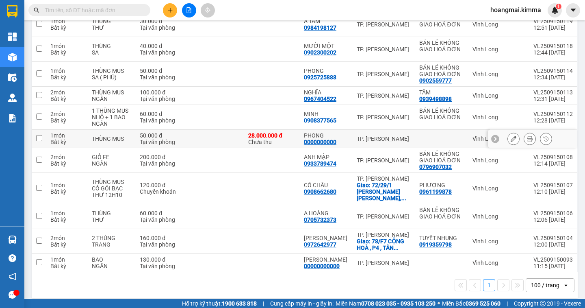
click at [508, 140] on button at bounding box center [513, 139] width 11 height 14
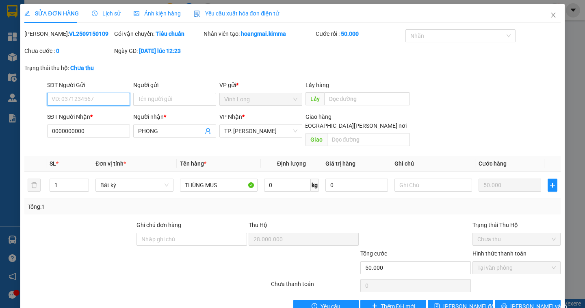
type input "0000000000"
type input "PHONG"
type input "28.000.000"
type input "50.000"
click at [332, 301] on span "Yêu cầu" at bounding box center [330, 305] width 20 height 9
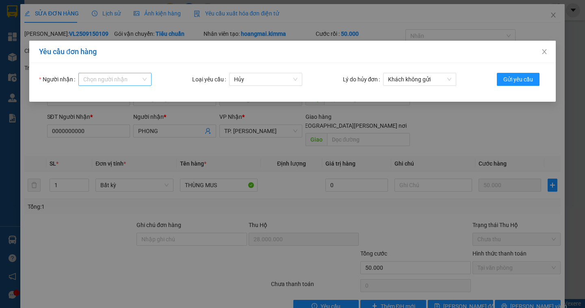
click at [117, 80] on input "Người nhận" at bounding box center [112, 79] width 58 height 12
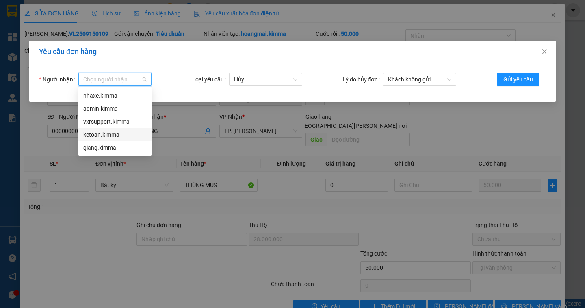
click at [124, 134] on div "ketoan.kimma" at bounding box center [114, 134] width 63 height 9
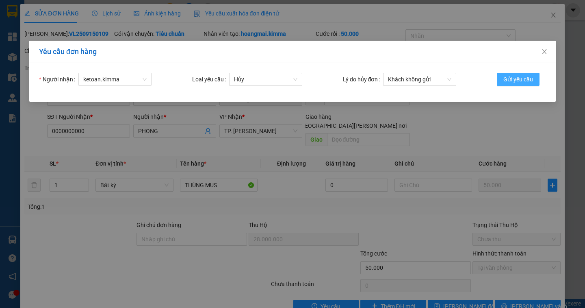
click at [515, 79] on span "Gửi yêu cầu" at bounding box center [518, 79] width 30 height 9
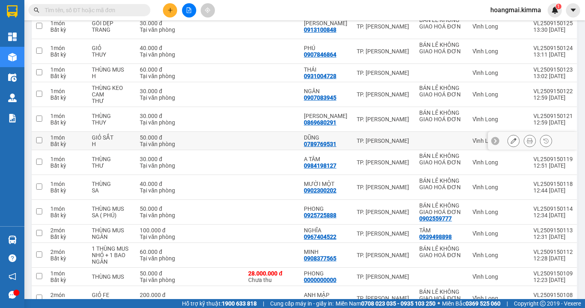
scroll to position [260, 0]
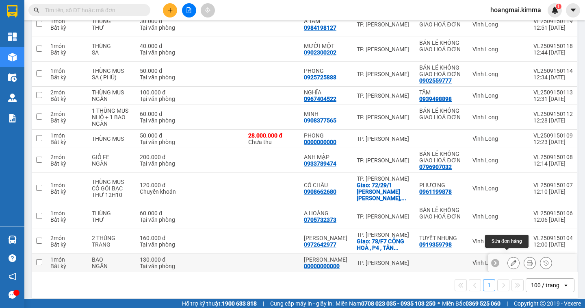
click at [511, 260] on icon at bounding box center [514, 263] width 6 height 6
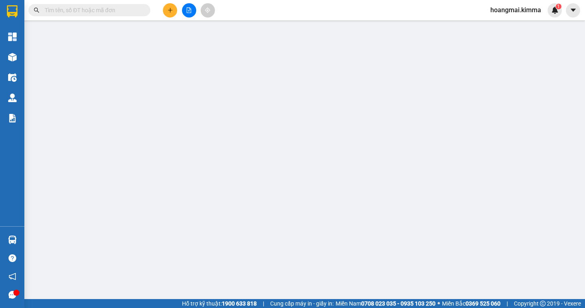
type input "00000000000"
type input "[PERSON_NAME]"
type input "130.000"
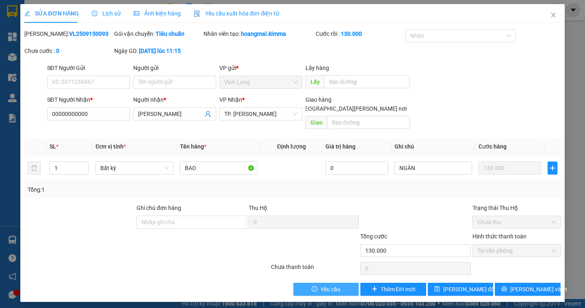
click at [334, 284] on span "Yêu cầu" at bounding box center [330, 288] width 20 height 9
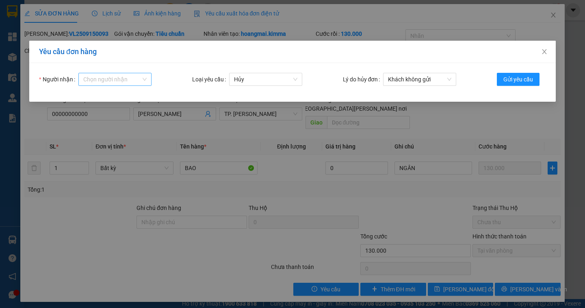
click at [126, 83] on input "Người nhận" at bounding box center [112, 79] width 58 height 12
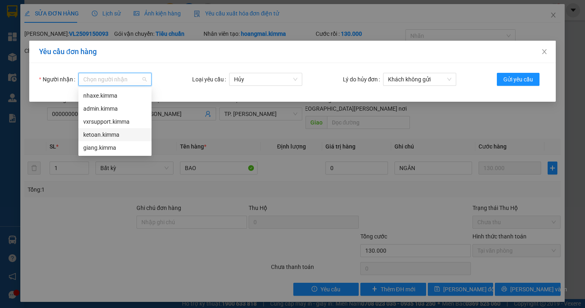
click at [114, 133] on div "ketoan.kimma" at bounding box center [114, 134] width 63 height 9
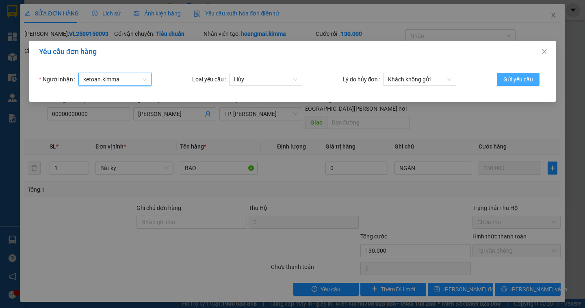
click at [508, 80] on span "Gửi yêu cầu" at bounding box center [518, 79] width 30 height 9
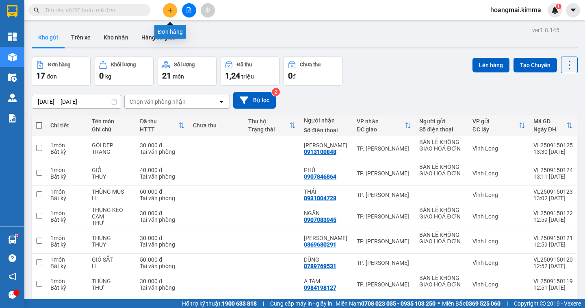
click at [169, 12] on icon "plus" at bounding box center [170, 10] width 6 height 6
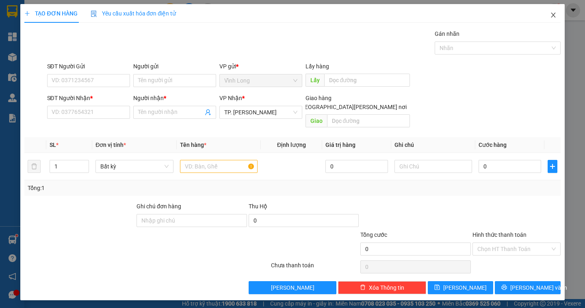
click at [551, 17] on icon "close" at bounding box center [553, 15] width 6 height 6
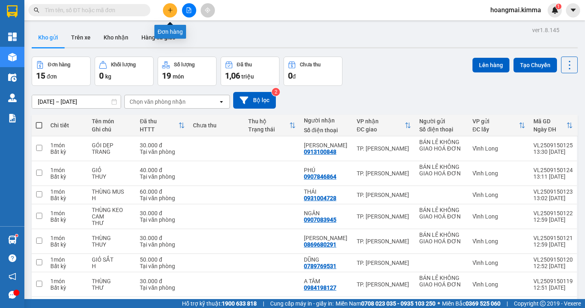
click at [171, 9] on icon "plus" at bounding box center [170, 10] width 6 height 6
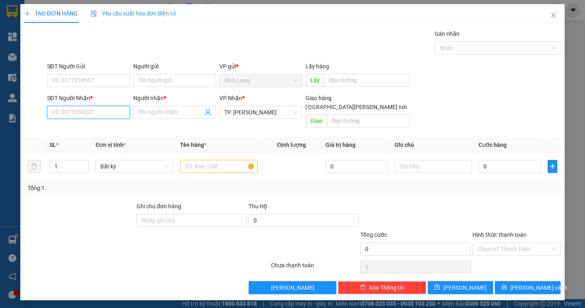
click at [88, 111] on input "SĐT Người Nhận *" at bounding box center [88, 112] width 83 height 13
type input "0962441774"
click at [103, 127] on div "0962441774 - CƯỜNG" at bounding box center [88, 128] width 73 height 9
type input "CƯỜNG"
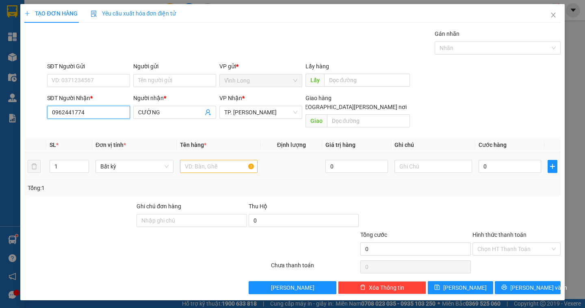
type input "0962441774"
click at [222, 160] on input "text" at bounding box center [219, 166] width 78 height 13
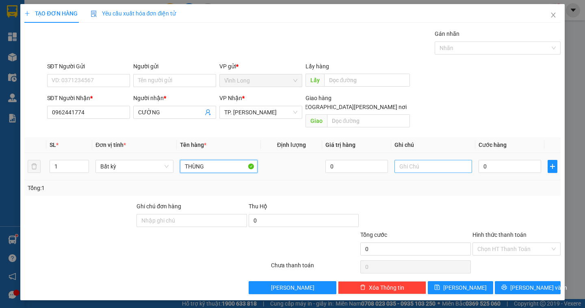
type input "THÙNG"
click at [429, 161] on input "text" at bounding box center [433, 166] width 78 height 13
type input "NGÂN"
type input "3"
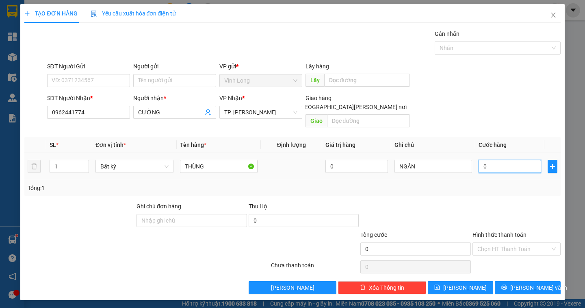
type input "3"
type input "30"
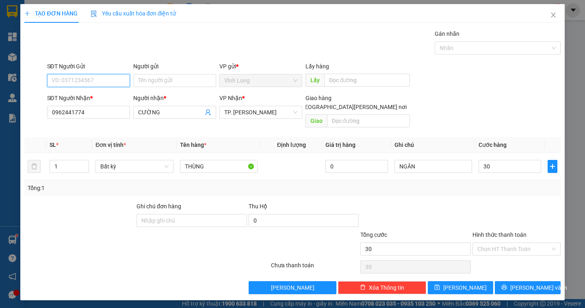
type input "30.000"
click at [101, 81] on input "SĐT Người Gửi" at bounding box center [88, 80] width 83 height 13
type input "0969668539"
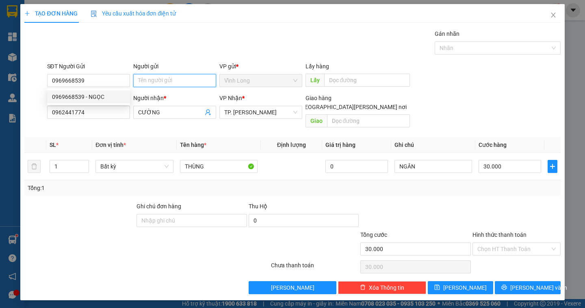
click at [149, 82] on input "Người gửi" at bounding box center [174, 80] width 83 height 13
type input "B"
type input "BÁN"
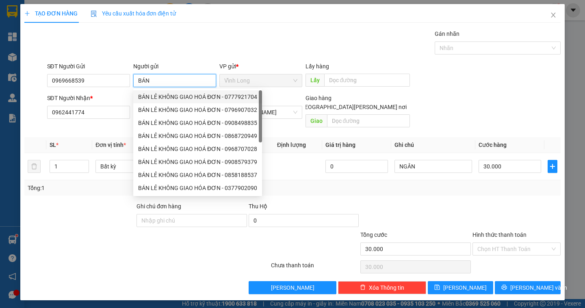
click at [177, 95] on div "BÁN LẺ KHÔNG GIAO HOÁ ĐƠN - 0777921704" at bounding box center [197, 96] width 119 height 9
type input "0777921704"
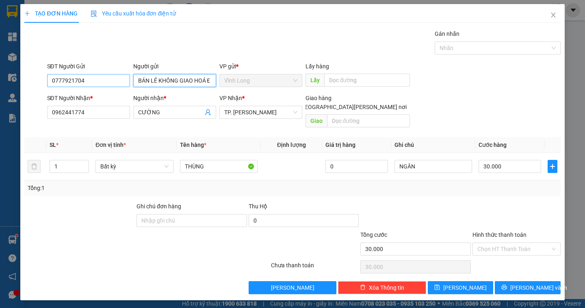
type input "BÁN LẺ KHÔNG GIAO HOÁ ĐƠN"
drag, startPoint x: 84, startPoint y: 83, endPoint x: 0, endPoint y: 78, distance: 83.8
click at [0, 78] on div "TẠO ĐƠN HÀNG Yêu cầu xuất [PERSON_NAME] điện tử Transit Pickup Surcharge Ids Tr…" at bounding box center [292, 154] width 585 height 308
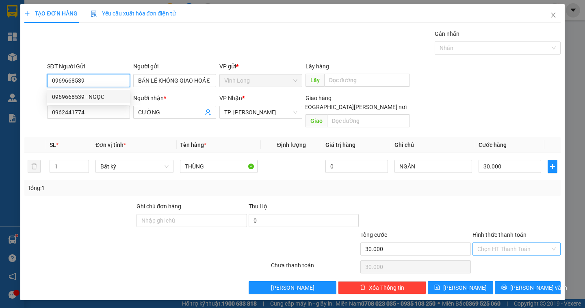
type input "0969668539"
drag, startPoint x: 531, startPoint y: 240, endPoint x: 514, endPoint y: 252, distance: 20.9
click at [530, 243] on input "Hình thức thanh toán" at bounding box center [513, 249] width 73 height 12
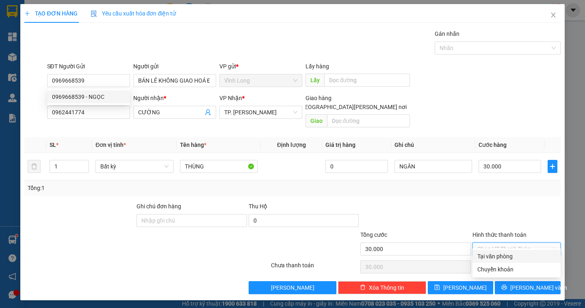
click at [510, 256] on div "Tại văn phòng" at bounding box center [516, 255] width 78 height 9
type input "0"
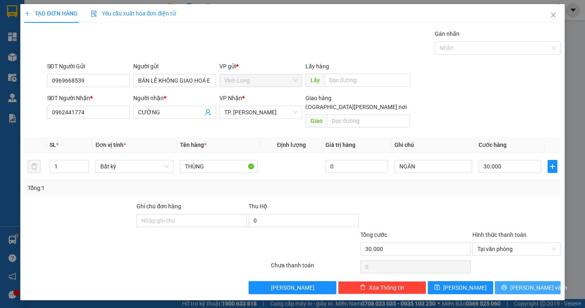
click at [530, 283] on span "[PERSON_NAME] và In" at bounding box center [538, 287] width 57 height 9
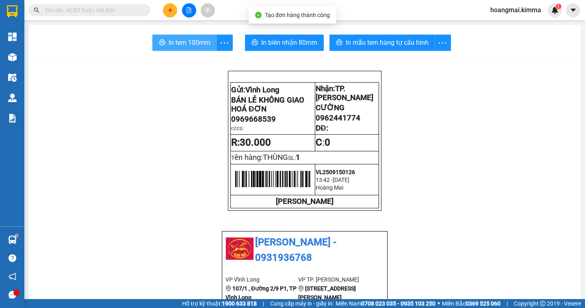
click at [183, 45] on span "In tem 100mm" at bounding box center [190, 42] width 42 height 10
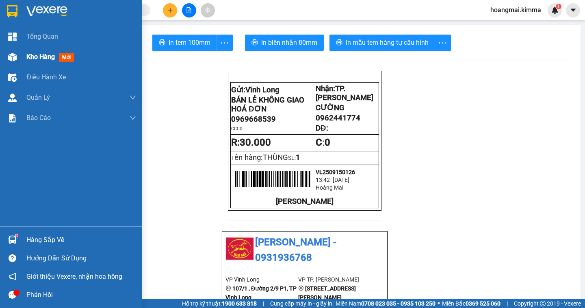
click at [33, 57] on span "Kho hàng" at bounding box center [40, 57] width 28 height 8
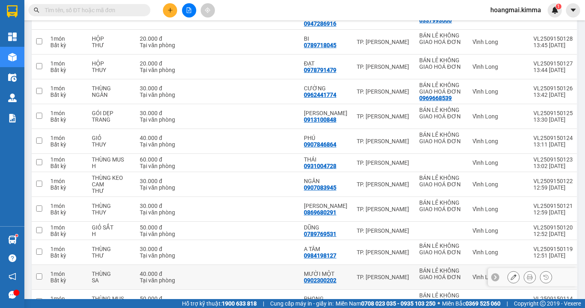
scroll to position [347, 0]
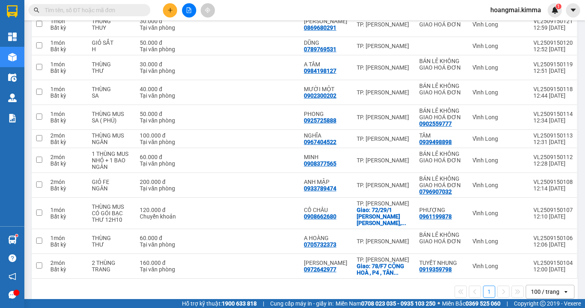
click at [552, 287] on div "100 / trang" at bounding box center [545, 291] width 28 height 8
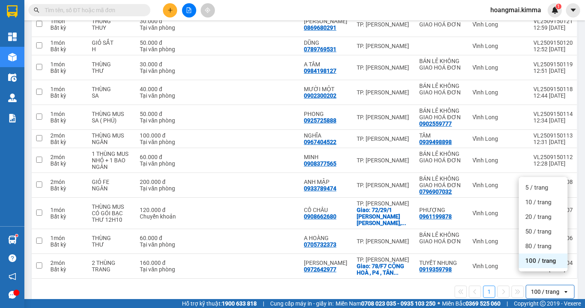
click at [531, 269] on ul "5 / trang 10 / trang 20 / trang 50 / trang 80 / trang 100 / trang" at bounding box center [543, 224] width 49 height 94
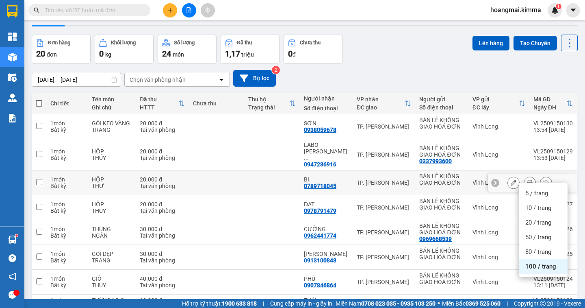
scroll to position [0, 0]
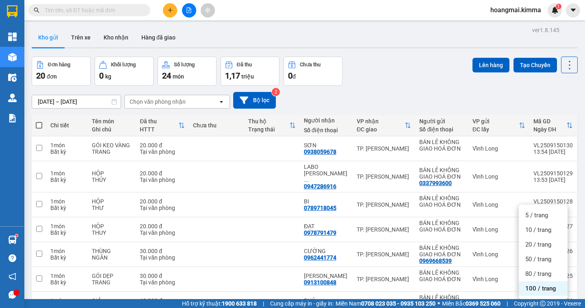
click at [547, 292] on span "100 / trang" at bounding box center [540, 288] width 31 height 8
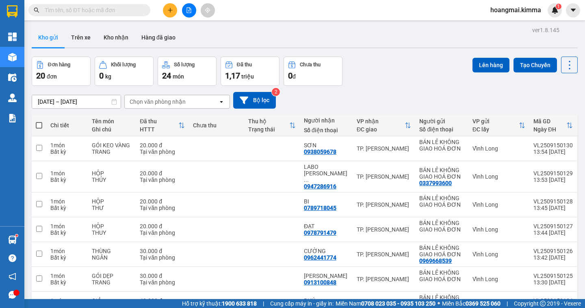
click at [40, 123] on span at bounding box center [39, 125] width 6 height 6
click at [39, 121] on input "checkbox" at bounding box center [39, 121] width 0 height 0
checkbox input "true"
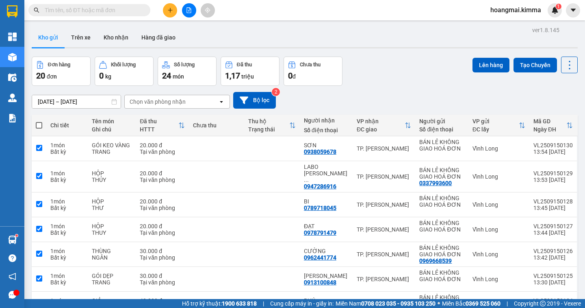
checkbox input "true"
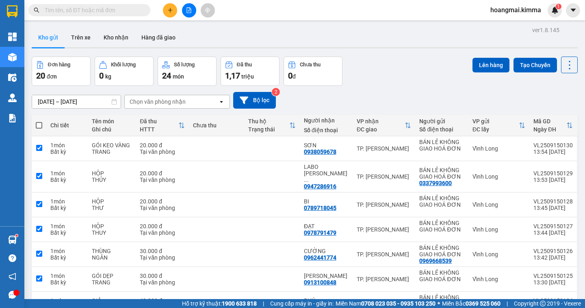
checkbox input "true"
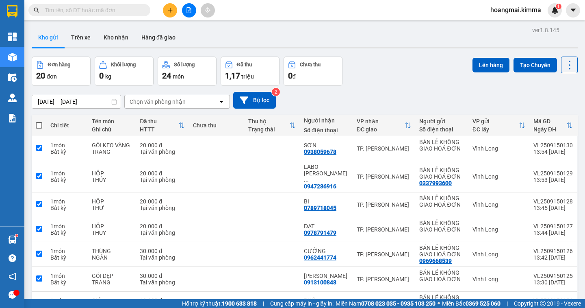
checkbox input "true"
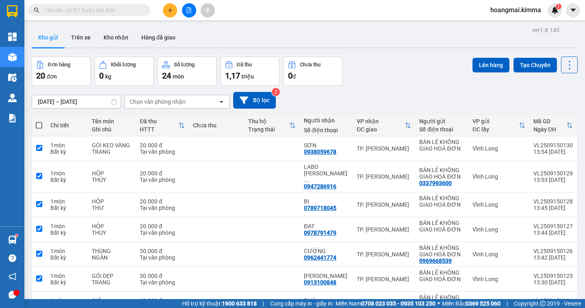
checkbox input "true"
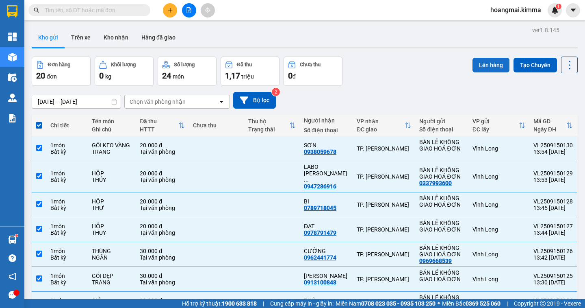
click at [485, 64] on button "Lên hàng" at bounding box center [490, 65] width 37 height 15
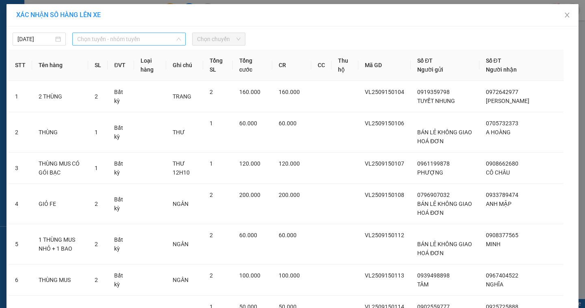
click at [105, 37] on span "Chọn tuyến - nhóm tuyến" at bounding box center [129, 39] width 104 height 12
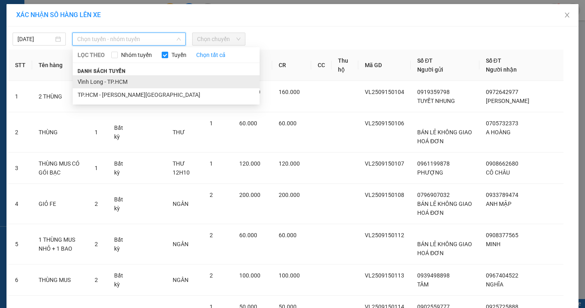
click at [118, 78] on li "Vĩnh Long - TP.HCM" at bounding box center [166, 81] width 187 height 13
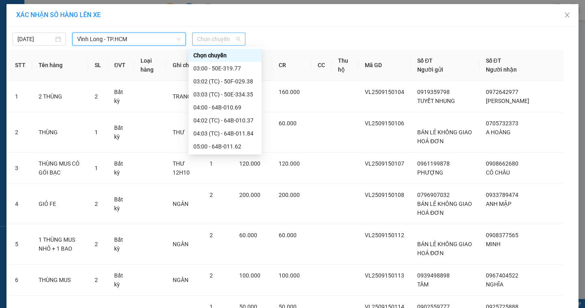
click at [222, 41] on span "Chọn chuyến" at bounding box center [218, 39] width 43 height 12
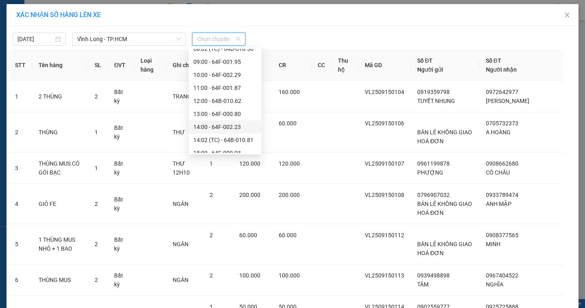
scroll to position [203, 0]
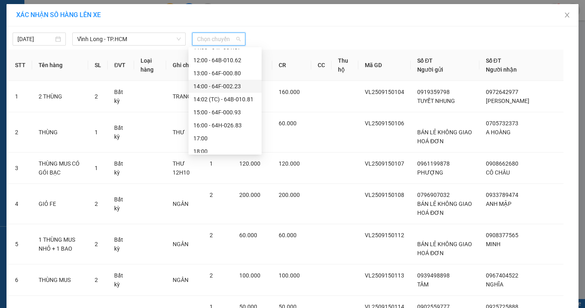
click at [245, 87] on div "14:00 - 64F-002.23" at bounding box center [224, 86] width 63 height 9
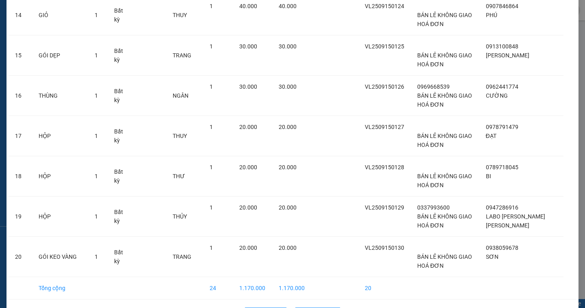
scroll to position [597, 0]
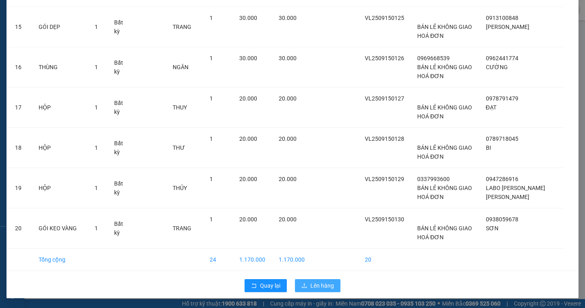
click at [320, 289] on span "Lên hàng" at bounding box center [322, 285] width 24 height 9
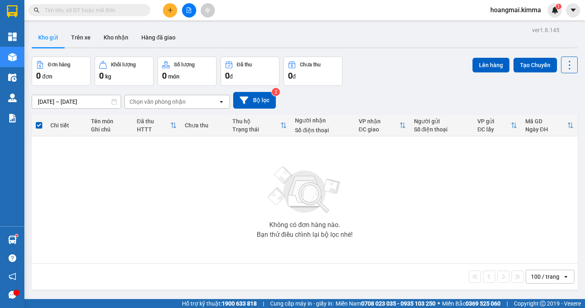
click at [188, 9] on icon "file-add" at bounding box center [189, 10] width 6 height 6
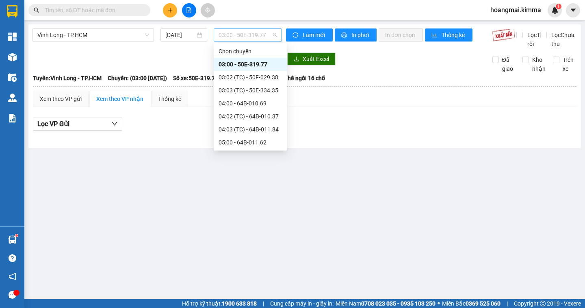
click at [271, 30] on span "03:00 - 50E-319.77" at bounding box center [248, 35] width 58 height 12
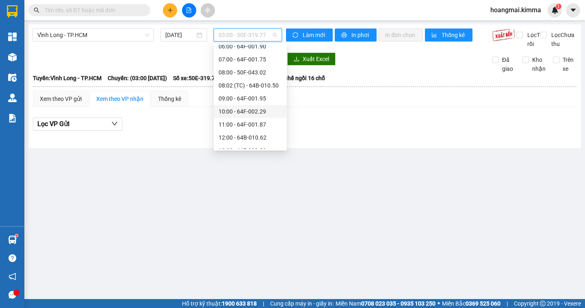
scroll to position [203, 0]
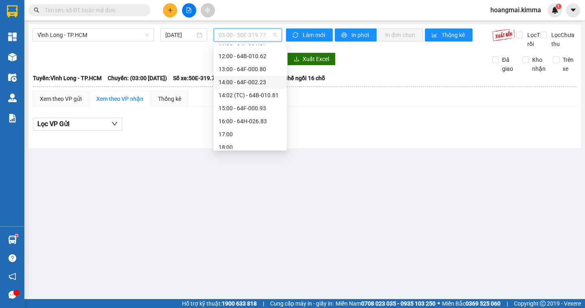
click at [271, 83] on div "14:00 - 64F-002.23" at bounding box center [250, 82] width 63 height 9
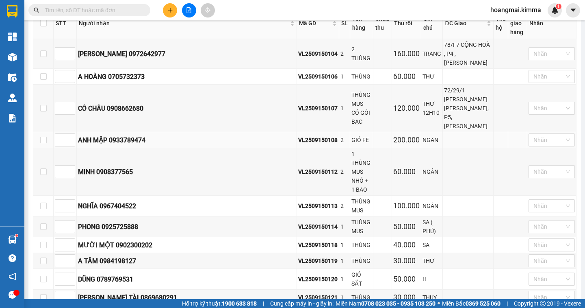
scroll to position [276, 0]
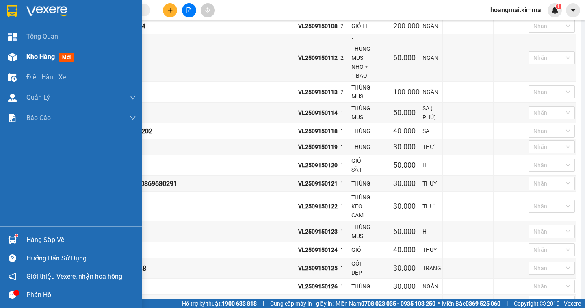
click at [36, 54] on span "Kho hàng" at bounding box center [40, 57] width 28 height 8
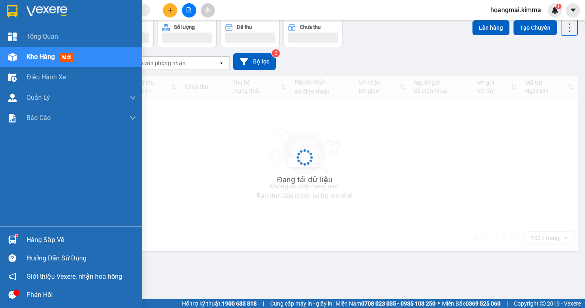
scroll to position [37, 0]
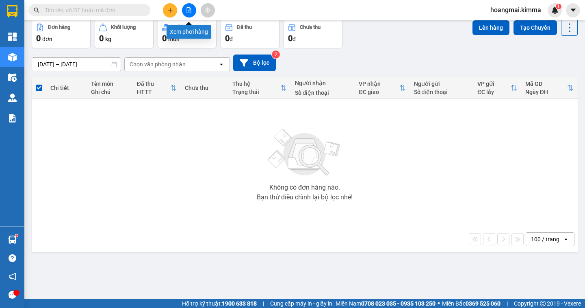
click at [193, 11] on button at bounding box center [189, 10] width 14 height 14
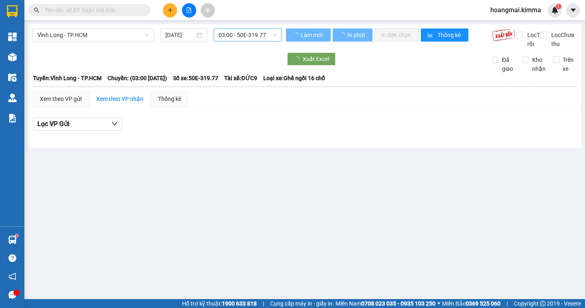
click at [265, 35] on span "03:00 - 50E-319.77" at bounding box center [248, 35] width 58 height 12
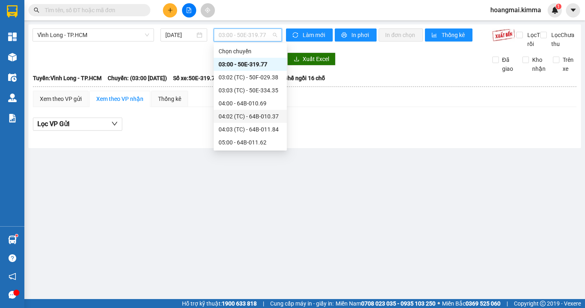
scroll to position [162, 0]
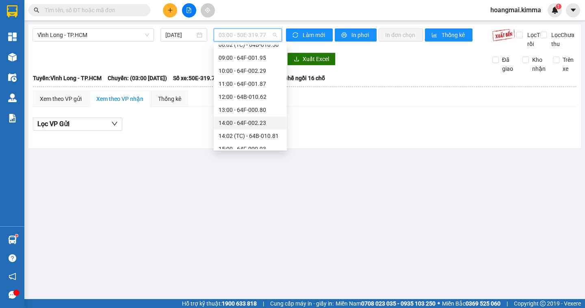
click at [265, 123] on div "14:00 - 64F-002.23" at bounding box center [250, 122] width 63 height 9
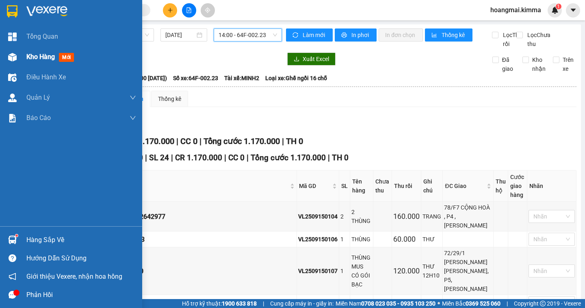
click at [41, 58] on span "Kho hàng" at bounding box center [40, 57] width 28 height 8
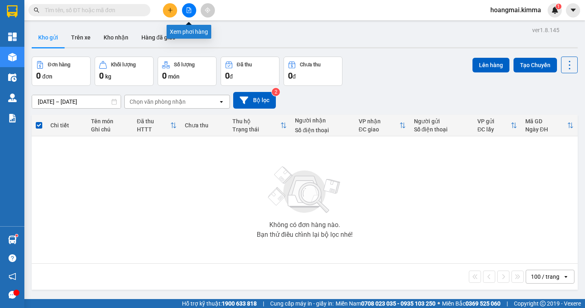
click at [187, 11] on icon "file-add" at bounding box center [189, 10] width 6 height 6
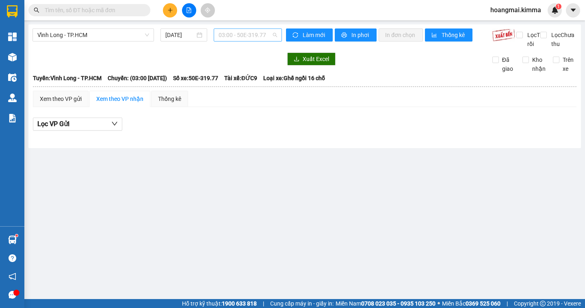
click at [271, 36] on span "03:00 - 50E-319.77" at bounding box center [248, 35] width 58 height 12
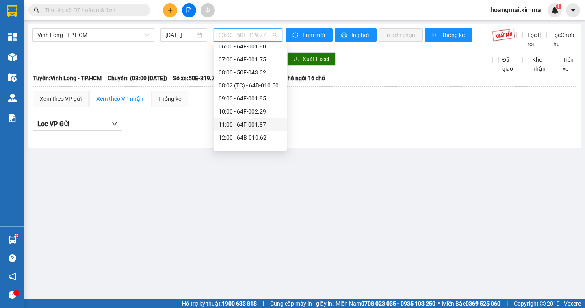
scroll to position [203, 0]
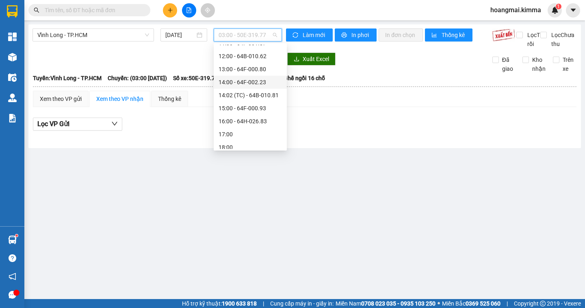
click at [266, 82] on div "14:00 - 64F-002.23" at bounding box center [250, 82] width 63 height 9
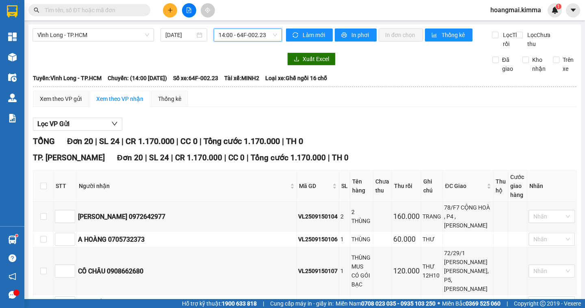
scroll to position [122, 0]
